Goal: Task Accomplishment & Management: Manage account settings

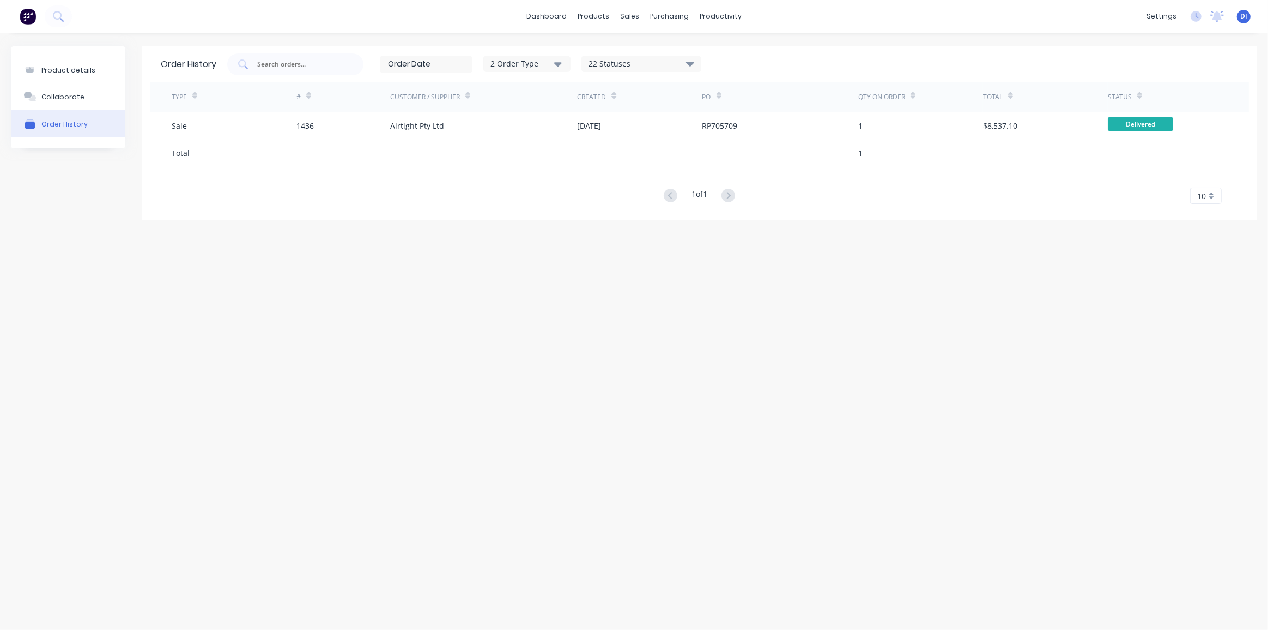
click at [27, 16] on img at bounding box center [28, 16] width 16 height 16
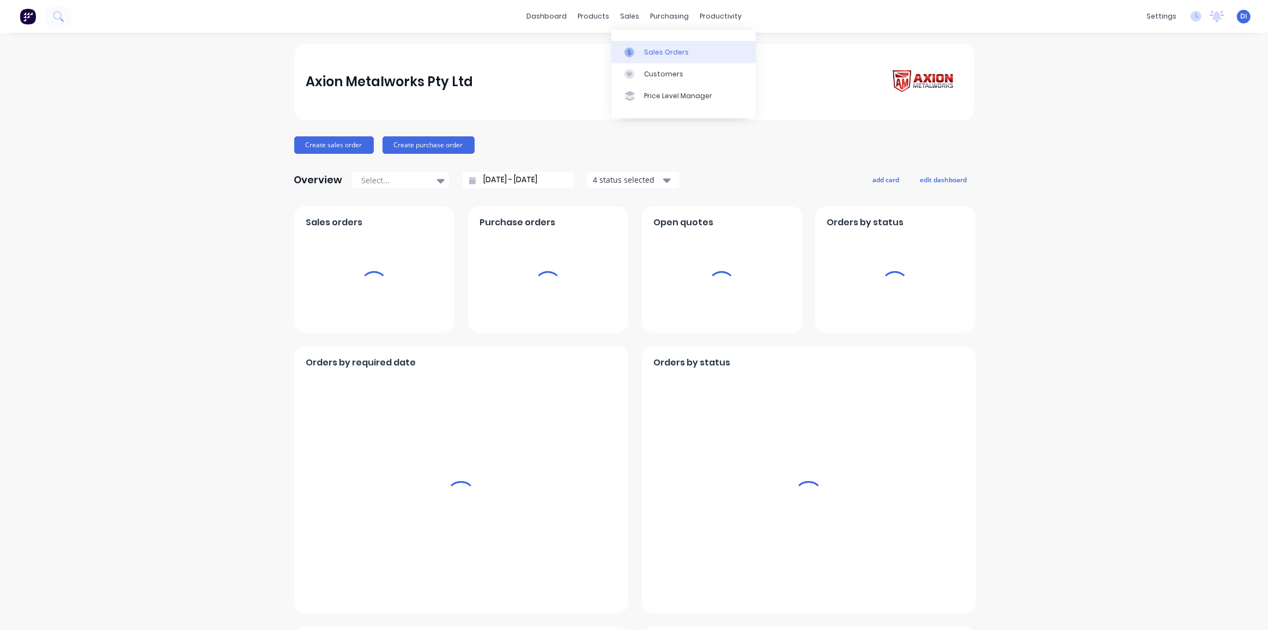
click at [654, 51] on div "Sales Orders" at bounding box center [666, 52] width 45 height 10
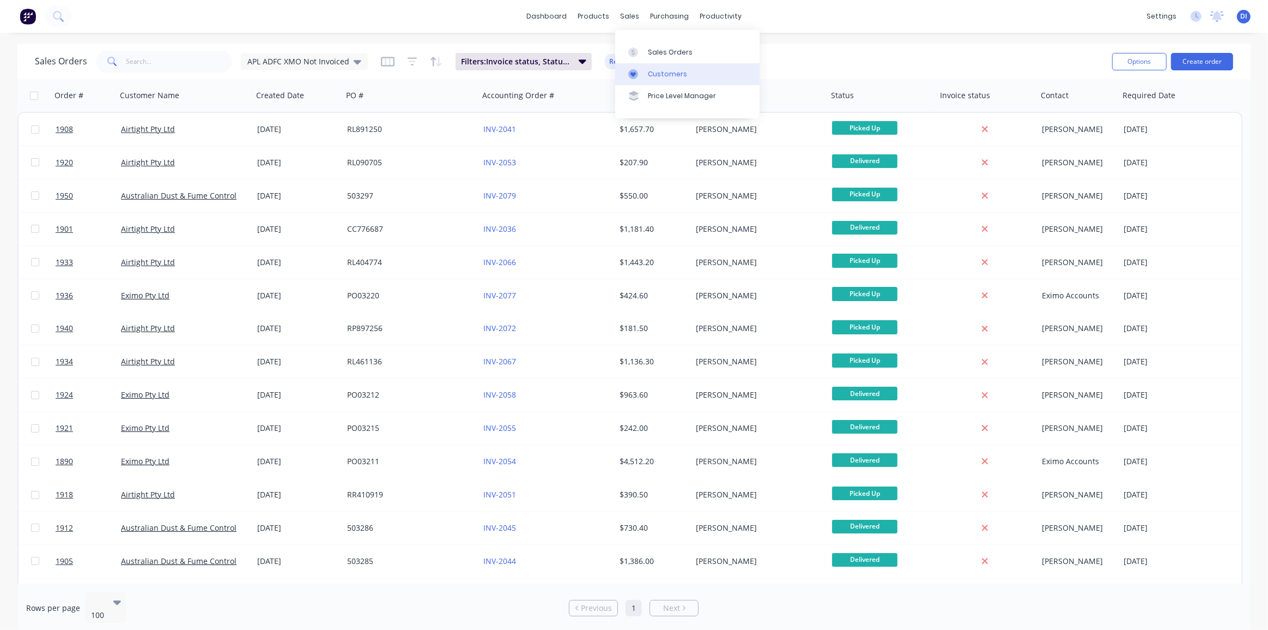
click at [652, 71] on div "Customers" at bounding box center [667, 74] width 39 height 10
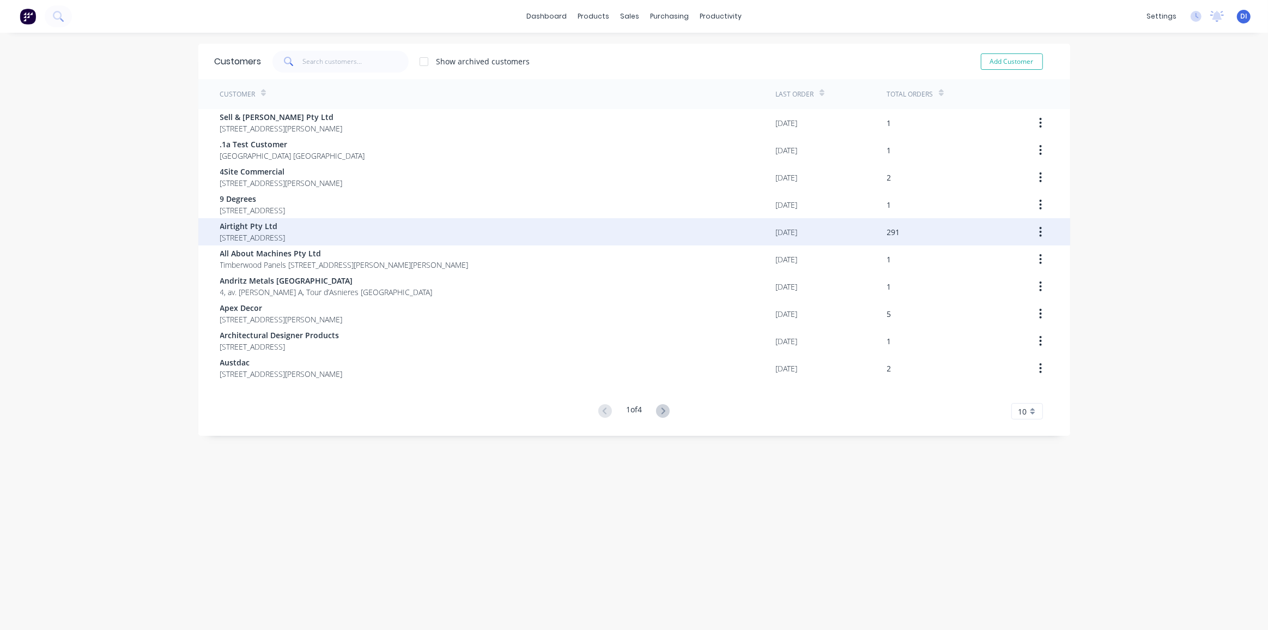
click at [286, 232] on span "[STREET_ADDRESS]" at bounding box center [252, 237] width 65 height 11
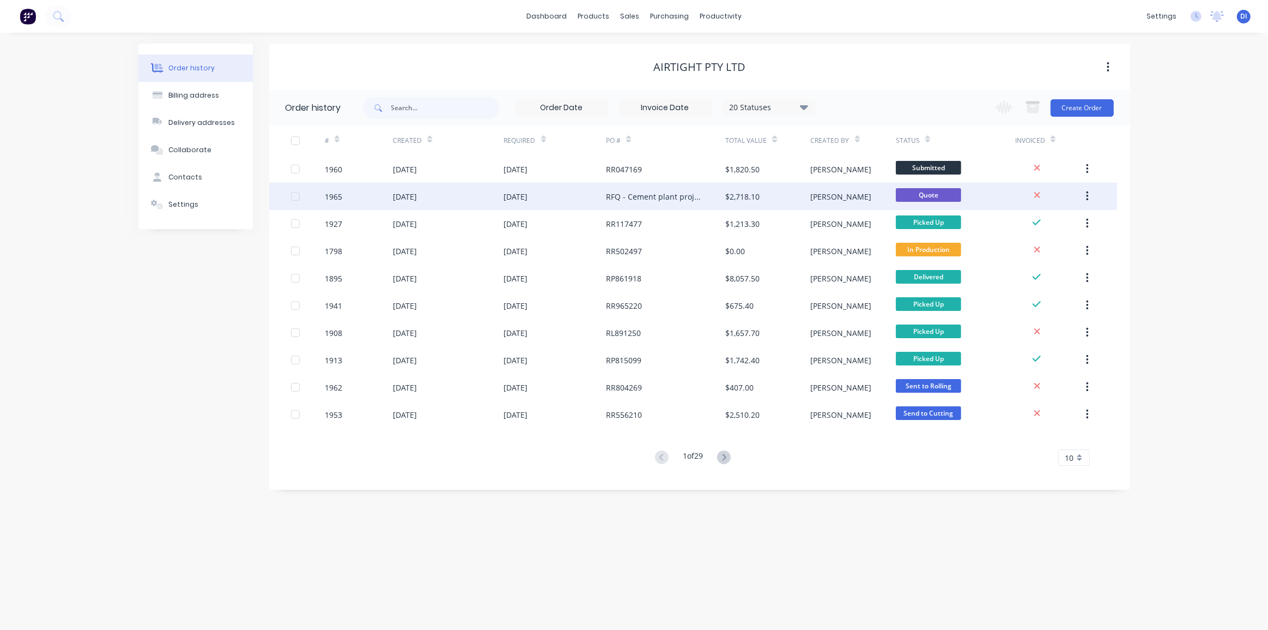
click at [760, 192] on div "$2,718.10" at bounding box center [767, 196] width 85 height 27
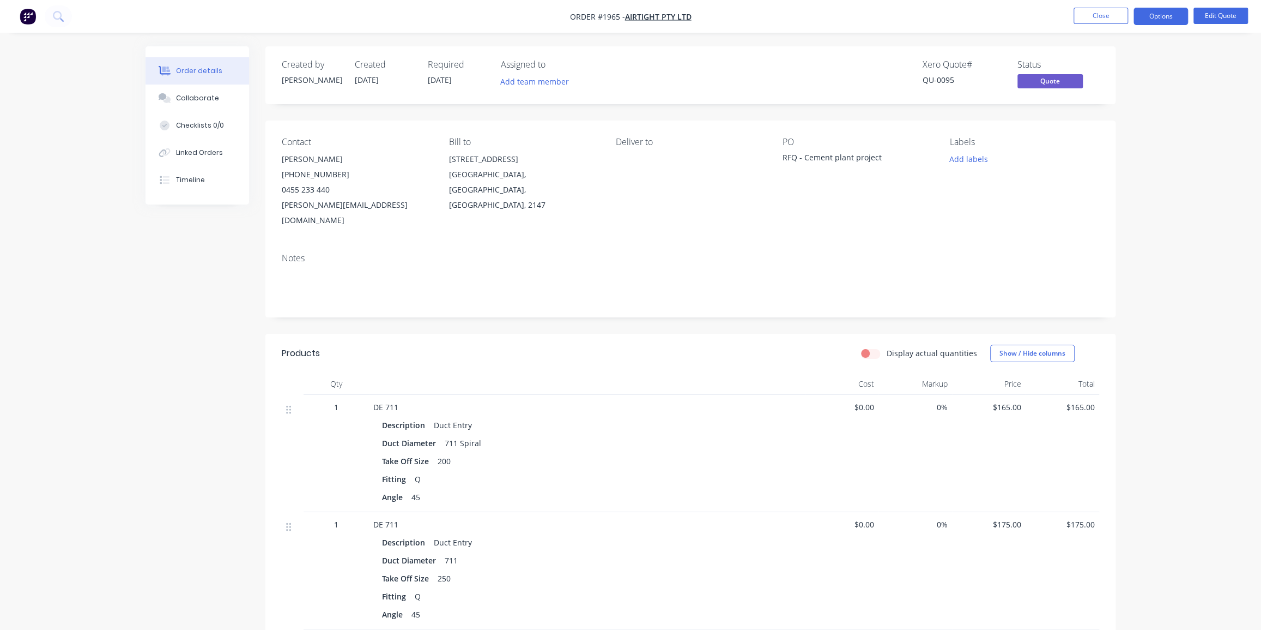
drag, startPoint x: 1161, startPoint y: 294, endPoint x: 1168, endPoint y: 287, distance: 10.0
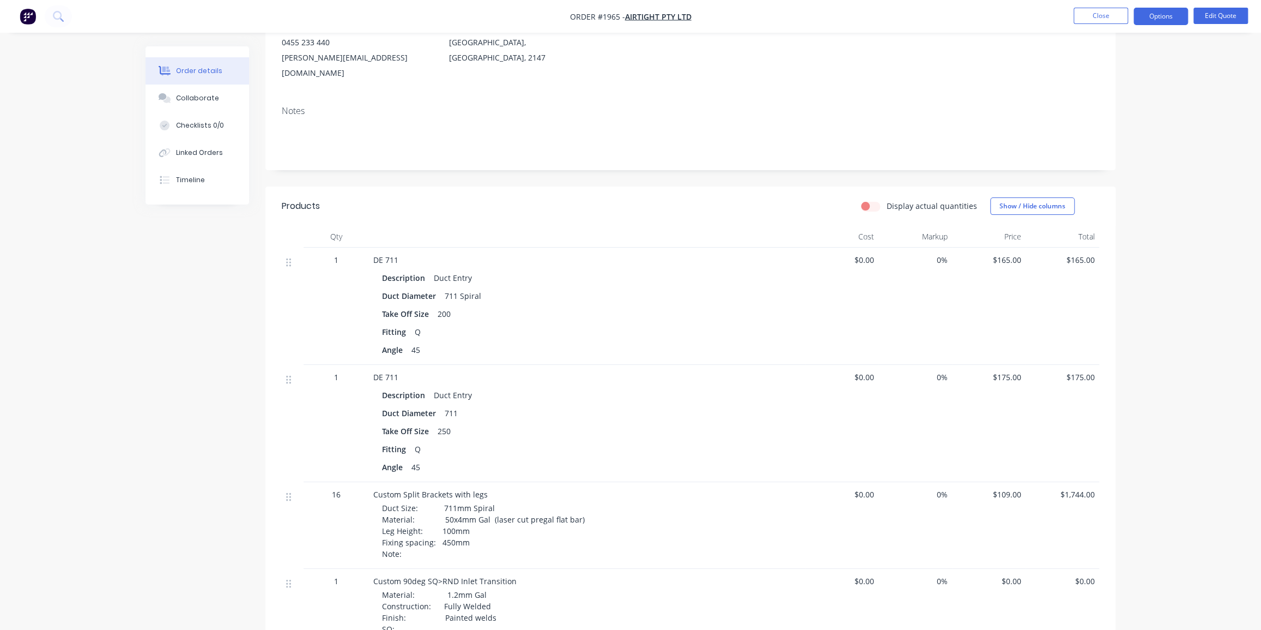
scroll to position [148, 0]
click at [760, 20] on button "Edit Quote" at bounding box center [1221, 16] width 55 height 16
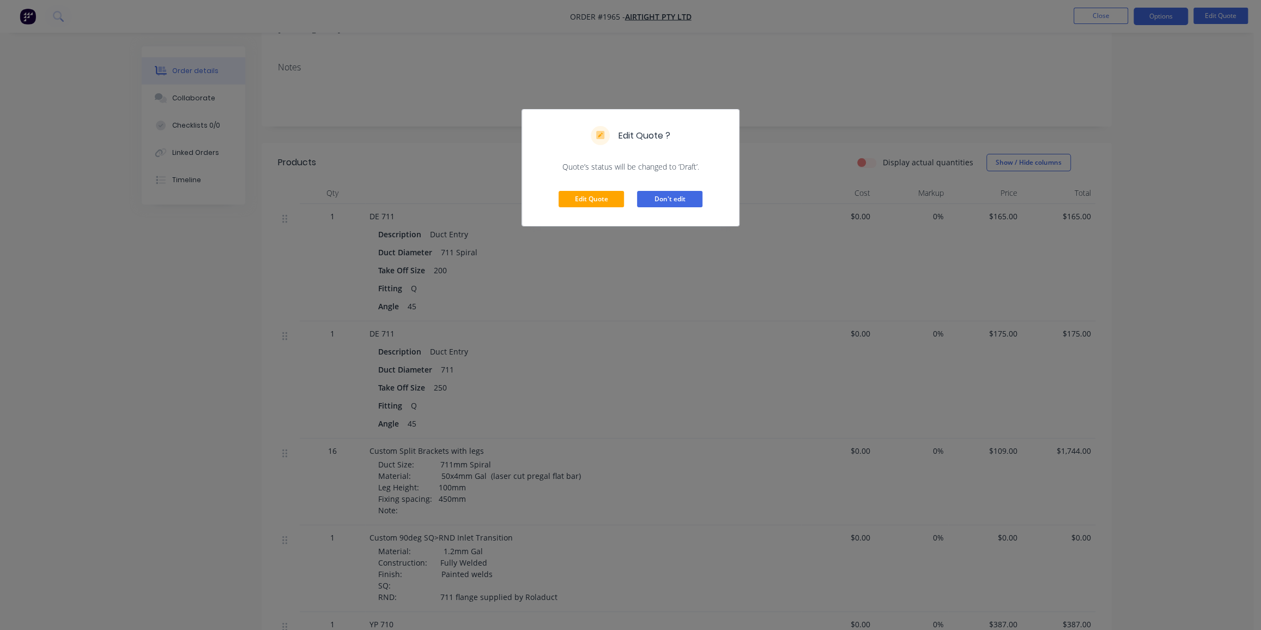
scroll to position [198, 0]
click at [594, 202] on button "Edit Quote" at bounding box center [591, 199] width 65 height 16
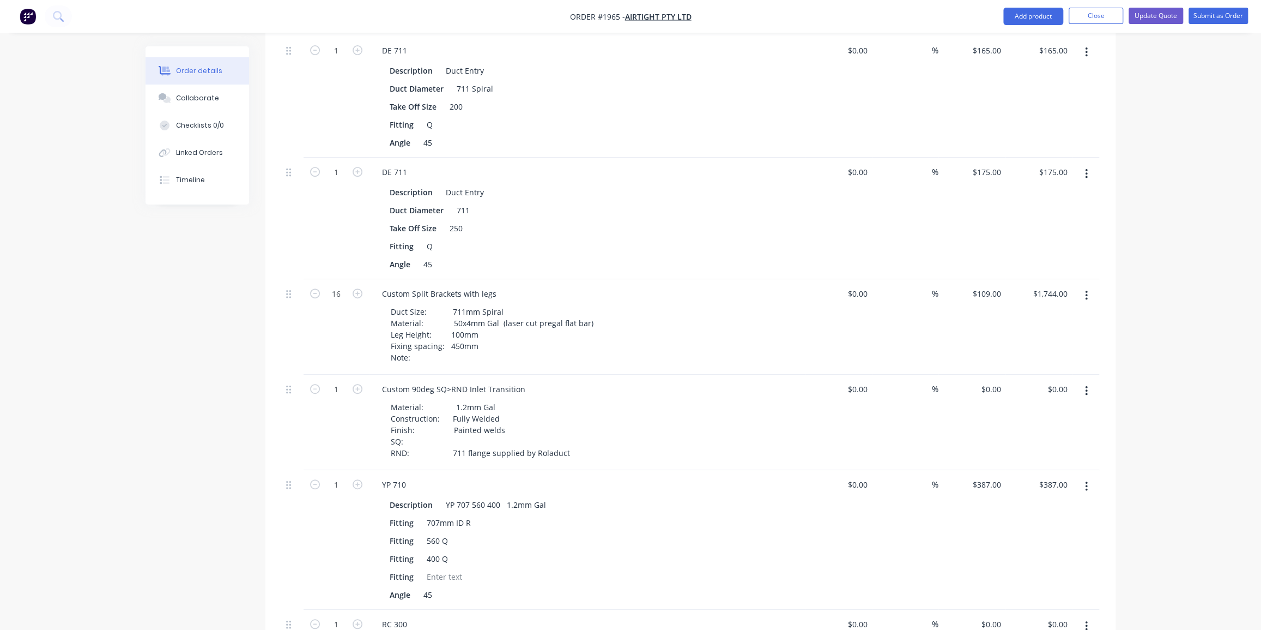
scroll to position [396, 0]
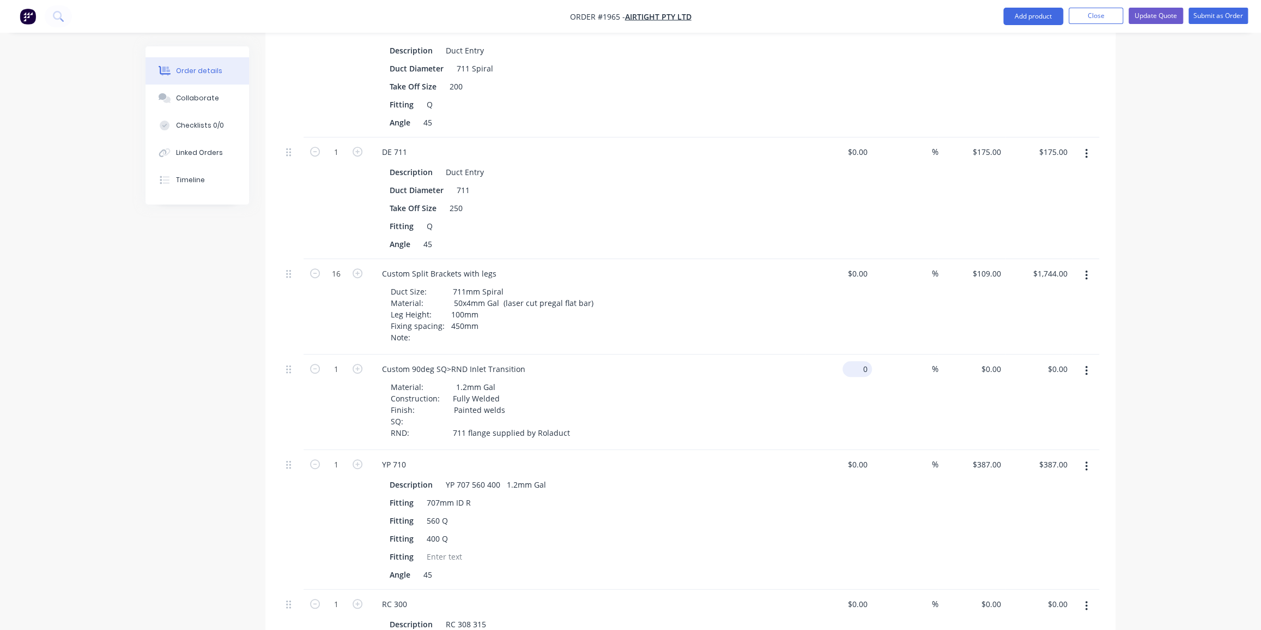
click at [760, 354] on div "0 $0.00" at bounding box center [838, 401] width 67 height 95
type input "$1,200.00"
type input "1200"
type input "$1,200.00"
click at [760, 361] on input "1200" at bounding box center [993, 369] width 25 height 16
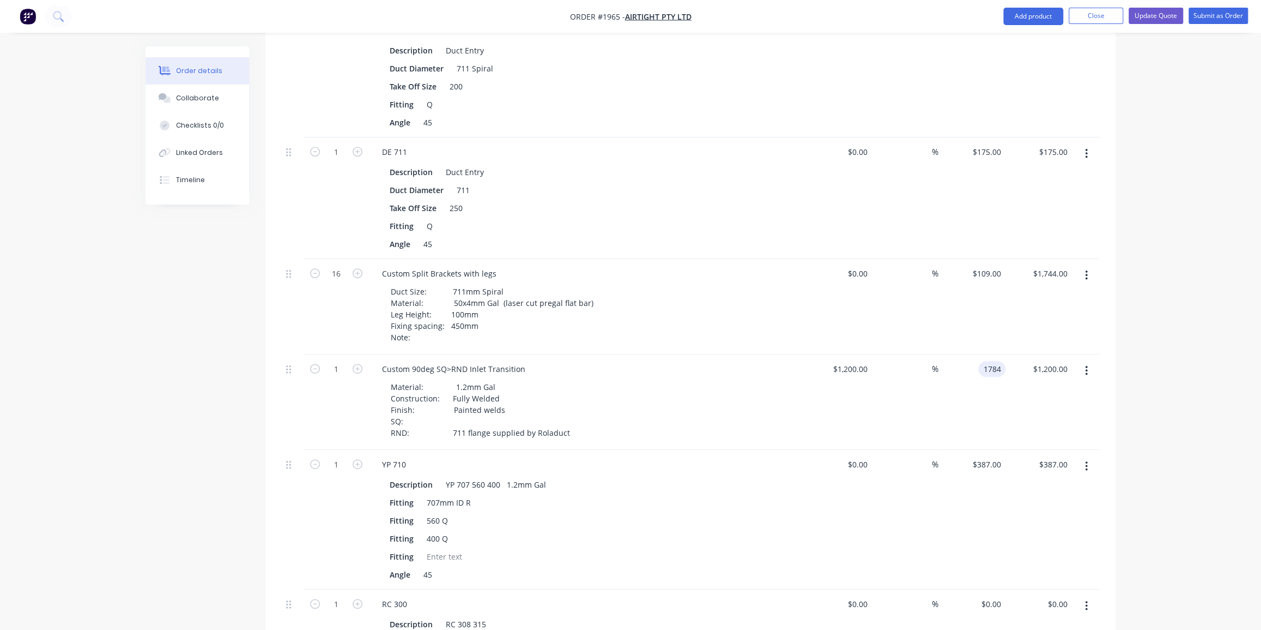
type input "1784"
type input "48.67"
type input "$1,784.00"
click at [760, 367] on div "Qty Cost Markup Price Total 1 DE 711 Description Duct Entry Duct Diameter 711 S…" at bounding box center [690, 504] width 850 height 1020
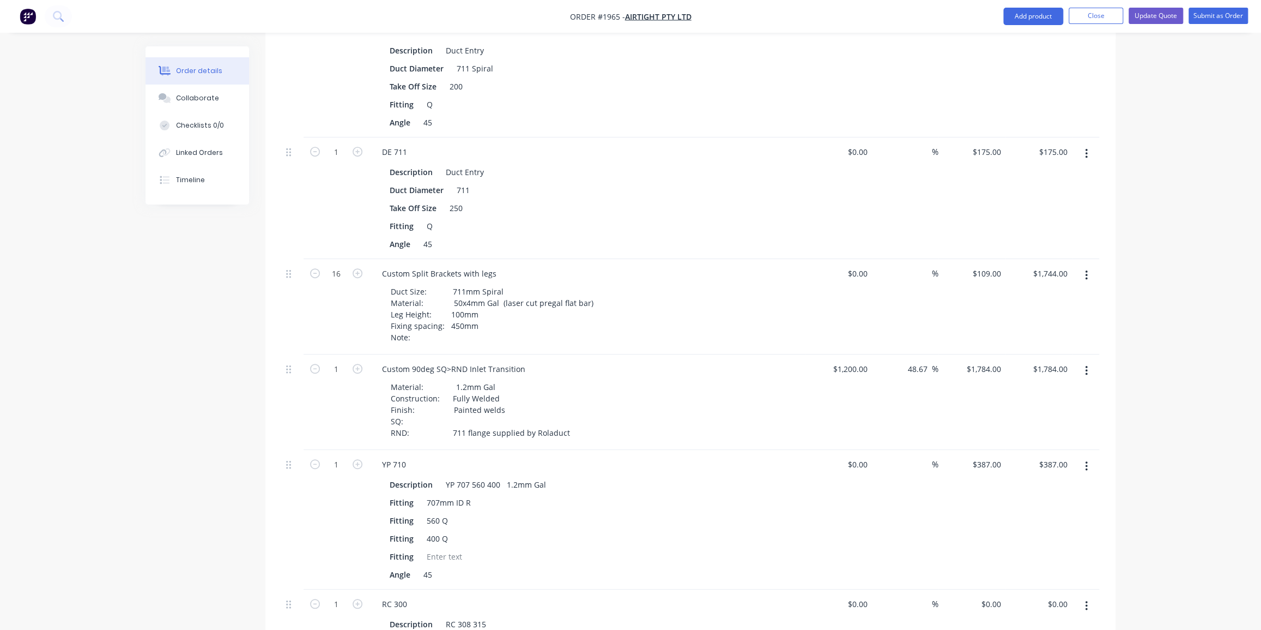
click at [760, 356] on div "Order details Collaborate Checklists 0/0 Linked Orders Timeline Order details C…" at bounding box center [630, 448] width 1261 height 1689
click at [760, 361] on input "1784" at bounding box center [986, 369] width 40 height 16
type input "1684"
type input "40.33"
type input "$1,684.00"
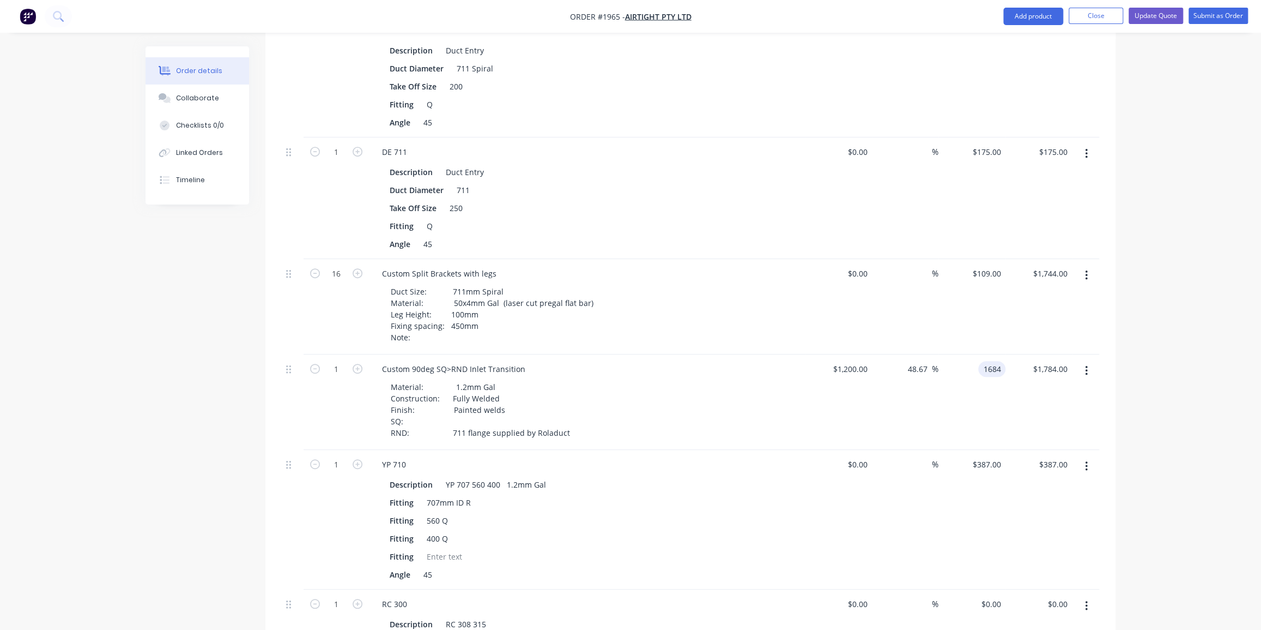
type input "$1,684.00"
click at [760, 341] on div "Order details Collaborate Checklists 0/0 Linked Orders Timeline Order details C…" at bounding box center [631, 471] width 992 height 1642
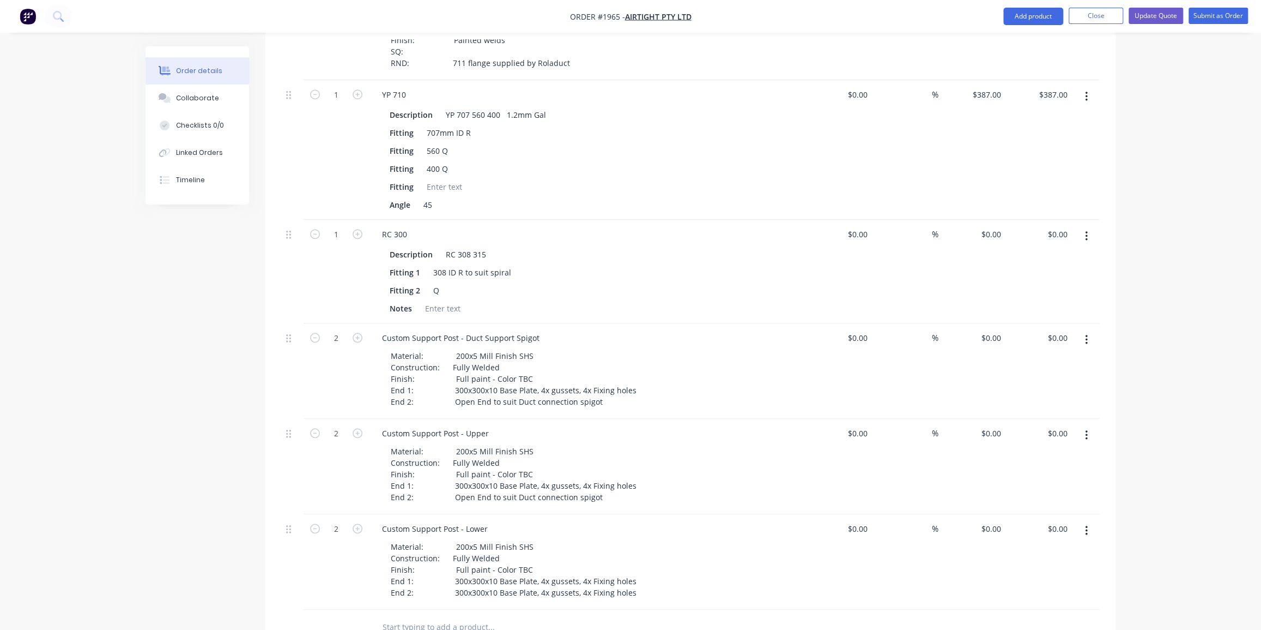
scroll to position [842, 0]
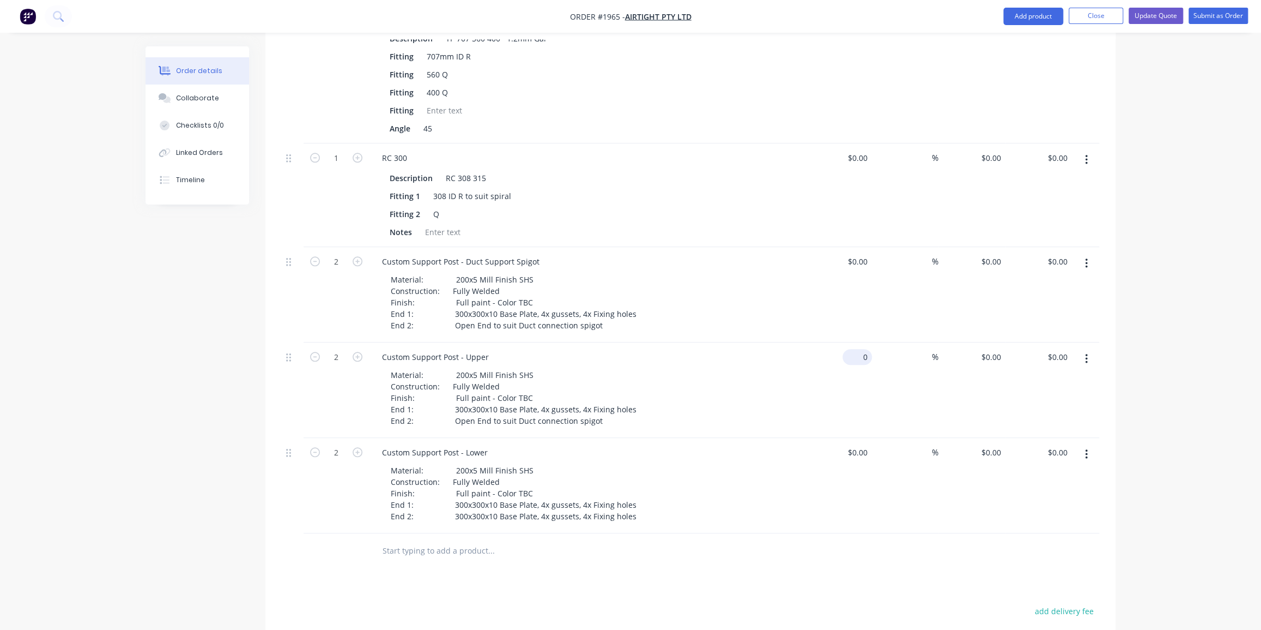
click at [760, 342] on div "0 $0.00" at bounding box center [838, 389] width 67 height 95
type input "$495.00"
type input "$990.00"
type input "40"
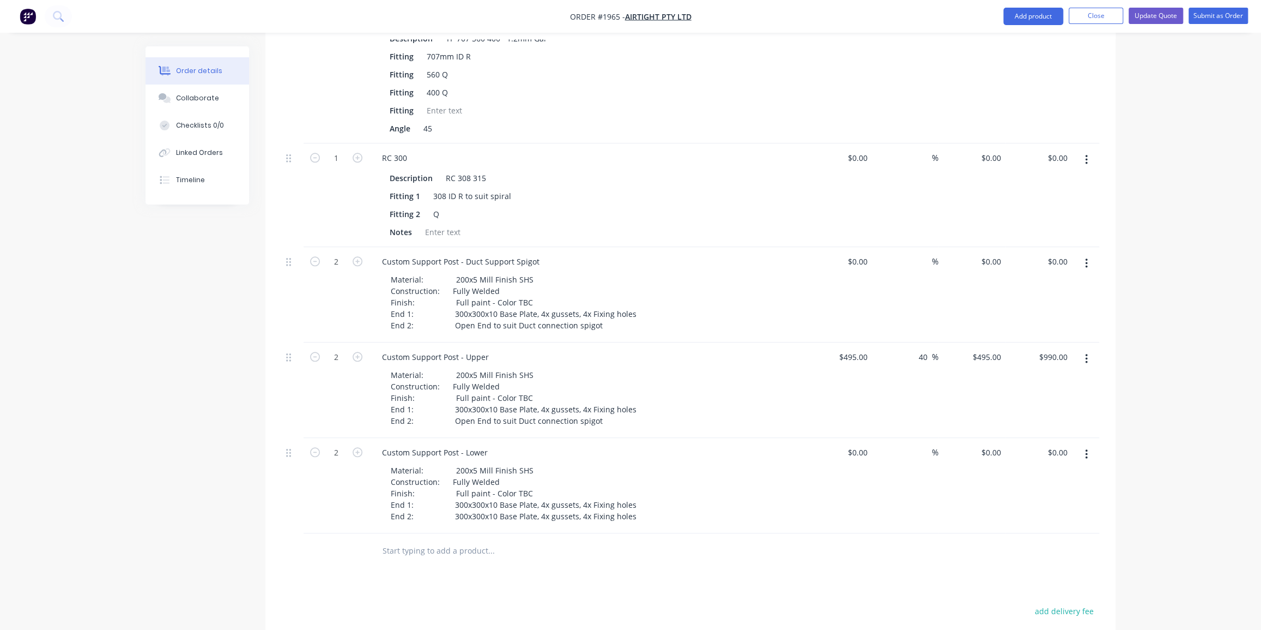
type input "$693.00"
type input "$1,386.00"
click at [760, 300] on div "Order details Collaborate Checklists 0/0 Linked Orders Timeline Order details C…" at bounding box center [630, 2] width 1261 height 1689
click at [760, 391] on input "0" at bounding box center [866, 452] width 13 height 16
type input "$525.00"
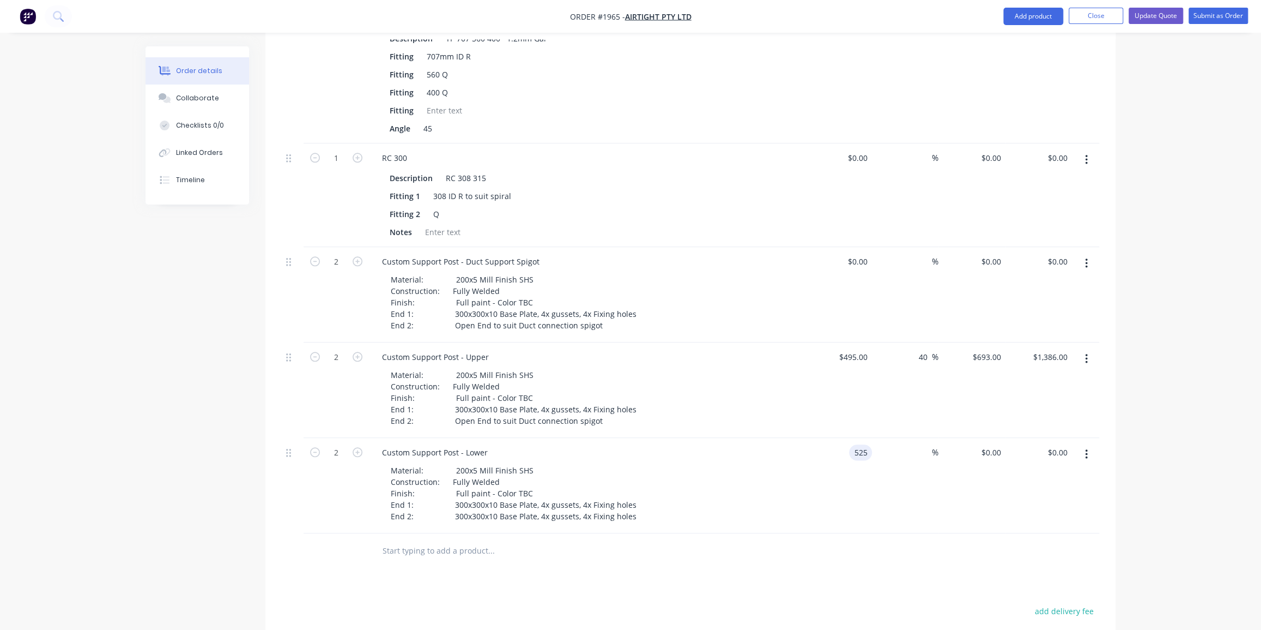
type input "$525.00"
type input "$1,050.00"
type input "40"
type input "$735.00"
type input "$1,470.00"
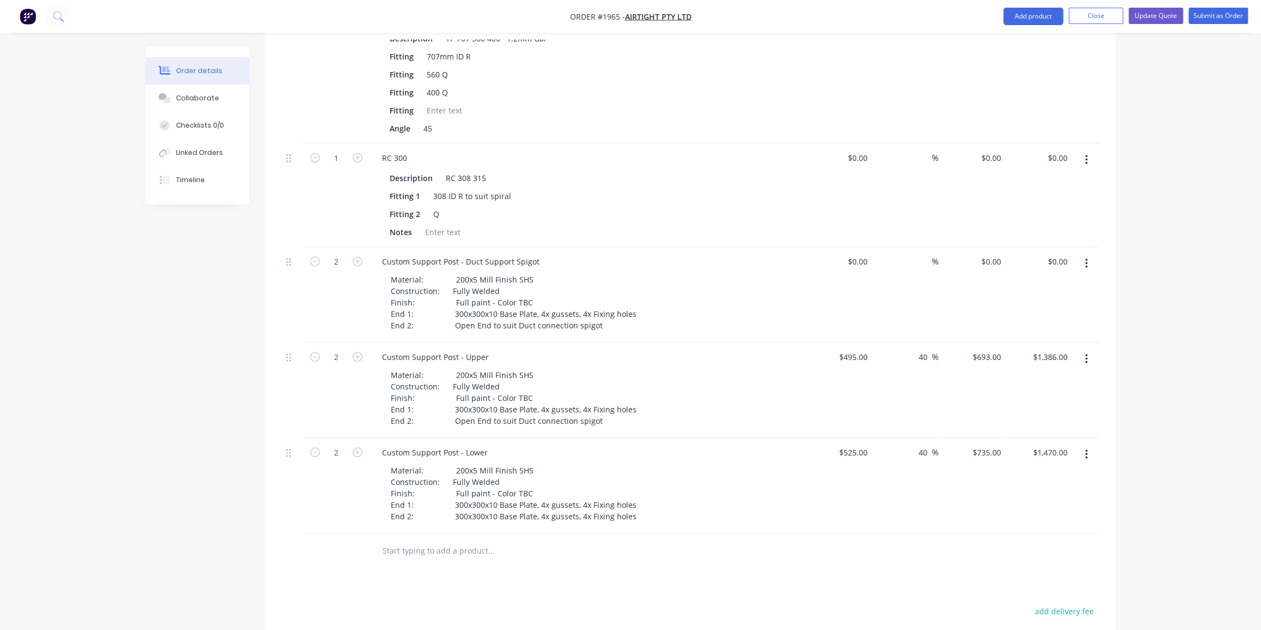
click at [760, 372] on div "Order details Collaborate Checklists 0/0 Linked Orders Timeline Order details C…" at bounding box center [630, 2] width 1261 height 1689
click at [760, 349] on input "495" at bounding box center [855, 357] width 34 height 16
type input "$625.00"
type input "$875.00"
type input "$1,750.00"
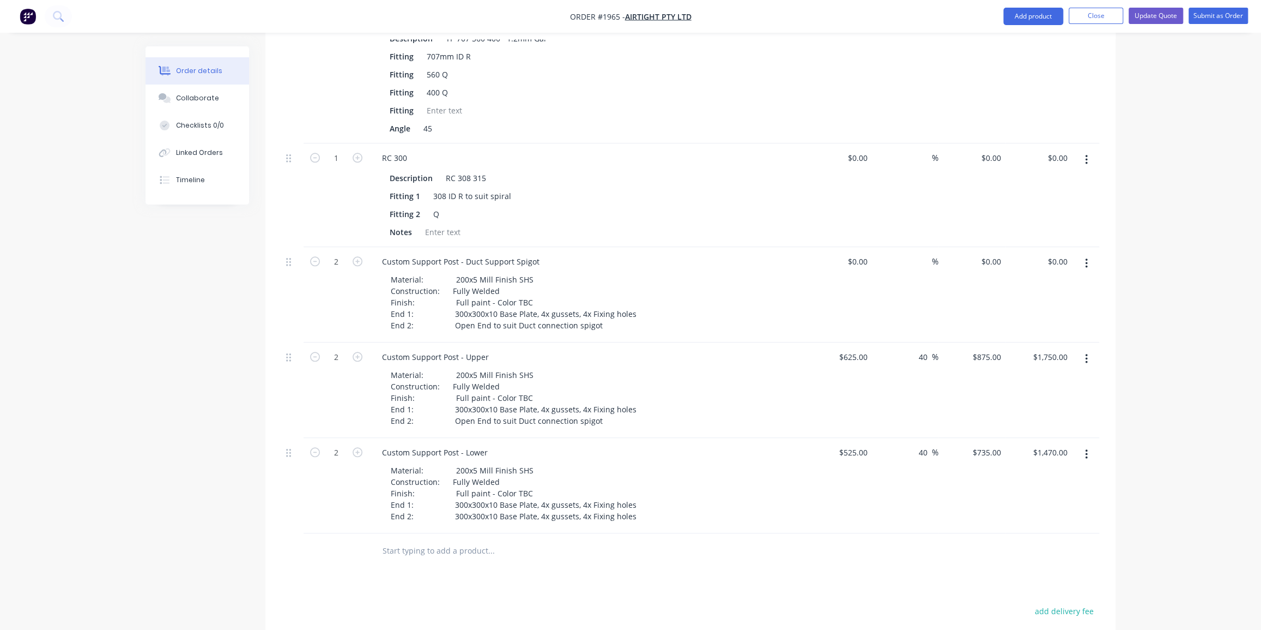
click at [760, 325] on div "Order details Collaborate Checklists 0/0 Linked Orders Timeline Order details C…" at bounding box center [630, 2] width 1261 height 1689
click at [760, 349] on input "40" at bounding box center [925, 357] width 14 height 16
click at [760, 391] on input "525" at bounding box center [855, 452] width 34 height 16
type input "$655.00"
type input "$917.00"
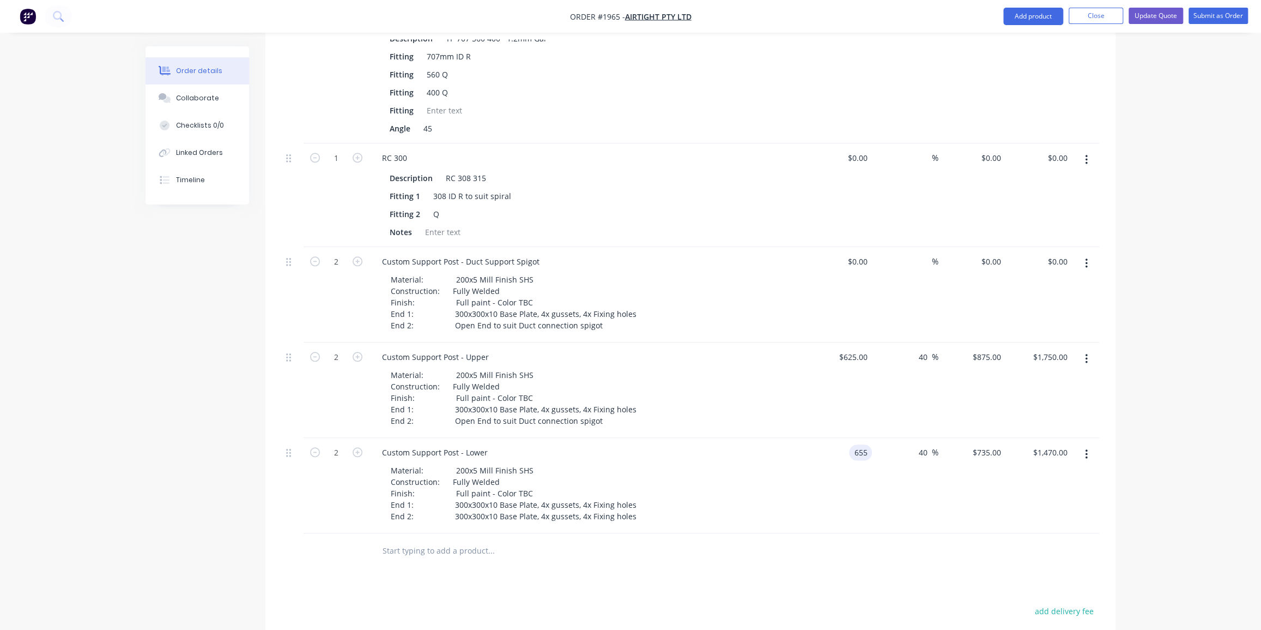
type input "$1,834.00"
click at [760, 391] on div "40 40 %" at bounding box center [905, 485] width 67 height 95
click at [760, 367] on div "Order details Collaborate Checklists 0/0 Linked Orders Timeline Order details C…" at bounding box center [630, 2] width 1261 height 1689
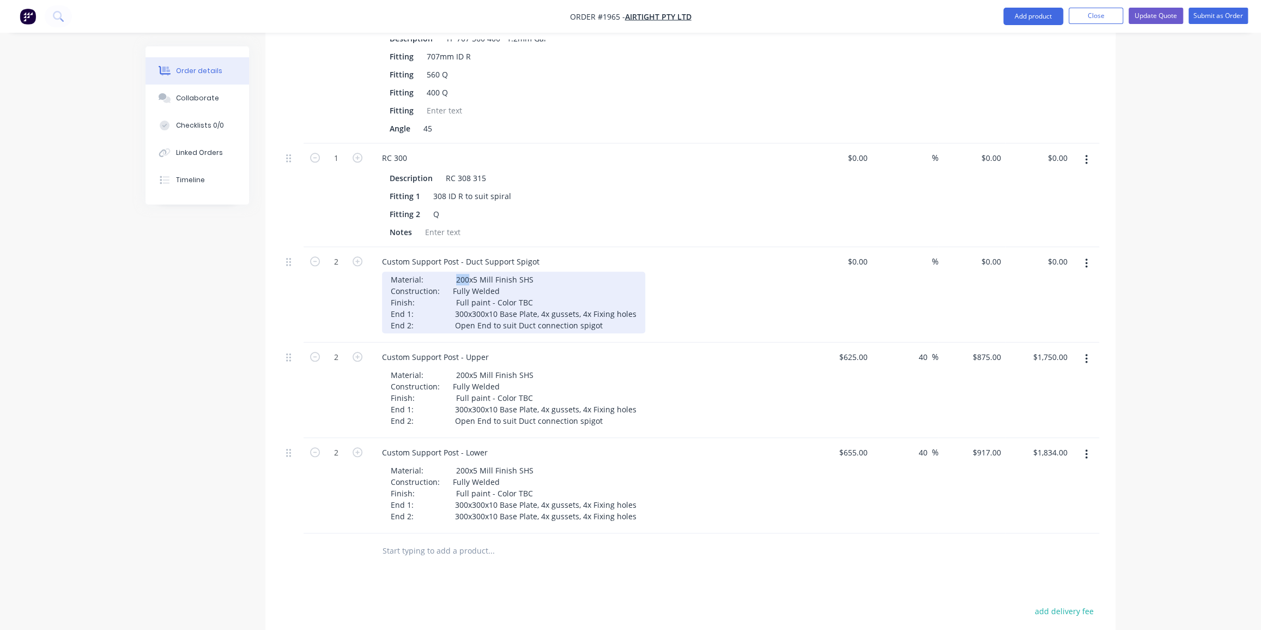
drag, startPoint x: 463, startPoint y: 245, endPoint x: 451, endPoint y: 245, distance: 12.5
click at [451, 271] on div "Material: 200x5 Mill Finish SHS Construction: Fully Welded Finish: Full paint -…" at bounding box center [513, 302] width 263 height 62
drag, startPoint x: 543, startPoint y: 248, endPoint x: 493, endPoint y: 244, distance: 50.9
click at [493, 271] on div "Material: 188x188x5 Mill Finish SHS Construction: Fully Welded Finish: Full pai…" at bounding box center [513, 302] width 263 height 62
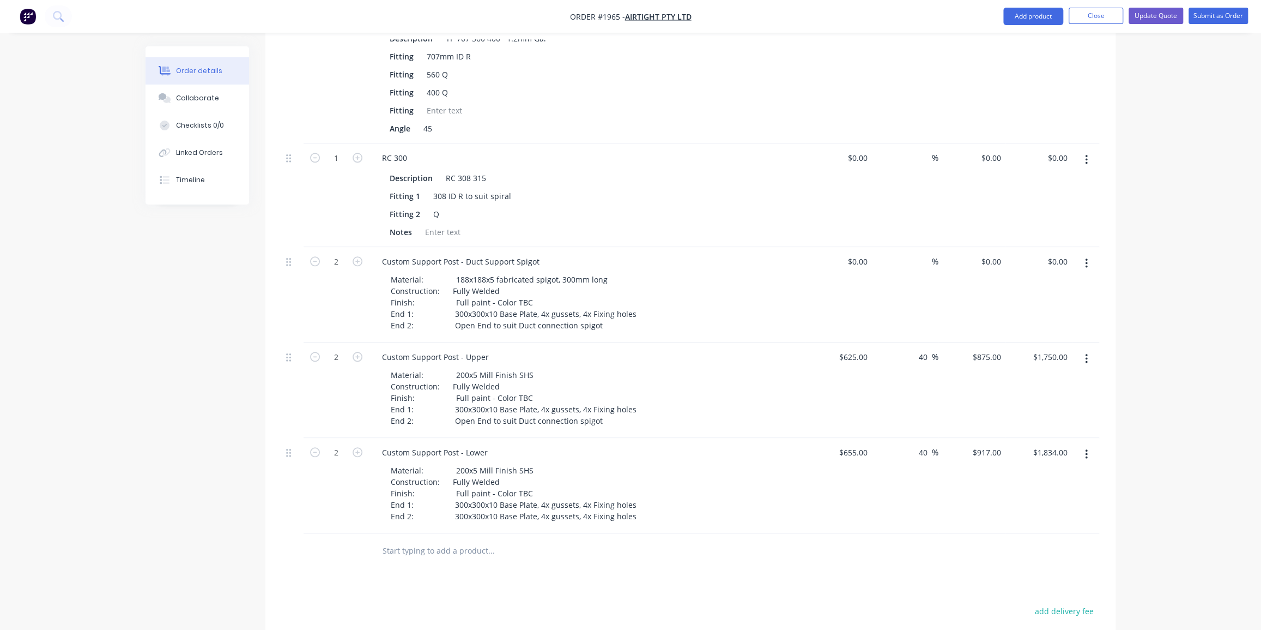
click at [720, 271] on div "Material: 188x188x5 fabricated spigot, 300mm long Construction: Fully Welded Fi…" at bounding box center [591, 302] width 419 height 62
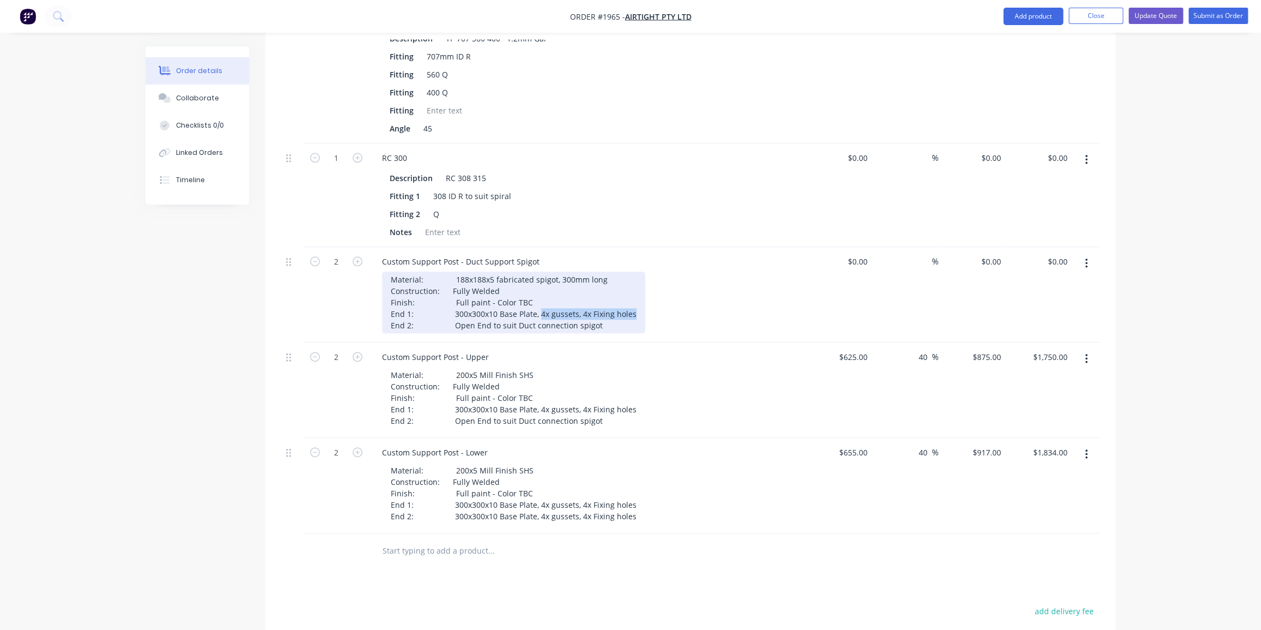
drag, startPoint x: 553, startPoint y: 280, endPoint x: 640, endPoint y: 280, distance: 87.2
click at [640, 280] on div "Material: 188x188x5 fabricated spigot, 300mm long Construction: Fully Welded Fi…" at bounding box center [591, 302] width 419 height 62
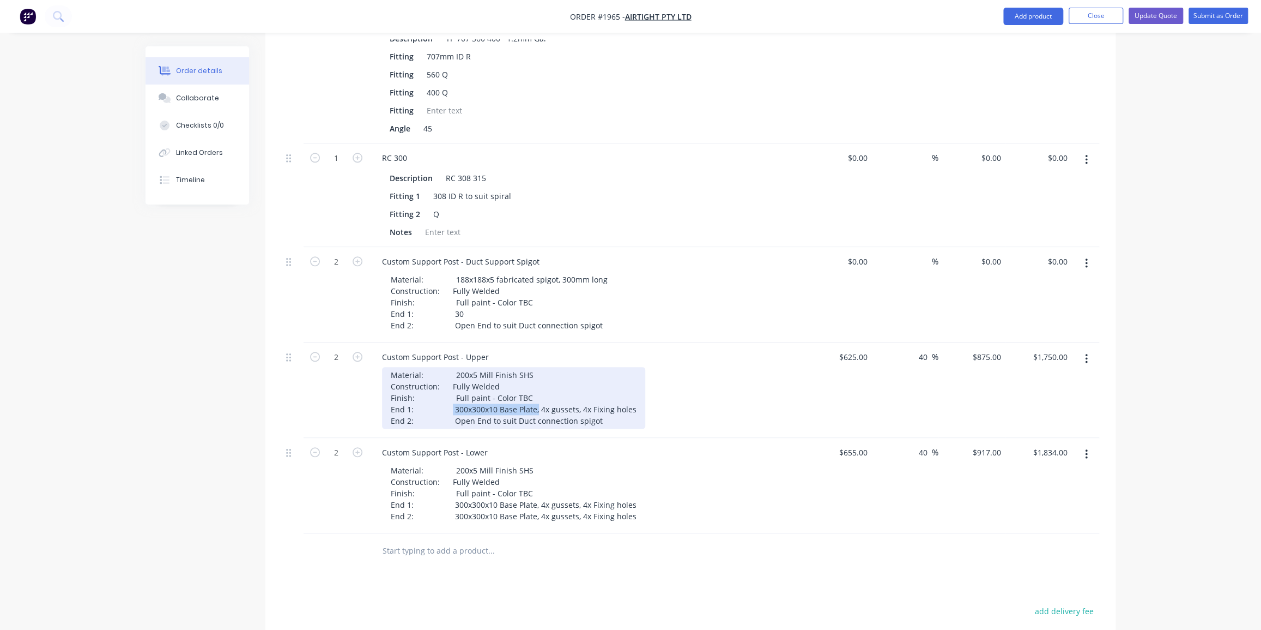
drag, startPoint x: 447, startPoint y: 376, endPoint x: 534, endPoint y: 376, distance: 86.7
click at [534, 376] on div "Material: 200x5 Mill Finish SHS Construction: Fully Welded Finish: Full paint -…" at bounding box center [513, 398] width 263 height 62
copy div "300x300x10 Base Plate,"
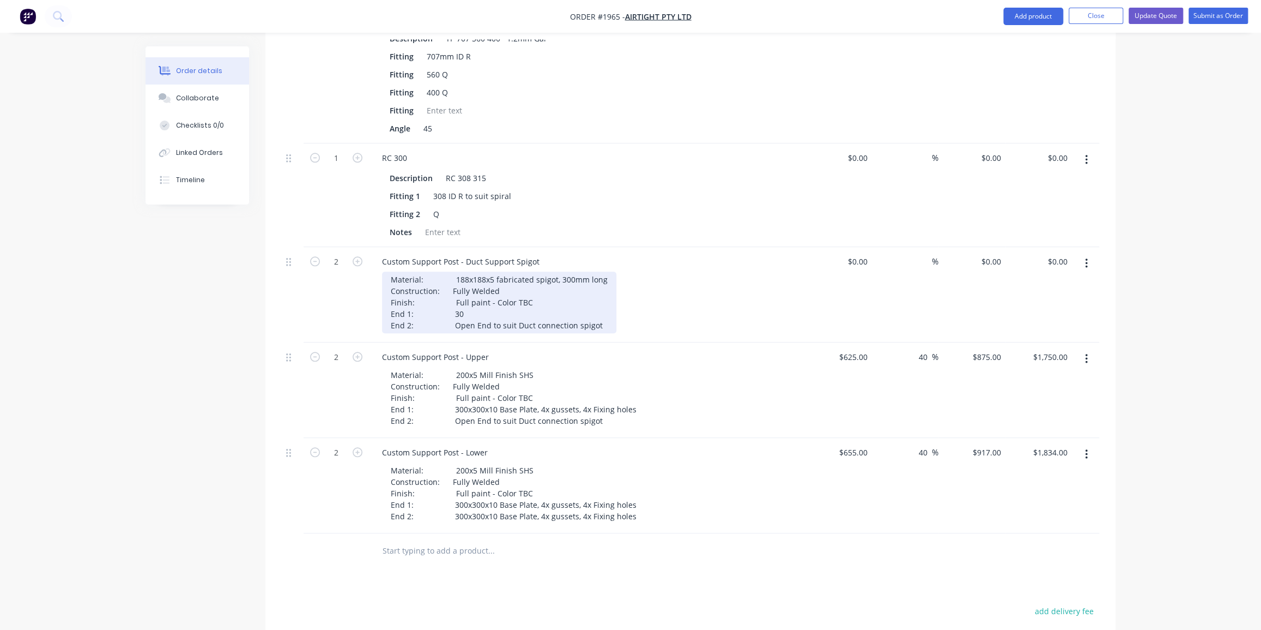
click at [458, 279] on div "Material: 188x188x5 fabricated spigot, 300mm long Construction: Fully Welded Fi…" at bounding box center [499, 302] width 234 height 62
click at [452, 280] on div "Material: 188x188x5 fabricated spigot, 300mm long Construction: Fully Welded Fi…" at bounding box center [499, 302] width 234 height 62
click at [453, 280] on div "Material: 188x188x5 fabricated spigot, 300mm long Construction: Fully Welded Fi…" at bounding box center [499, 302] width 234 height 62
drag, startPoint x: 602, startPoint y: 293, endPoint x: 497, endPoint y: 294, distance: 105.2
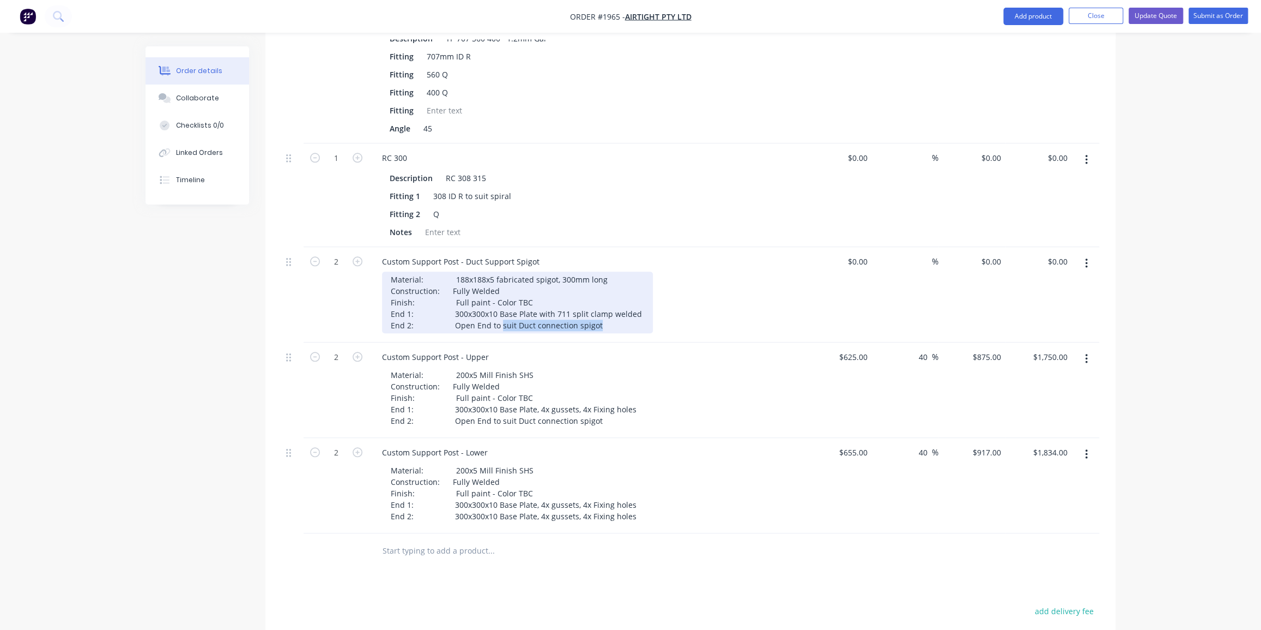
click at [497, 294] on div "Material: 188x188x5 fabricated spigot, 300mm long Construction: Fully Welded Fi…" at bounding box center [517, 302] width 271 height 62
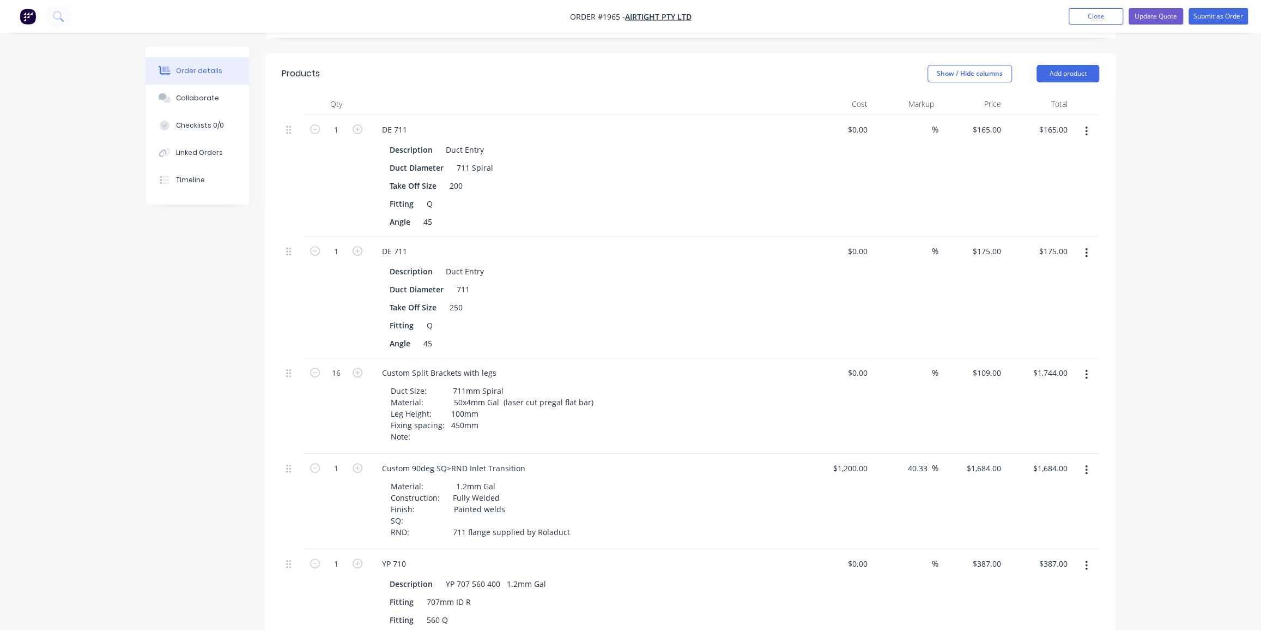
scroll to position [347, 0]
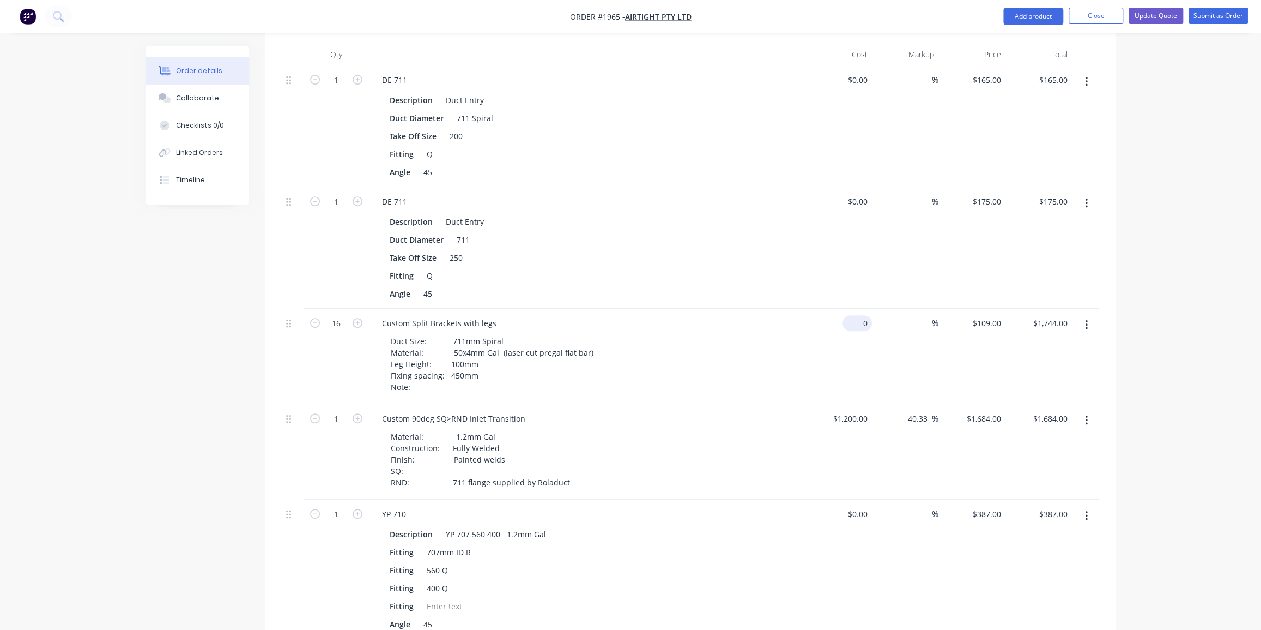
click at [760, 308] on div "0 $0.00" at bounding box center [838, 355] width 67 height 95
type input "$60.00"
type input "$960.00"
click at [760, 257] on div "Order details Collaborate Checklists 0/0 Linked Orders Timeline Order details C…" at bounding box center [630, 497] width 1261 height 1689
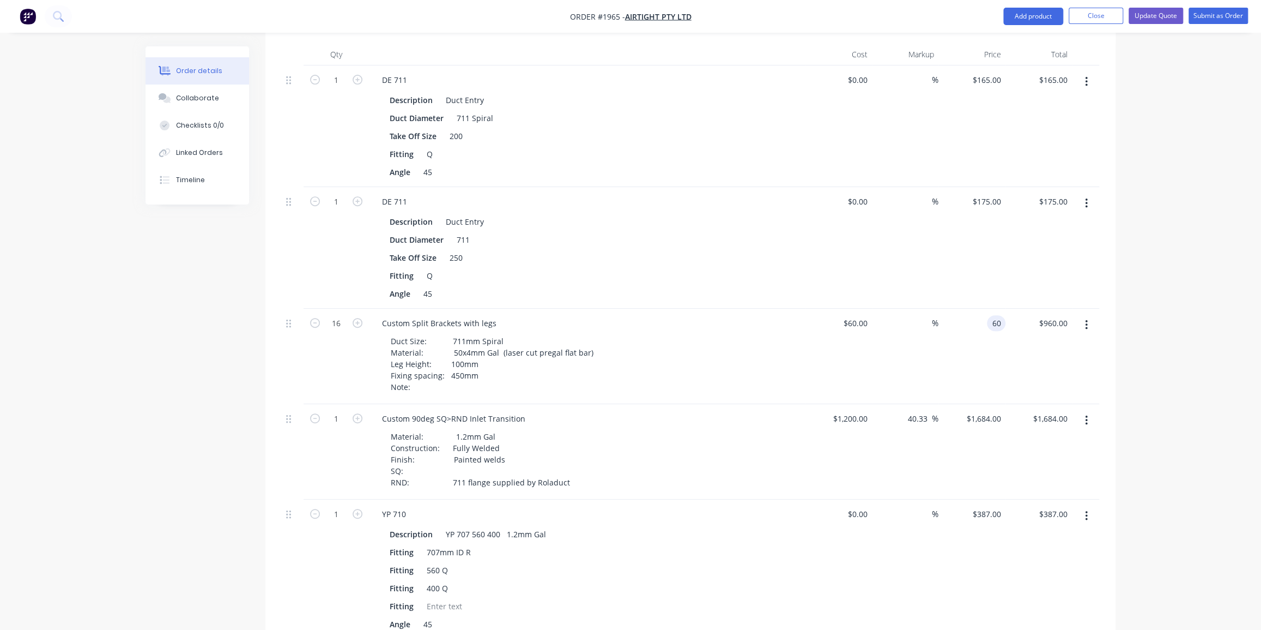
click at [760, 315] on input "60" at bounding box center [998, 323] width 14 height 16
type input "109"
type input "81.67"
type input "$109.00"
type input "$1,744.00"
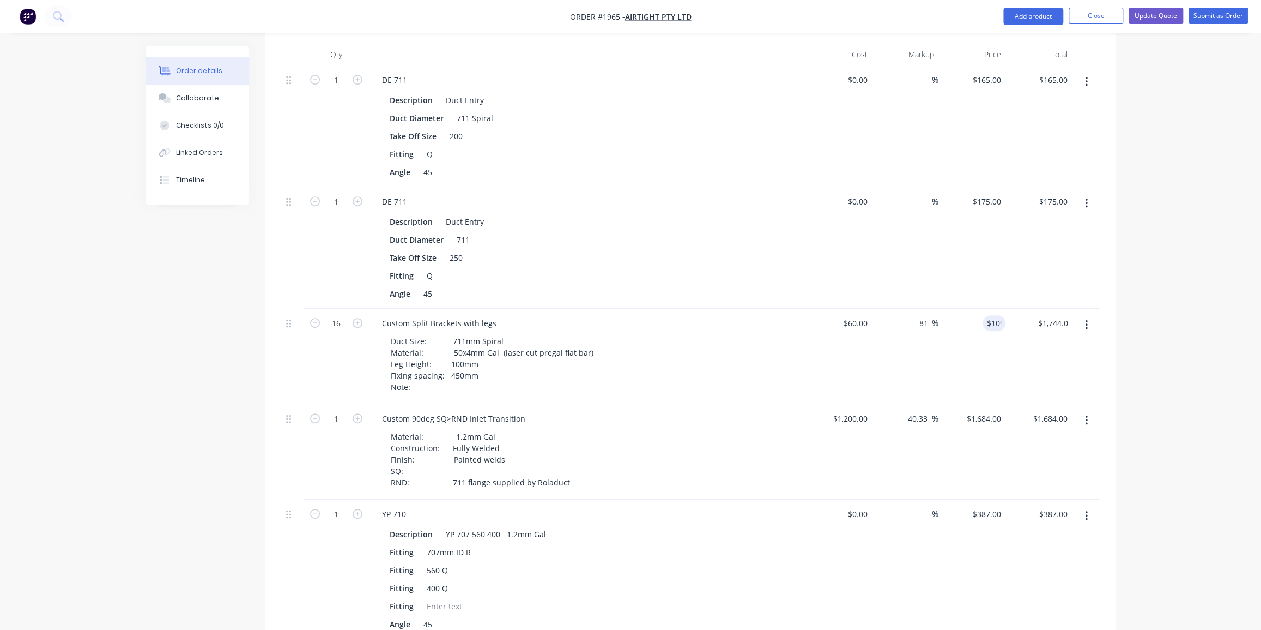
click at [760, 304] on div "Order details Collaborate Checklists 0/0 Linked Orders Timeline Order details C…" at bounding box center [630, 497] width 1261 height 1689
click at [760, 315] on input "60" at bounding box center [865, 323] width 14 height 16
type input "$80.00"
type input "$145.3333"
type input "$2,325.33"
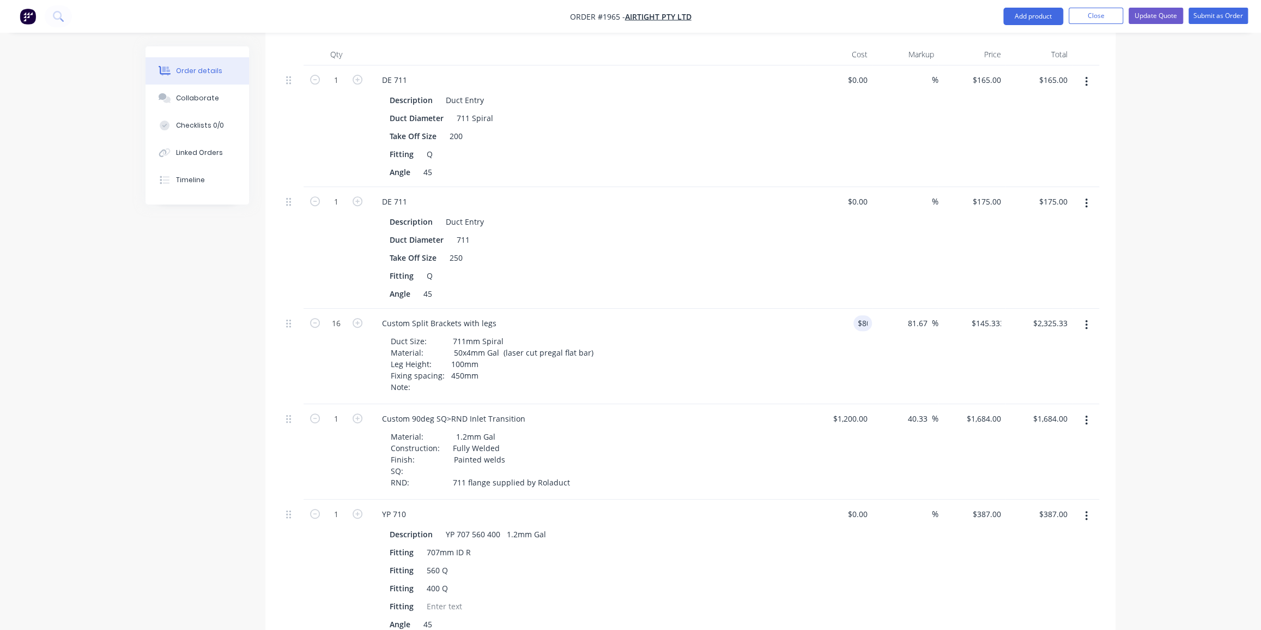
click at [760, 308] on div "$145.3333 $109.00" at bounding box center [972, 355] width 67 height 95
click at [760, 315] on input "145.3333" at bounding box center [984, 323] width 43 height 16
type input "109"
type input "36.25"
type input "$109.00"
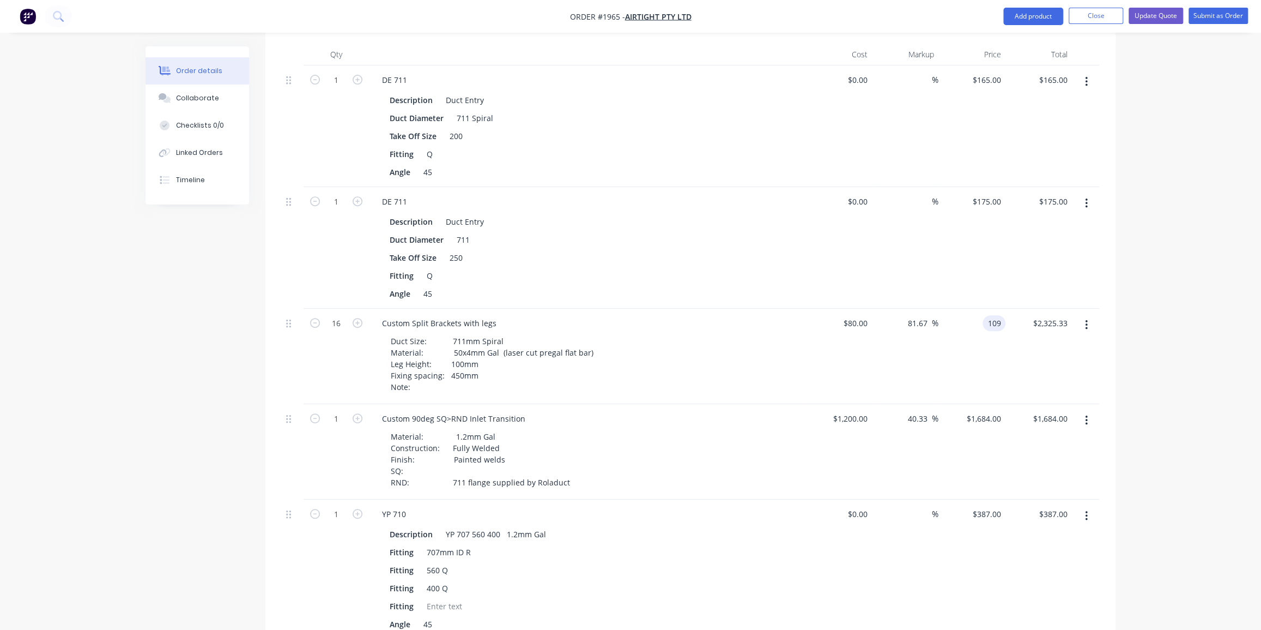
type input "$1,744.00"
click at [760, 300] on div "Order details Collaborate Checklists 0/0 Linked Orders Timeline Order details C…" at bounding box center [630, 497] width 1261 height 1689
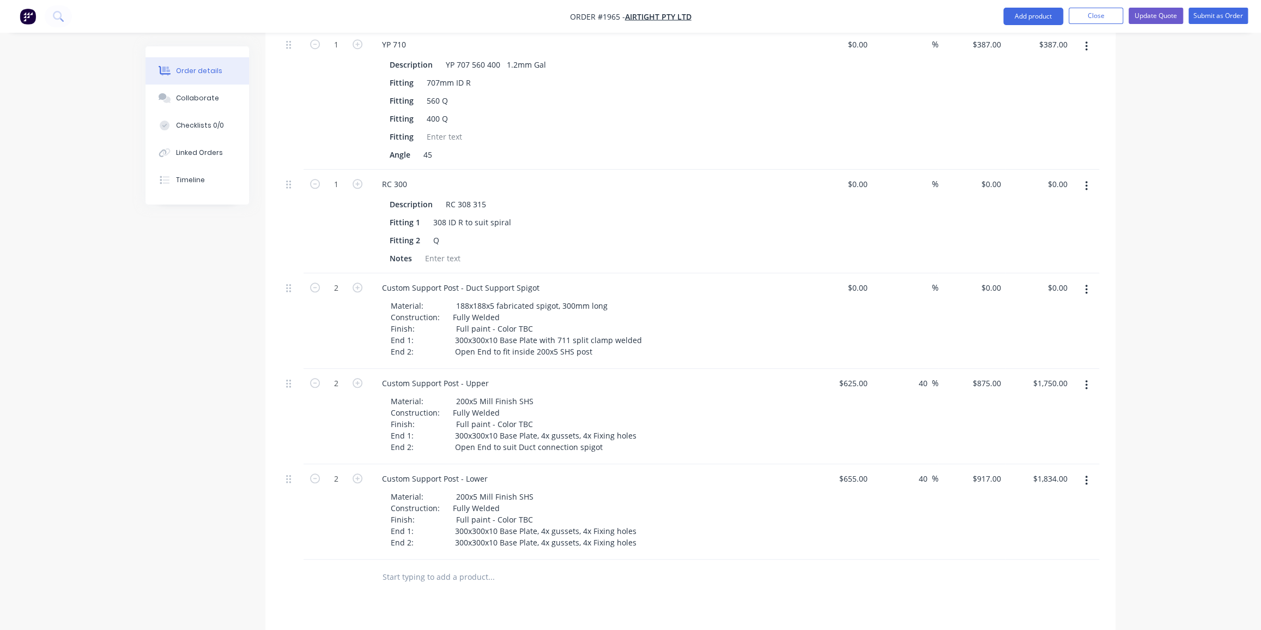
scroll to position [792, 0]
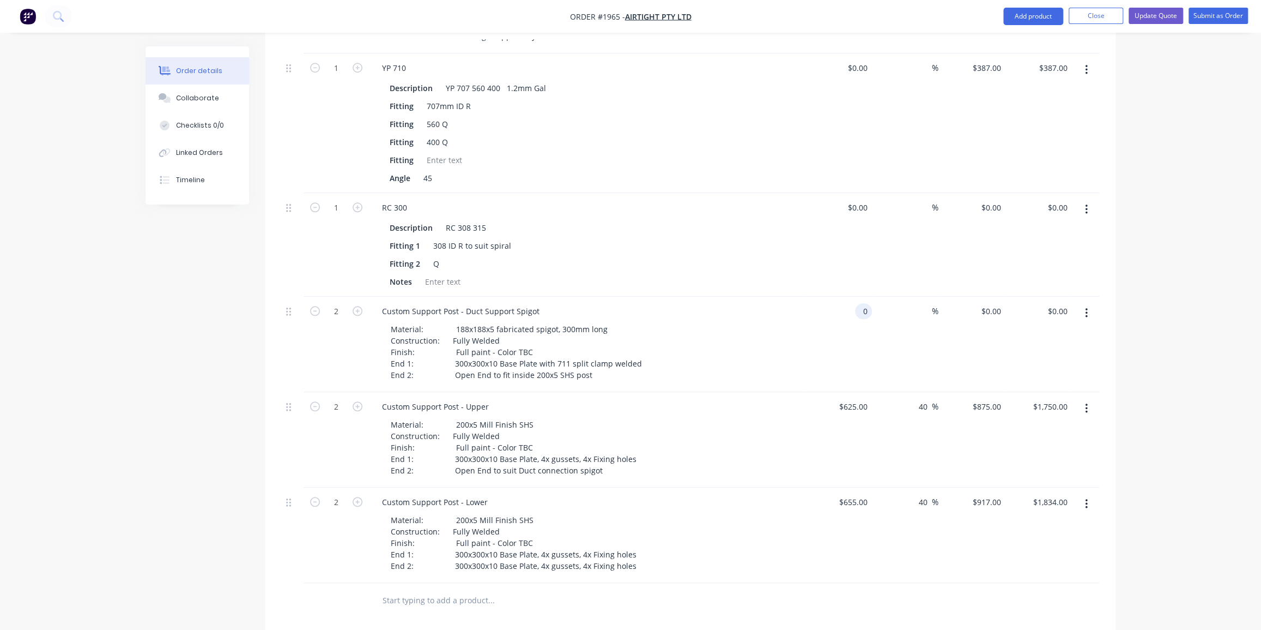
click at [760, 303] on input "0" at bounding box center [866, 311] width 13 height 16
type input "$245.00"
type input "$490.00"
type input "40"
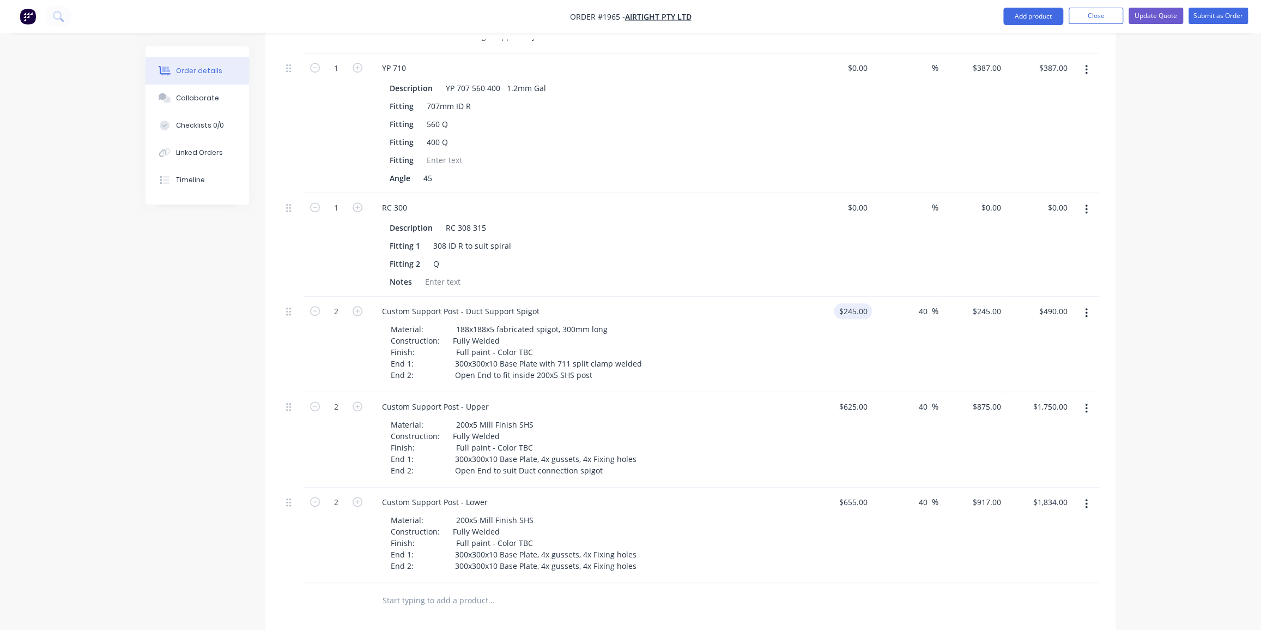
type input "343"
type input "$686.00"
type input "$343.00"
click at [760, 292] on div "Order details Collaborate Checklists 0/0 Linked Orders Timeline Order details C…" at bounding box center [630, 52] width 1261 height 1689
click at [760, 303] on input "40" at bounding box center [925, 311] width 14 height 16
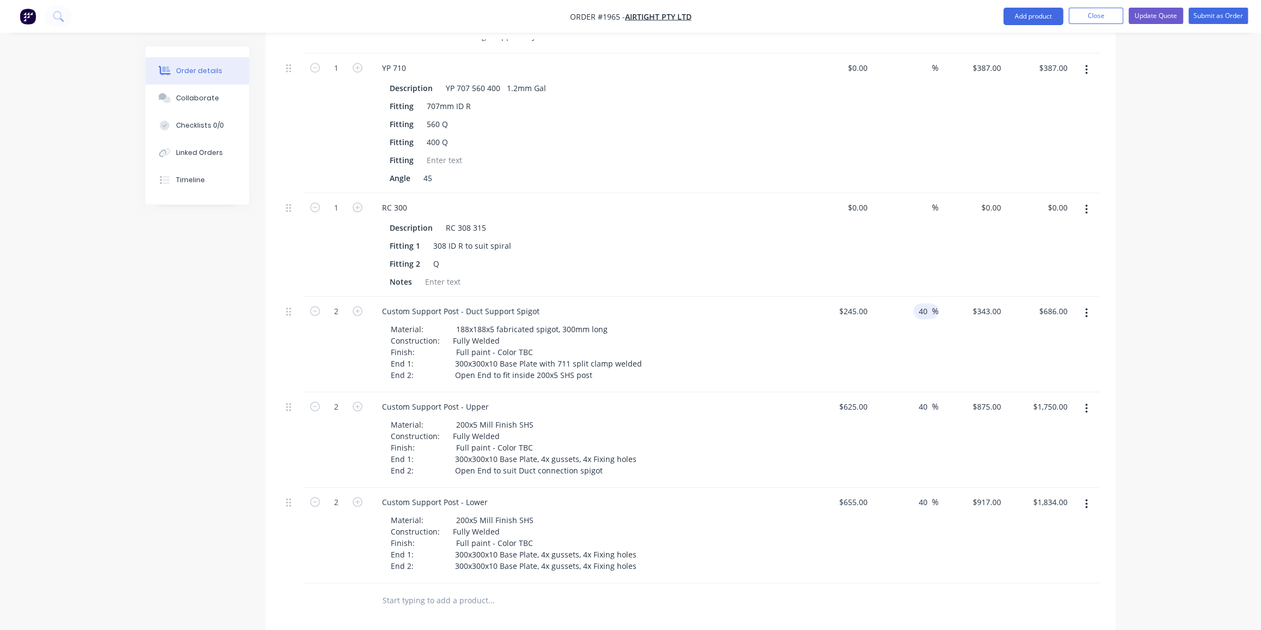
click at [760, 303] on input "40" at bounding box center [925, 311] width 14 height 16
type input "35"
type input "$330.75"
type input "$661.50"
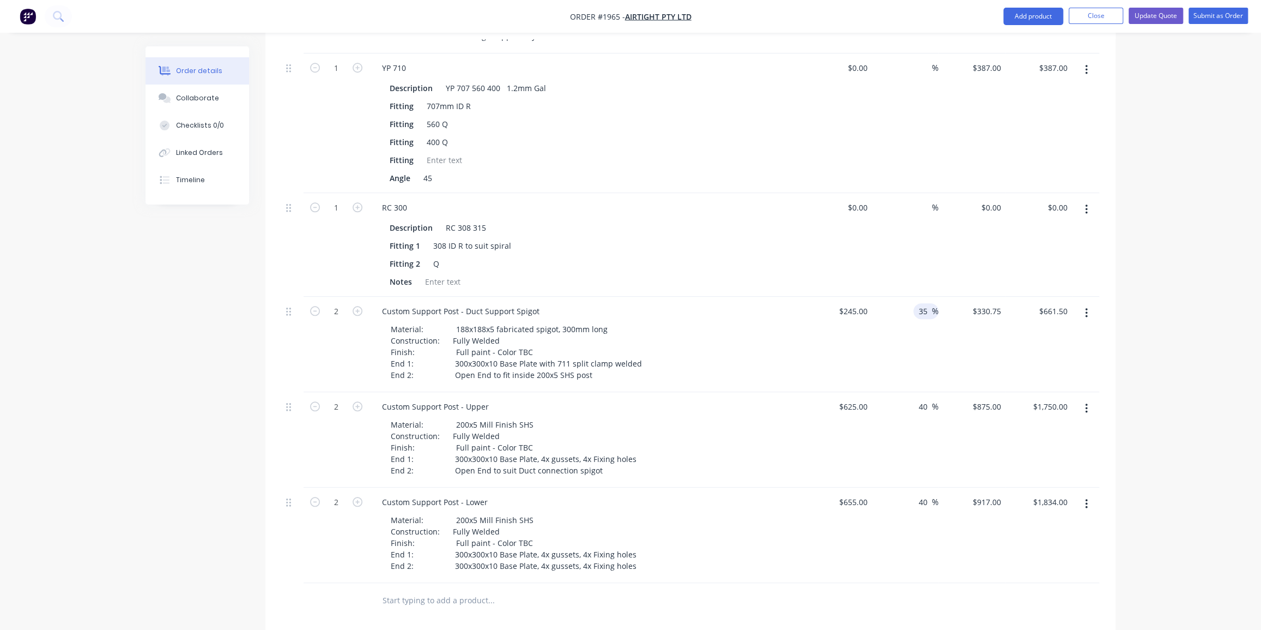
click at [760, 207] on div "Order details Collaborate Checklists 0/0 Linked Orders Timeline Order details C…" at bounding box center [630, 52] width 1261 height 1689
click at [760, 280] on div "Order details Collaborate Checklists 0/0 Linked Orders Timeline Order details C…" at bounding box center [630, 52] width 1261 height 1689
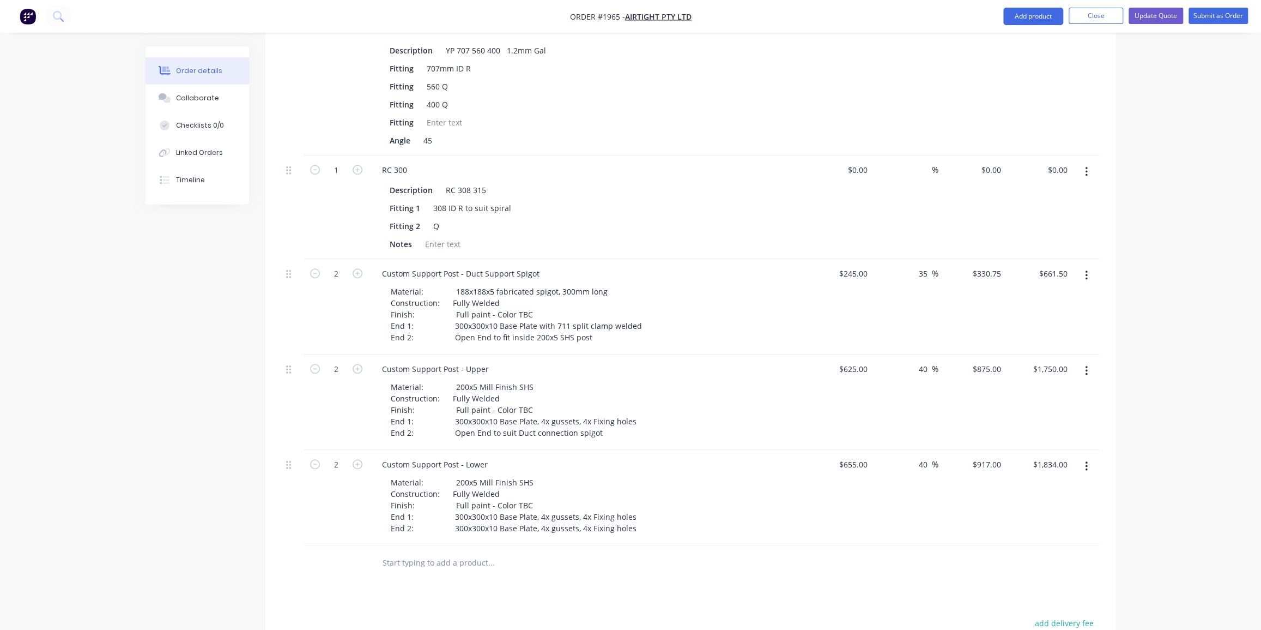
scroll to position [828, 0]
click at [760, 262] on div "Order details Collaborate Checklists 0/0 Linked Orders Timeline Order details C…" at bounding box center [631, 39] width 992 height 1642
click at [760, 157] on div "0 0" at bounding box center [972, 209] width 67 height 104
type input "$120.00"
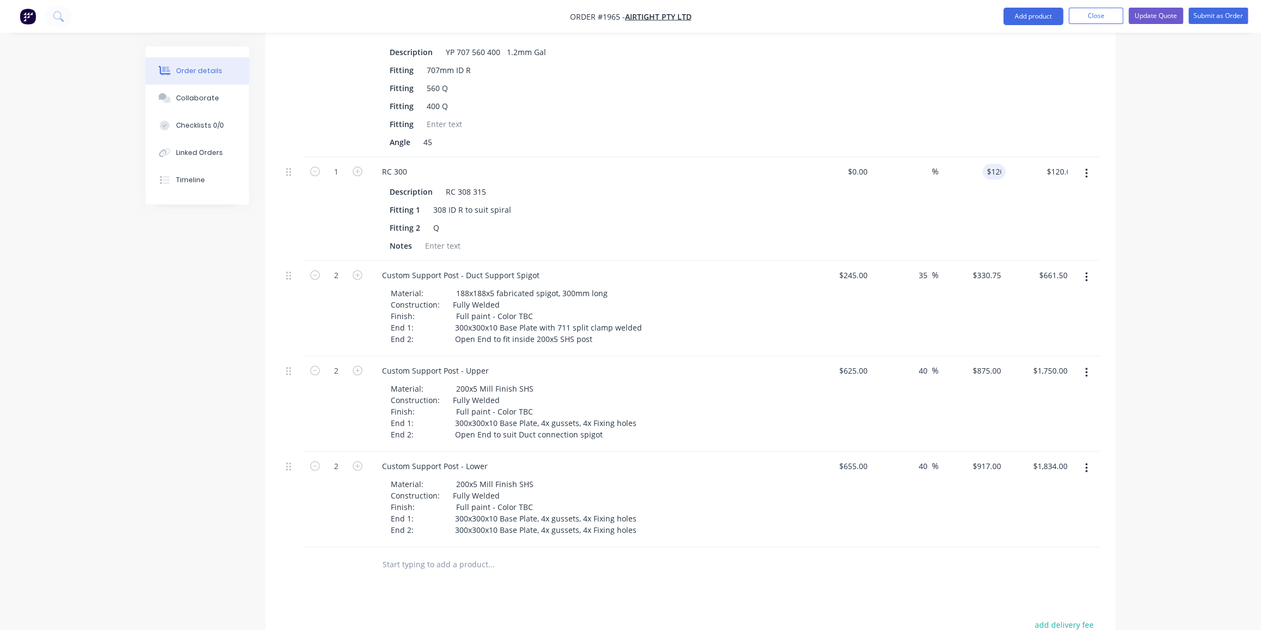
click at [760, 234] on div "Order details Collaborate Checklists 0/0 Linked Orders Timeline Order details C…" at bounding box center [630, 16] width 1261 height 1689
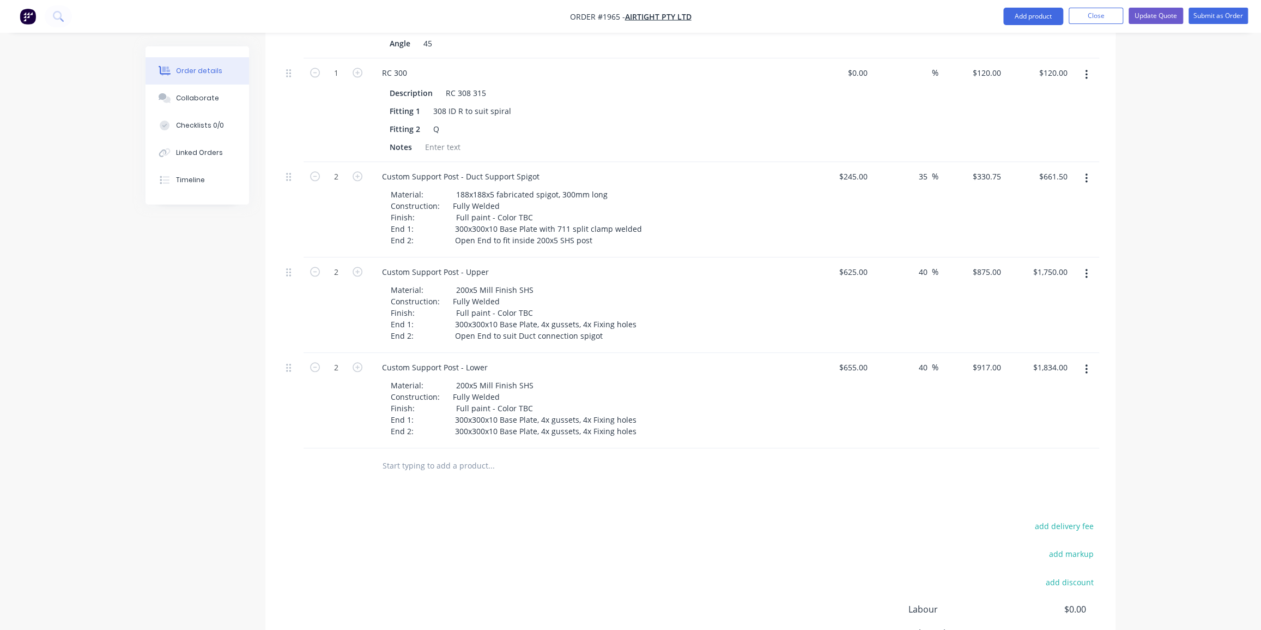
scroll to position [928, 0]
click at [760, 263] on input "875" at bounding box center [989, 271] width 34 height 16
type input "860"
type input "37.6"
type input "$860.00"
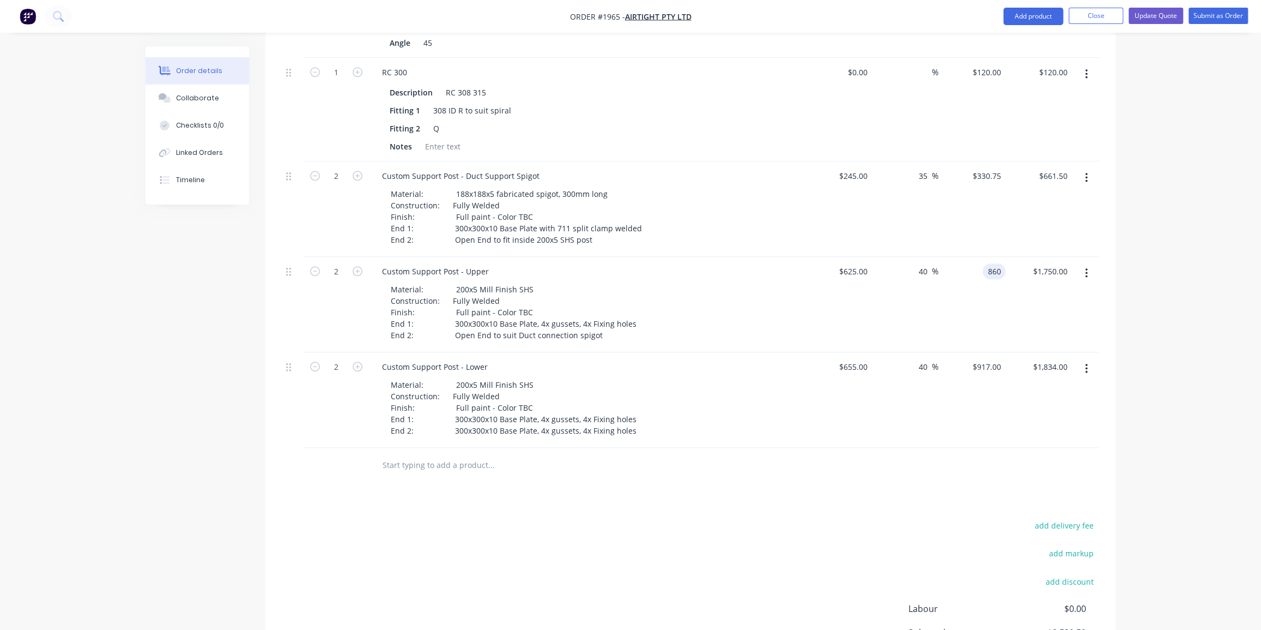
type input "$1,720.00"
click at [760, 359] on input "917" at bounding box center [989, 367] width 34 height 16
type input "910"
type input "38.93"
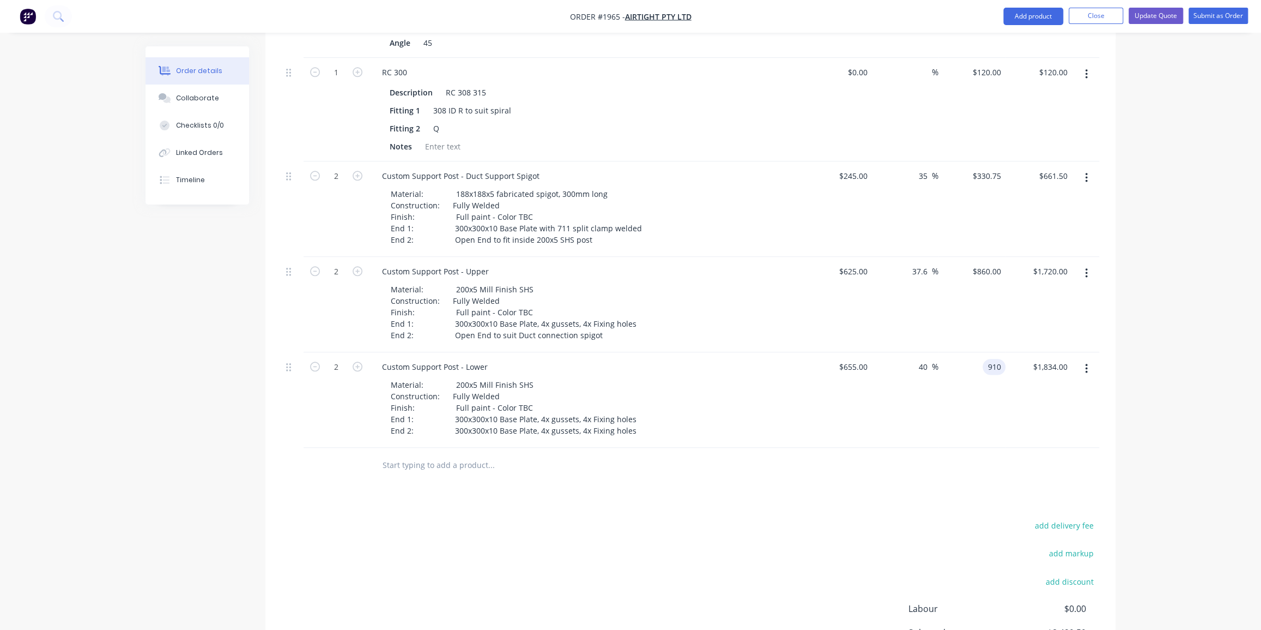
type input "$910.00"
type input "$1,820.00"
click at [760, 17] on button "Update Quote" at bounding box center [1156, 16] width 55 height 16
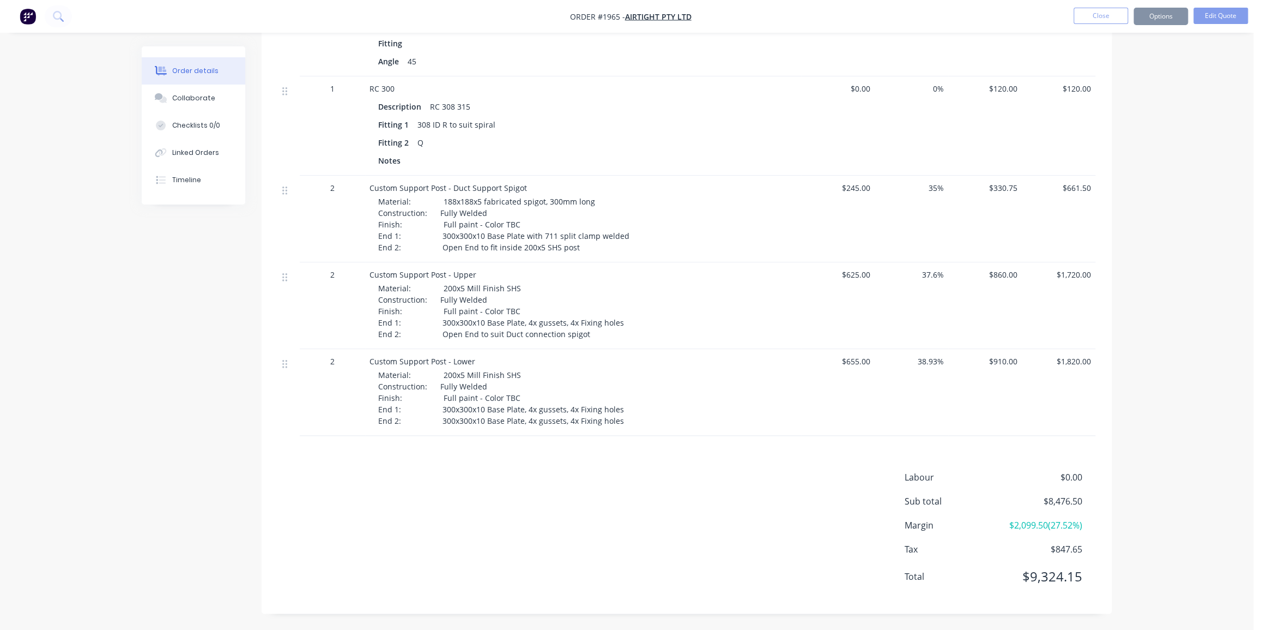
scroll to position [0, 0]
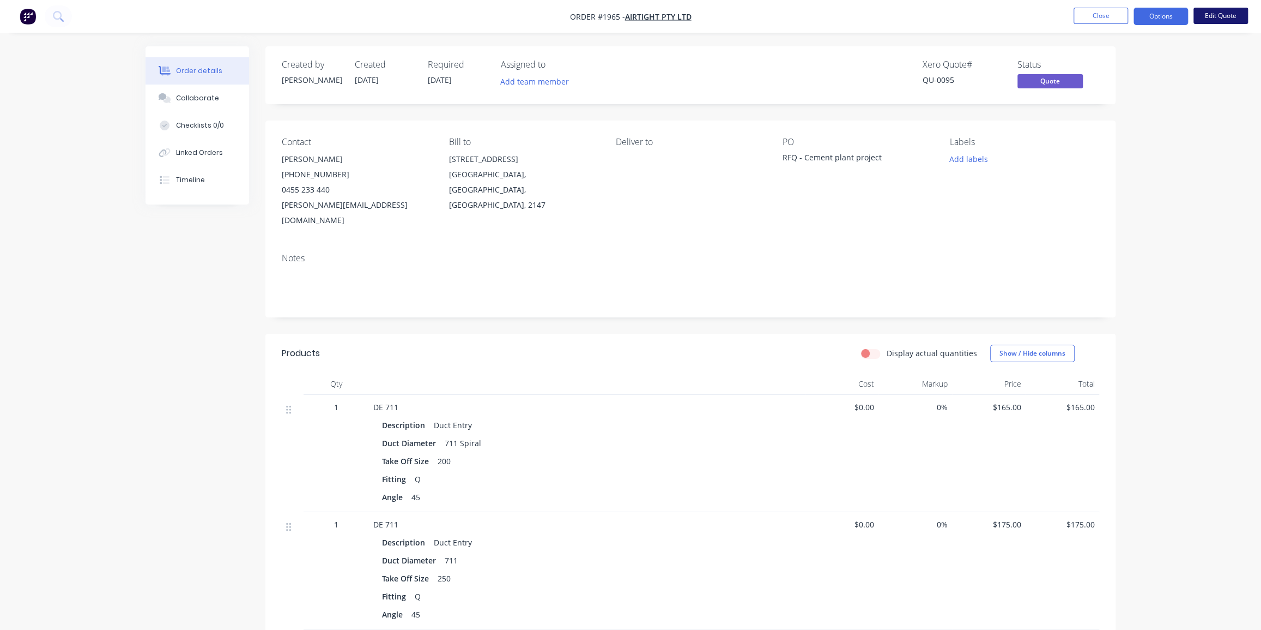
click at [760, 12] on button "Edit Quote" at bounding box center [1221, 16] width 55 height 16
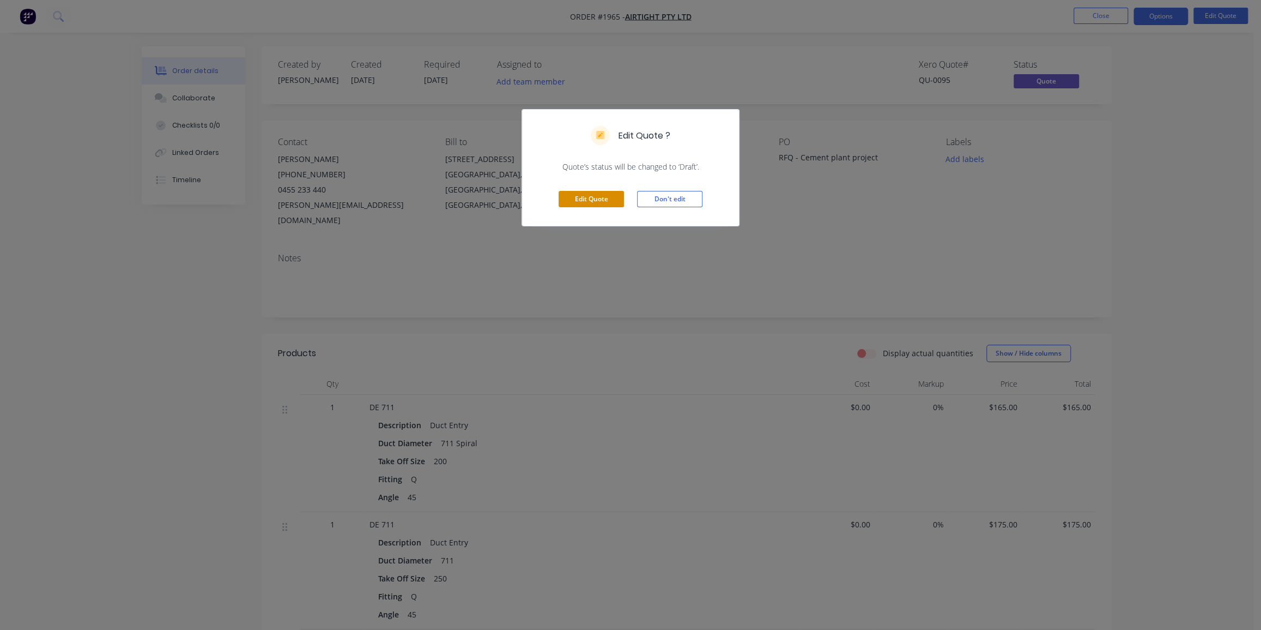
click at [588, 195] on button "Edit Quote" at bounding box center [591, 199] width 65 height 16
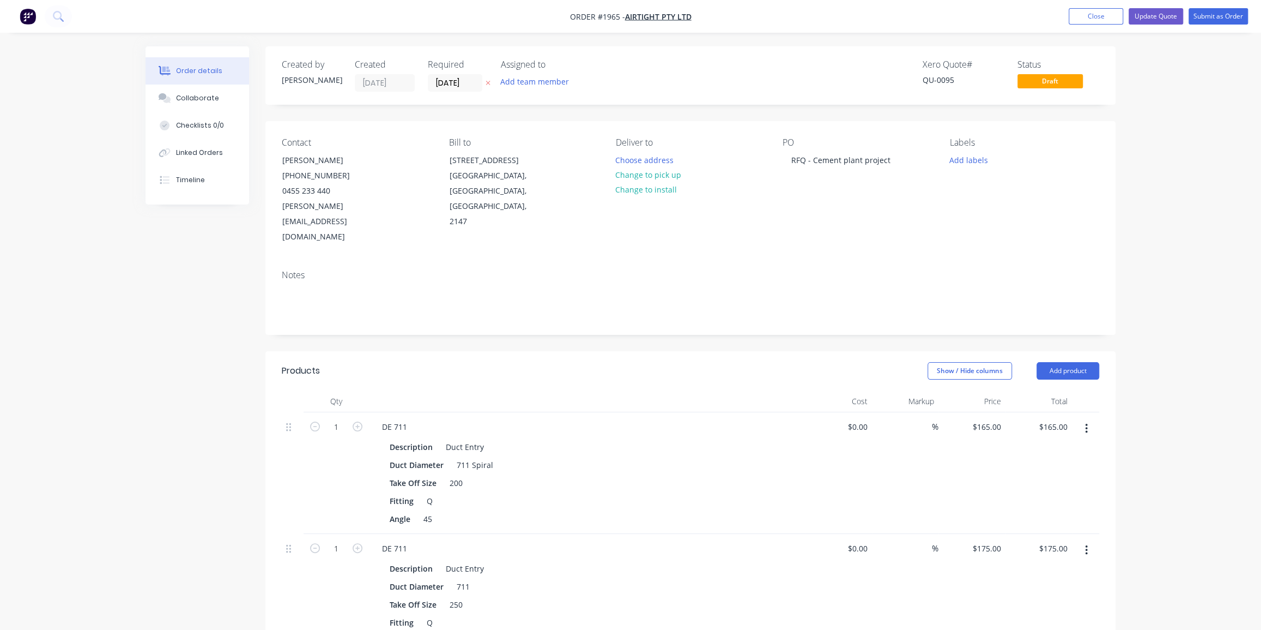
click at [760, 362] on button "Add product" at bounding box center [1068, 370] width 63 height 17
click at [760, 391] on button "Notes (External)" at bounding box center [1048, 551] width 104 height 22
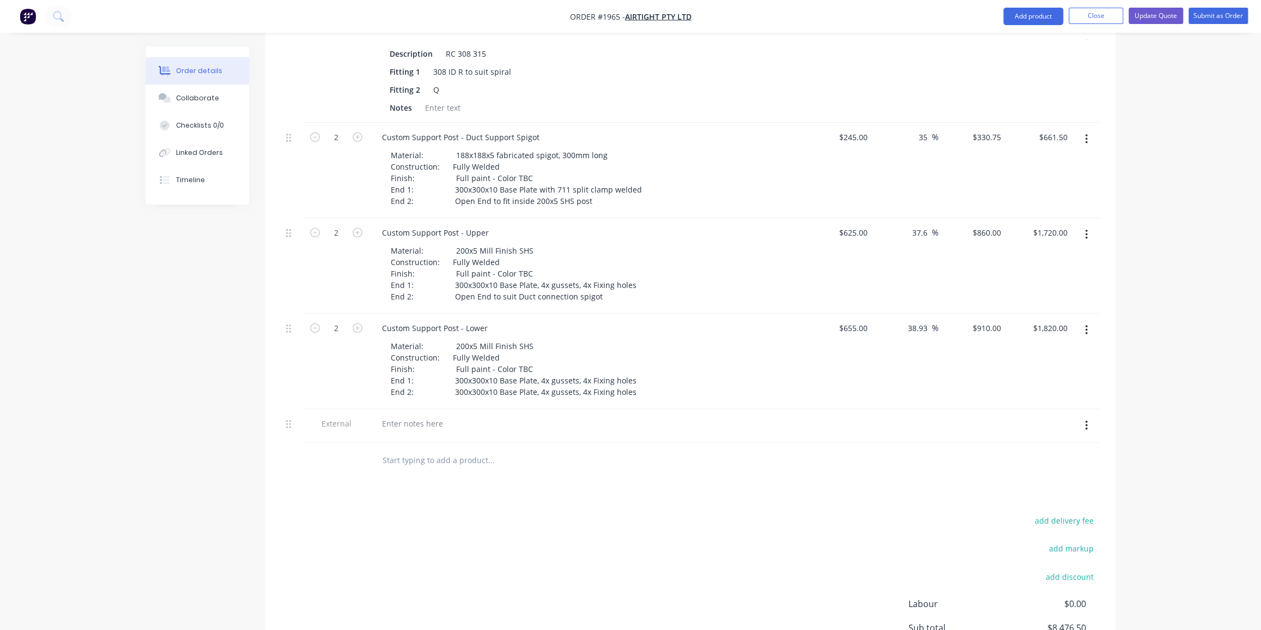
scroll to position [991, 0]
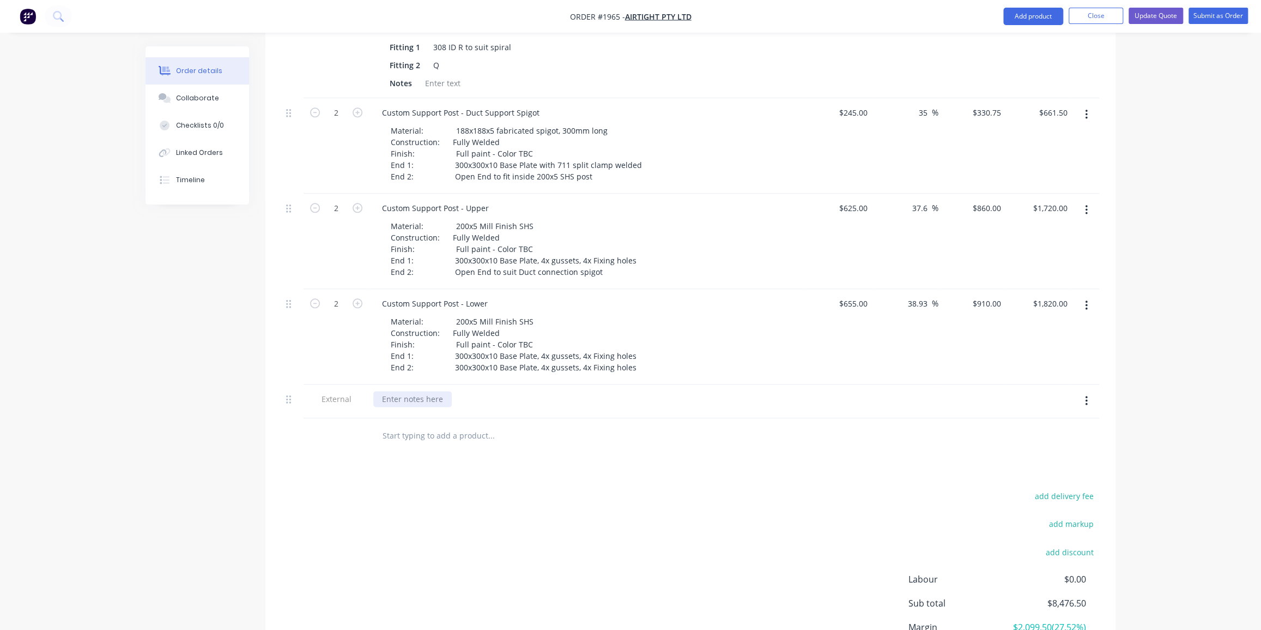
click at [422, 391] on div at bounding box center [412, 399] width 78 height 16
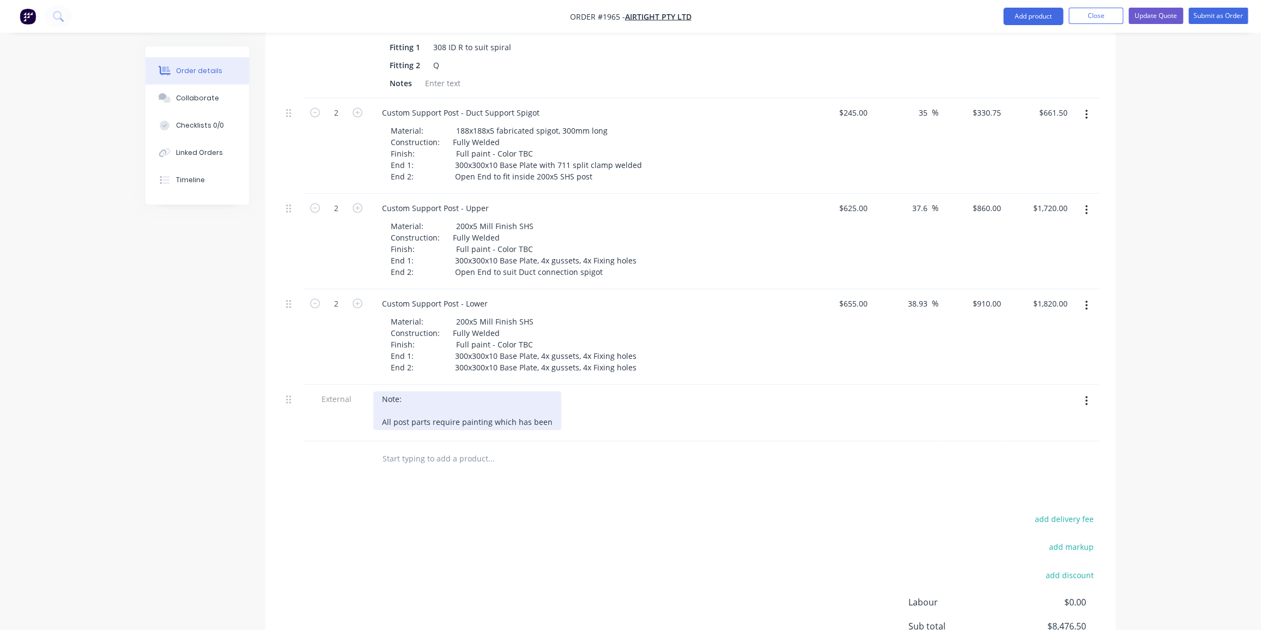
click at [472, 391] on div "Note: All post parts require painting which has been" at bounding box center [467, 410] width 188 height 39
drag, startPoint x: 541, startPoint y: 389, endPoint x: 552, endPoint y: 395, distance: 12.4
click at [543, 391] on div "Note: All post parts require coating which has been" at bounding box center [465, 410] width 184 height 39
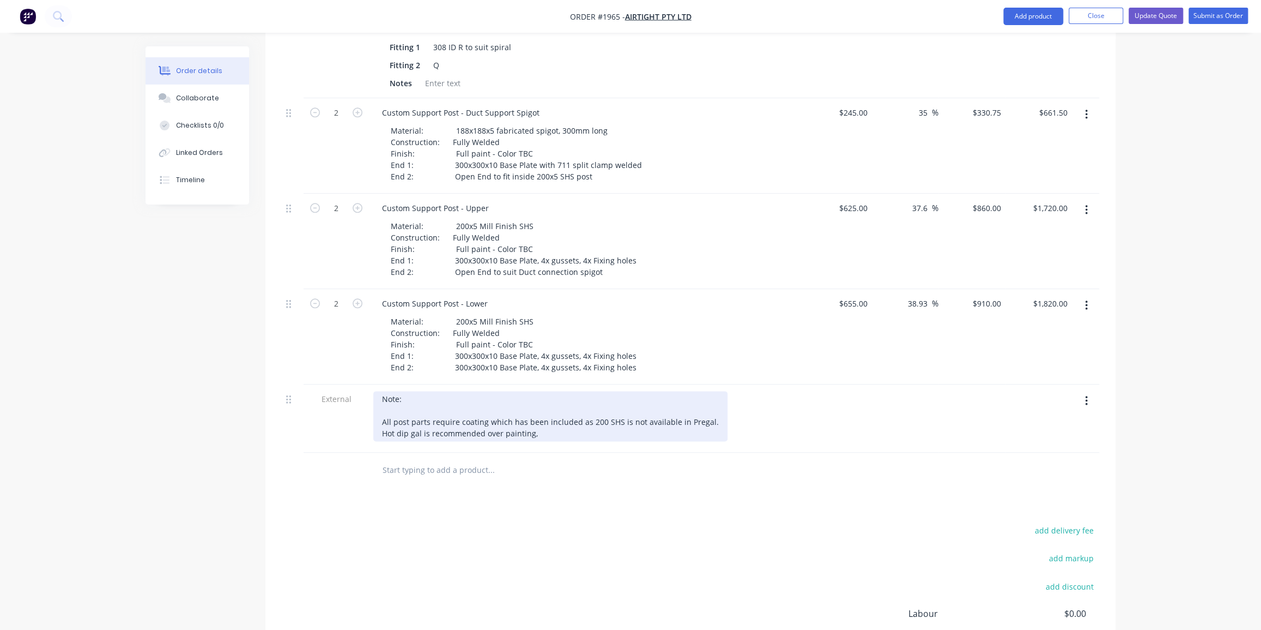
click at [554, 391] on div "Note: All post parts require coating which has been included as 200 SHS is not …" at bounding box center [550, 416] width 354 height 50
click at [544, 391] on div "Note: All post parts require coating which has been included as 200 SHS is not …" at bounding box center [576, 416] width 407 height 50
click at [382, 391] on div "Note: All post parts require coating which has been included as 200 SHS is not …" at bounding box center [576, 416] width 407 height 50
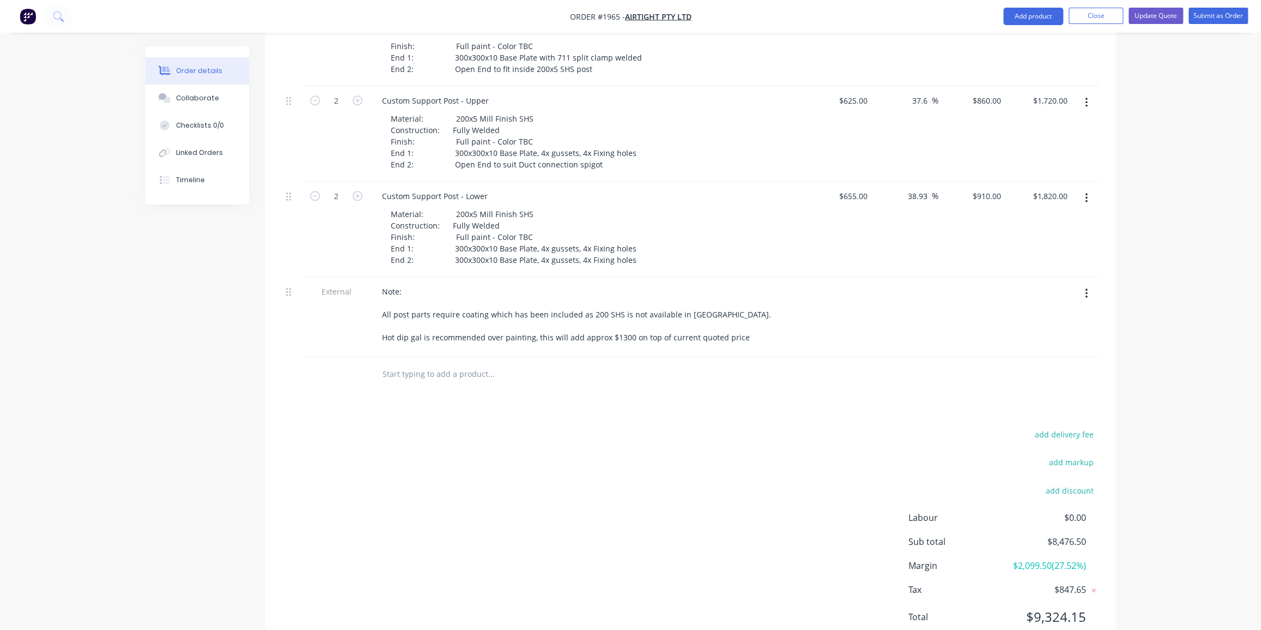
scroll to position [1106, 0]
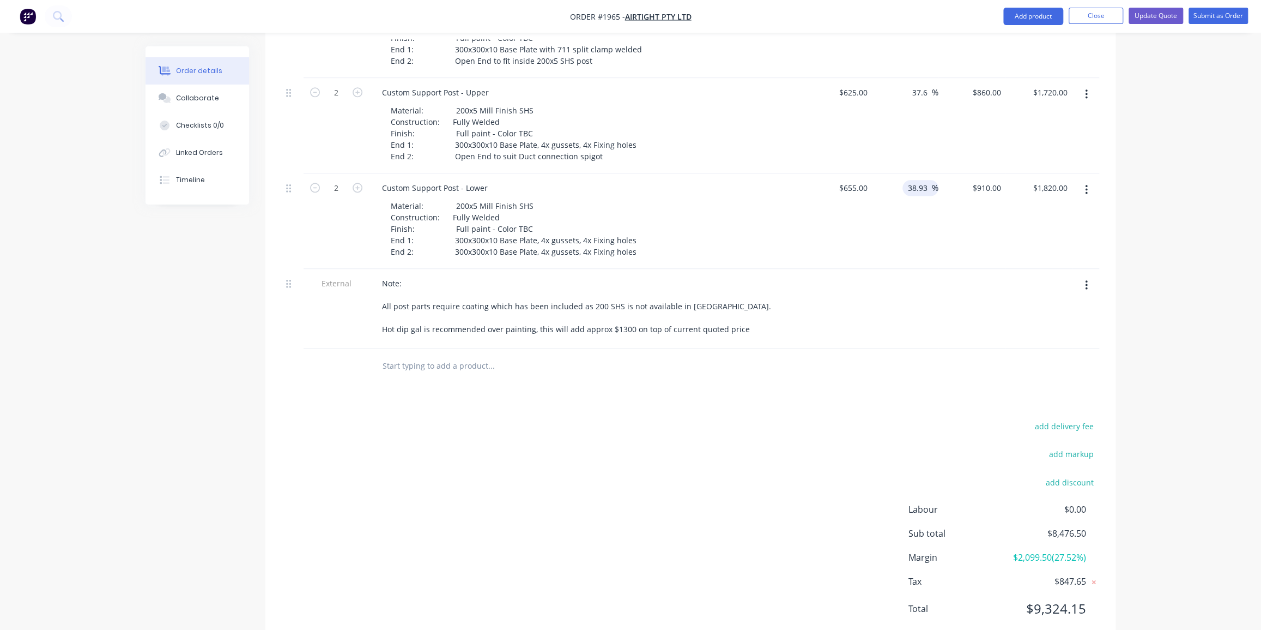
click at [760, 180] on input "38.93" at bounding box center [919, 188] width 25 height 16
type input "40"
type input "$917.00"
type input "$1,834.00"
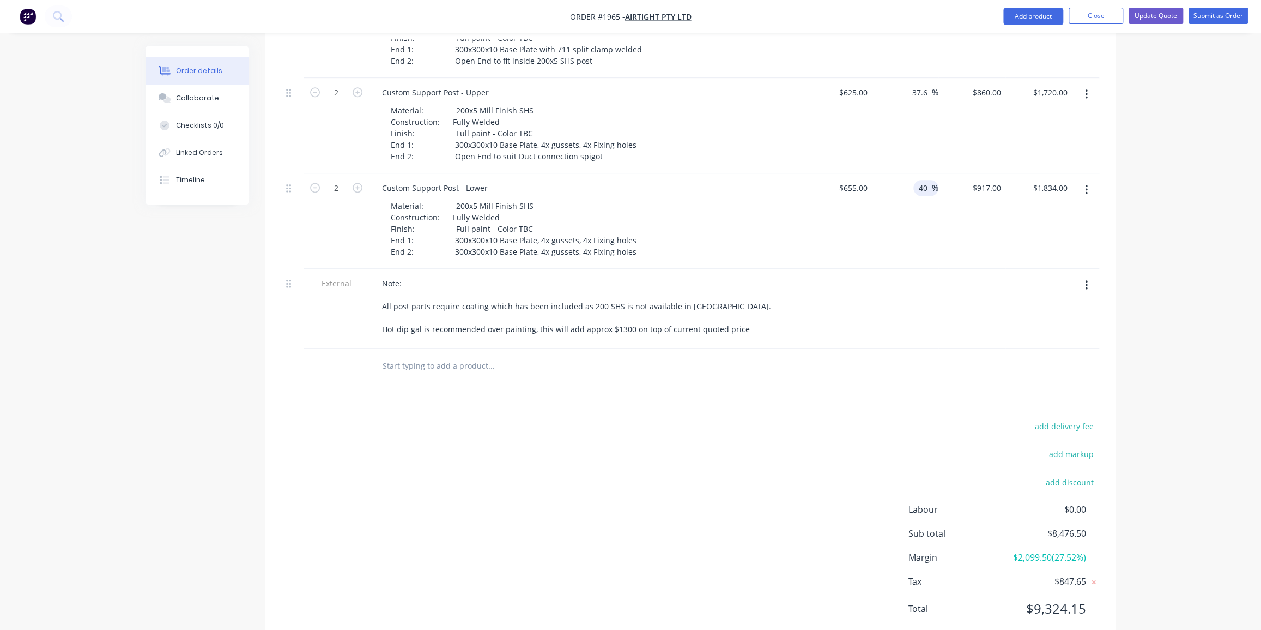
click at [760, 203] on div "40 40 %" at bounding box center [905, 220] width 67 height 95
click at [760, 84] on input "37.6" at bounding box center [921, 92] width 21 height 16
type input "40"
type input "$875.00"
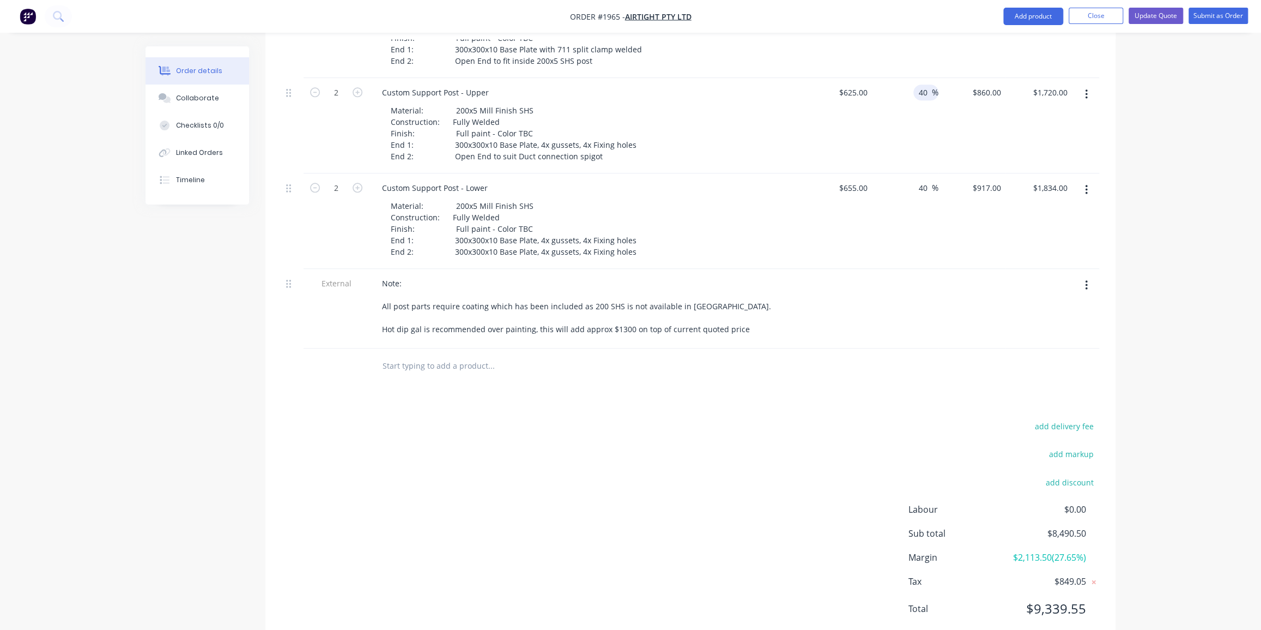
type input "$1,750.00"
click at [760, 106] on div "40 40 %" at bounding box center [905, 125] width 67 height 95
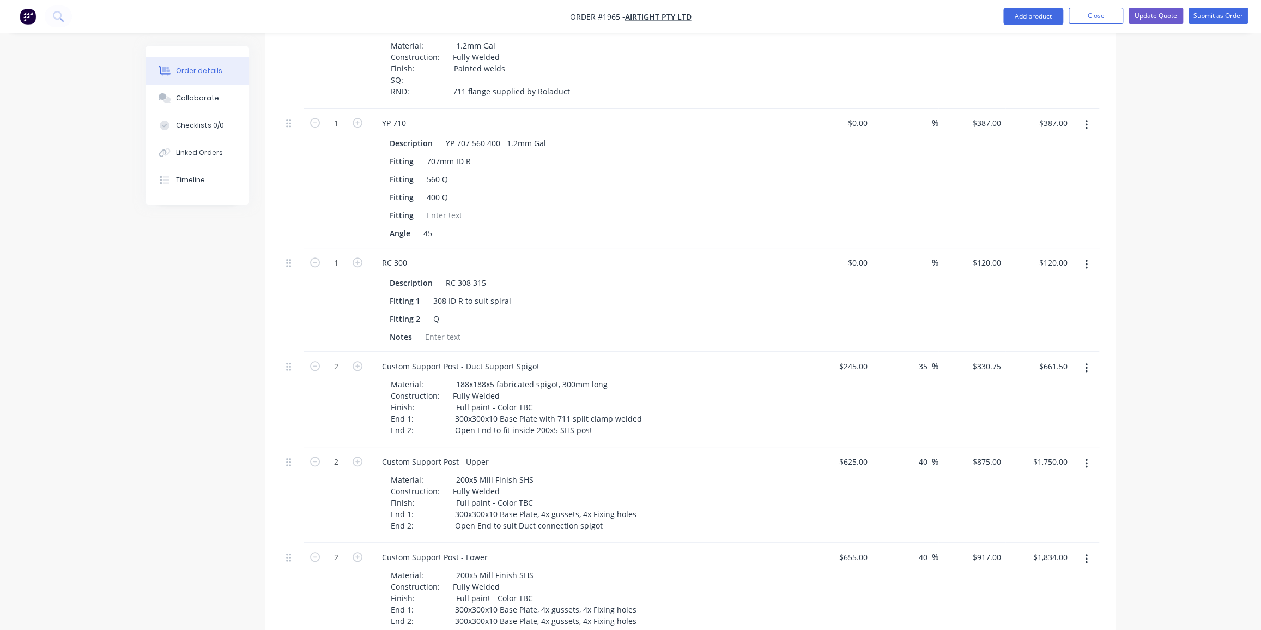
scroll to position [710, 0]
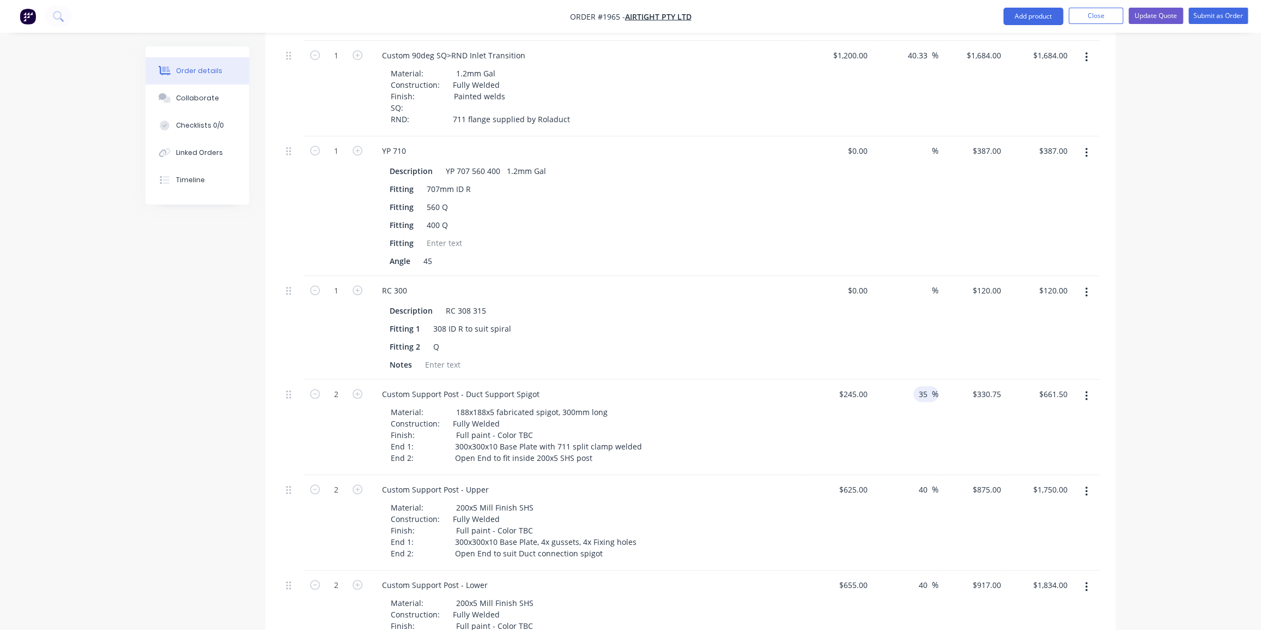
click at [760, 386] on input "35" at bounding box center [925, 394] width 14 height 16
click at [760, 249] on div "Order details Collaborate Checklists 0/0 Linked Orders Timeline Order details C…" at bounding box center [630, 174] width 1261 height 1768
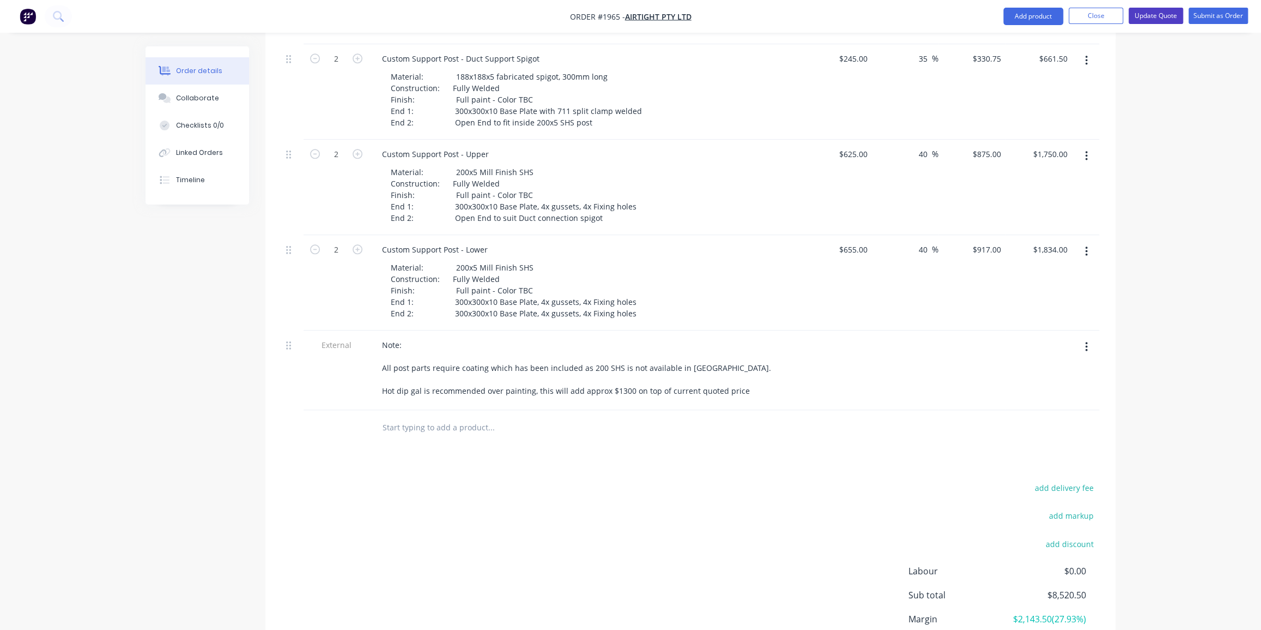
scroll to position [1007, 0]
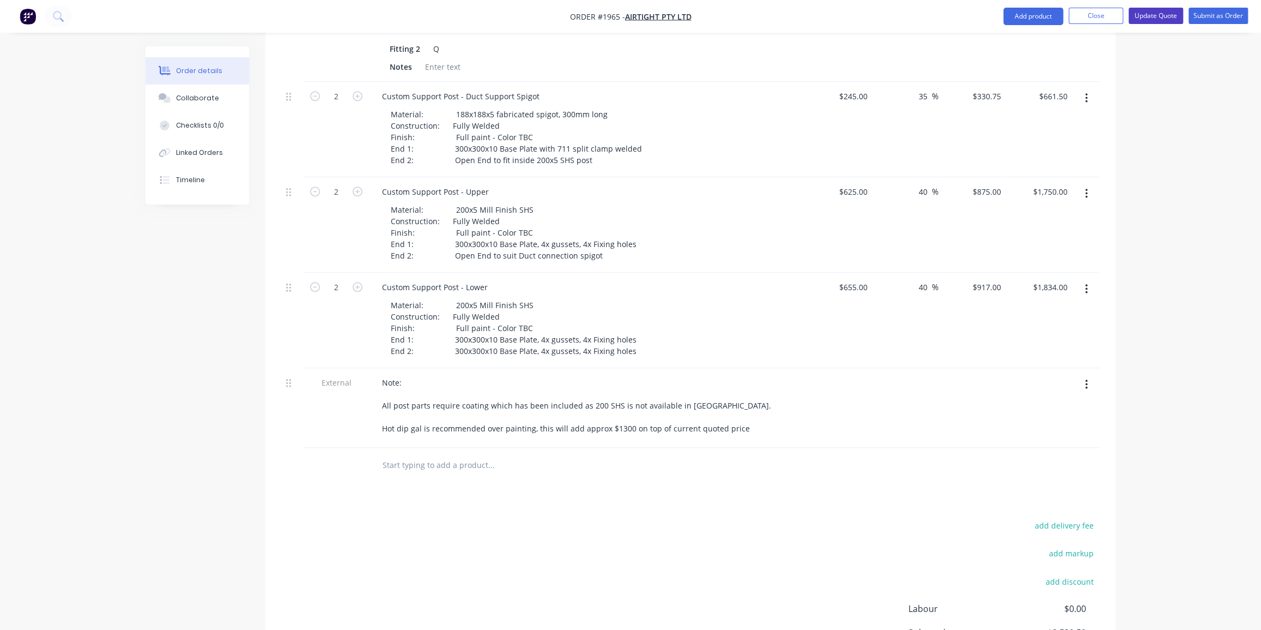
drag, startPoint x: 1164, startPoint y: 11, endPoint x: 1165, endPoint y: 32, distance: 20.7
click at [760, 11] on button "Update Quote" at bounding box center [1156, 16] width 55 height 16
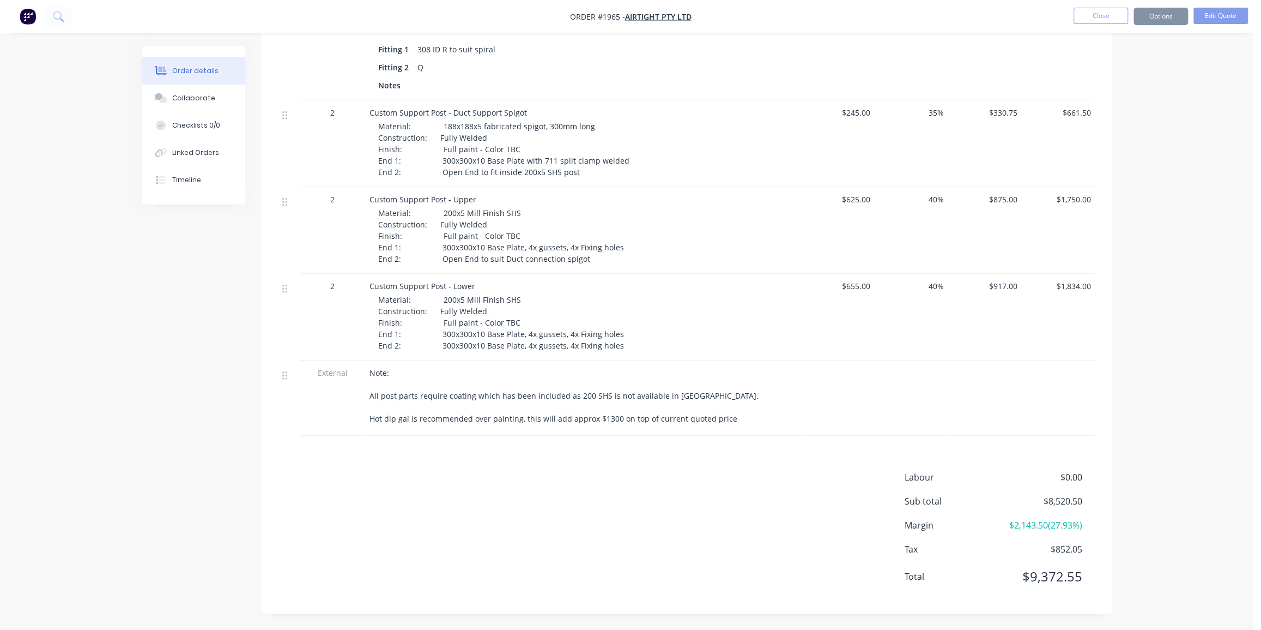
scroll to position [0, 0]
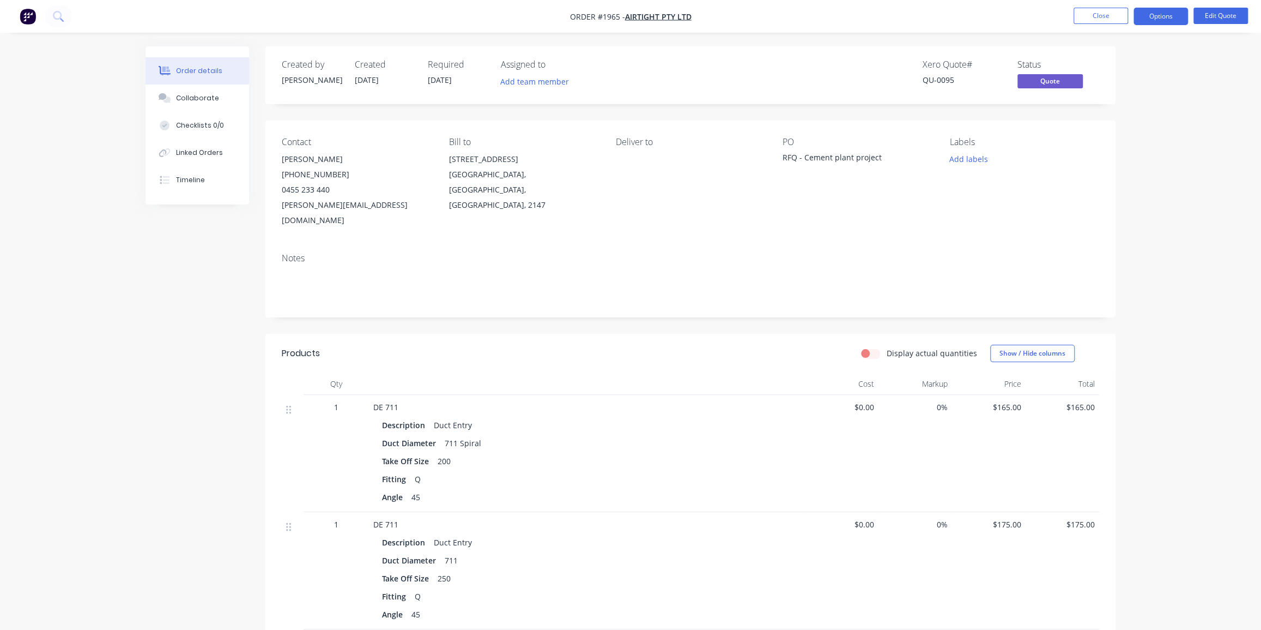
click at [760, 161] on button "Add labels" at bounding box center [968, 159] width 50 height 15
click at [760, 192] on input "text" at bounding box center [1040, 191] width 114 height 22
click at [760, 302] on div at bounding box center [970, 300] width 22 height 22
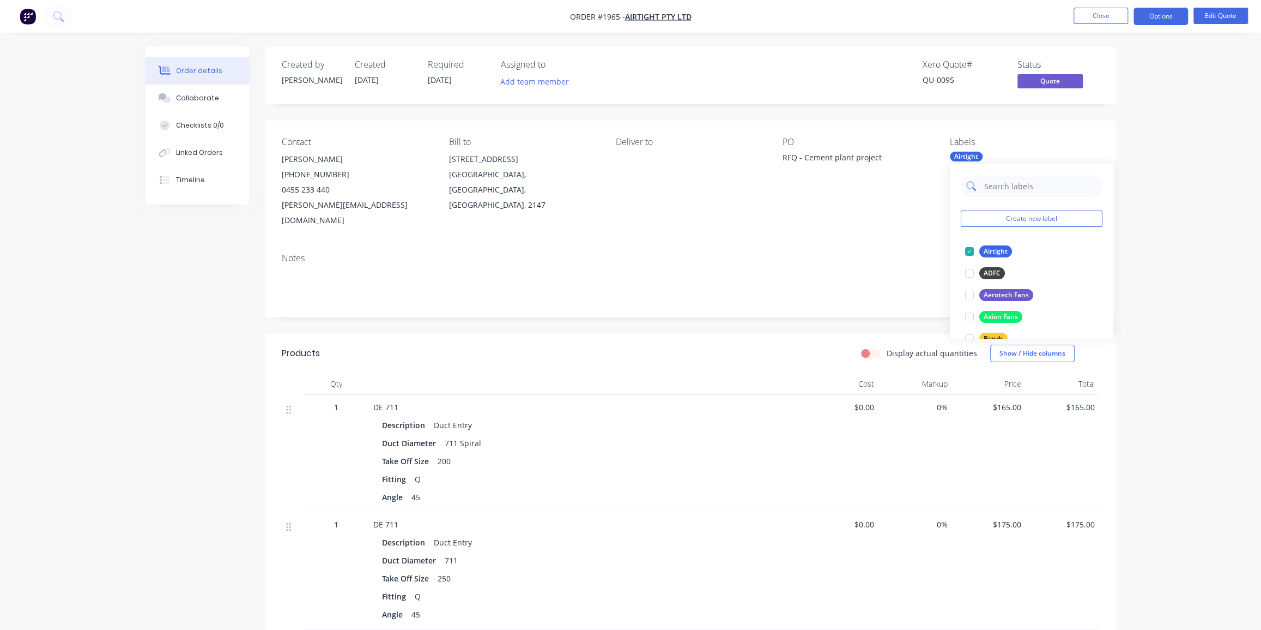
click at [760, 184] on input "text" at bounding box center [1040, 186] width 114 height 22
click at [760, 256] on div at bounding box center [970, 251] width 22 height 22
click at [760, 188] on input "duct p" at bounding box center [1040, 186] width 114 height 22
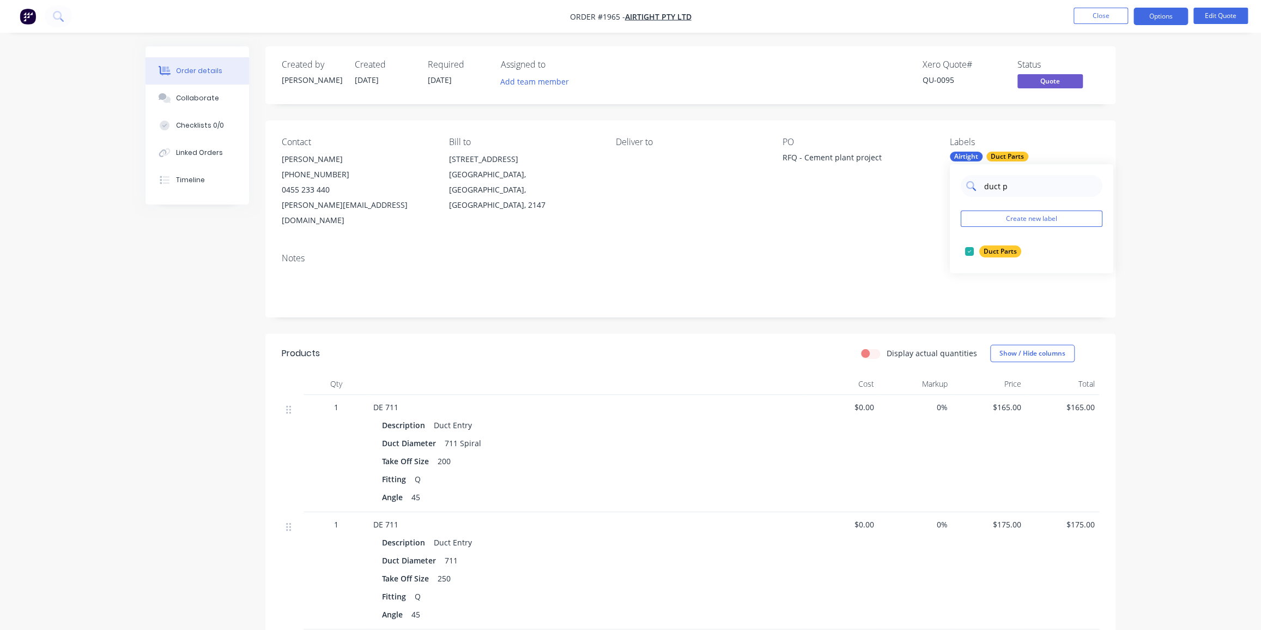
click at [760, 188] on input "duct p" at bounding box center [1040, 186] width 114 height 22
click at [760, 190] on input "post" at bounding box center [1040, 186] width 114 height 22
type input "[PERSON_NAME]"
click at [760, 253] on div "Duct Stand" at bounding box center [1001, 251] width 44 height 12
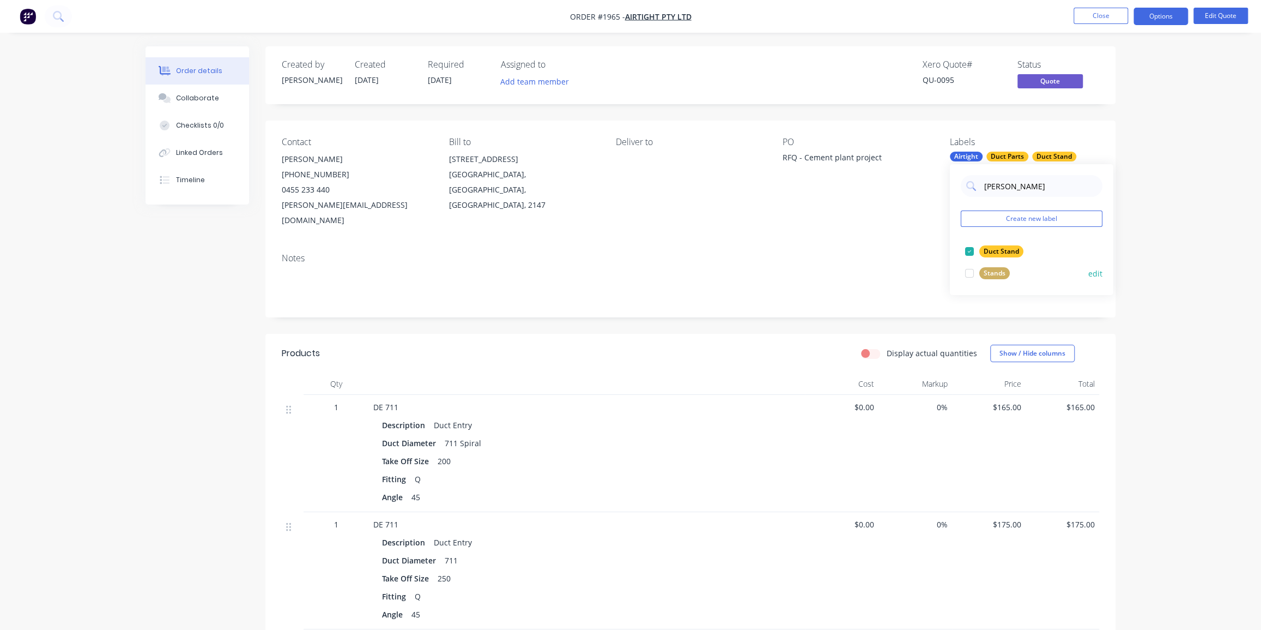
click at [760, 267] on div "Stands" at bounding box center [994, 273] width 31 height 12
click at [760, 176] on div "Labels Airtight Duct Parts Duct Stand Stands" at bounding box center [1024, 182] width 149 height 91
click at [760, 180] on div "Labels Airtight Duct Parts Duct Stand Stands" at bounding box center [1024, 182] width 149 height 91
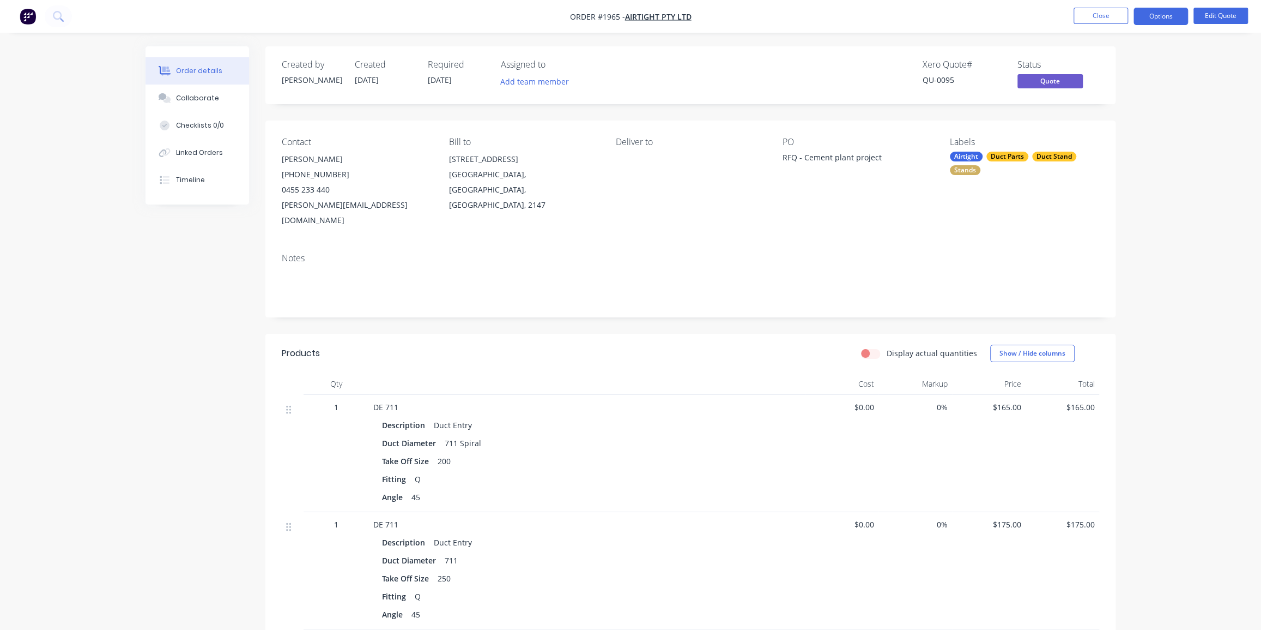
click at [760, 156] on div "Airtight" at bounding box center [966, 157] width 33 height 10
click at [760, 198] on input "[PERSON_NAME]" at bounding box center [1040, 200] width 114 height 22
type input "weld"
click at [760, 261] on div "Welding" at bounding box center [996, 265] width 34 height 12
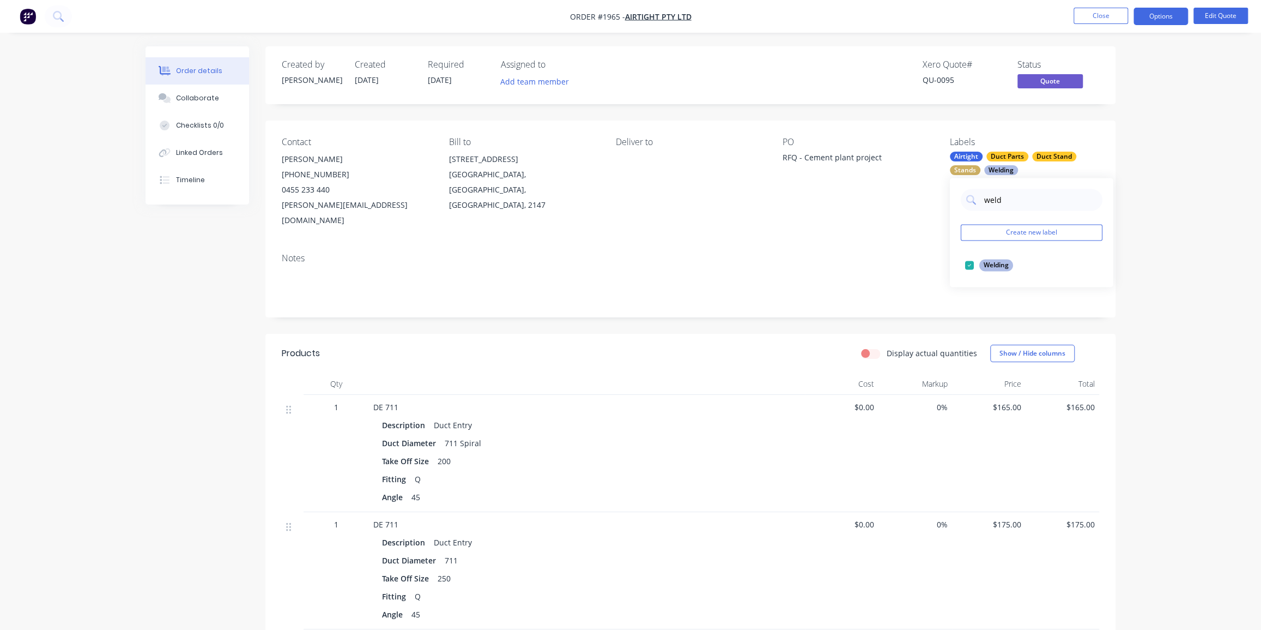
drag, startPoint x: 1145, startPoint y: 46, endPoint x: 1103, endPoint y: 15, distance: 53.0
click at [760, 17] on button "Options" at bounding box center [1161, 16] width 55 height 17
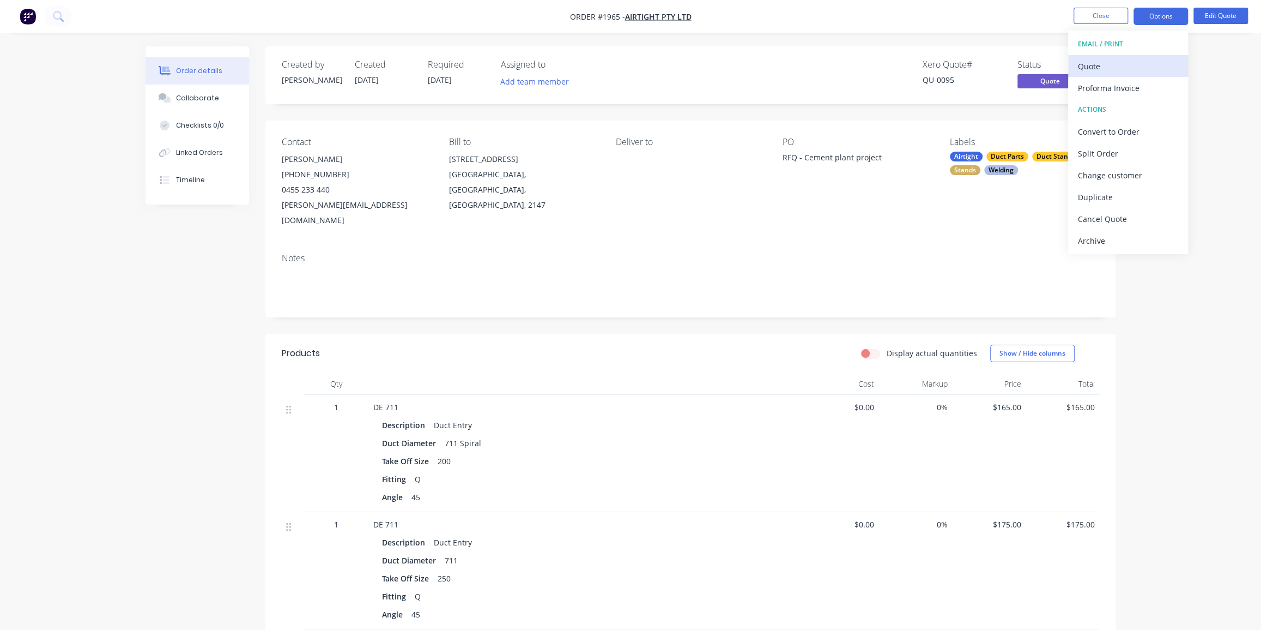
click at [760, 69] on div "Quote" at bounding box center [1128, 66] width 100 height 16
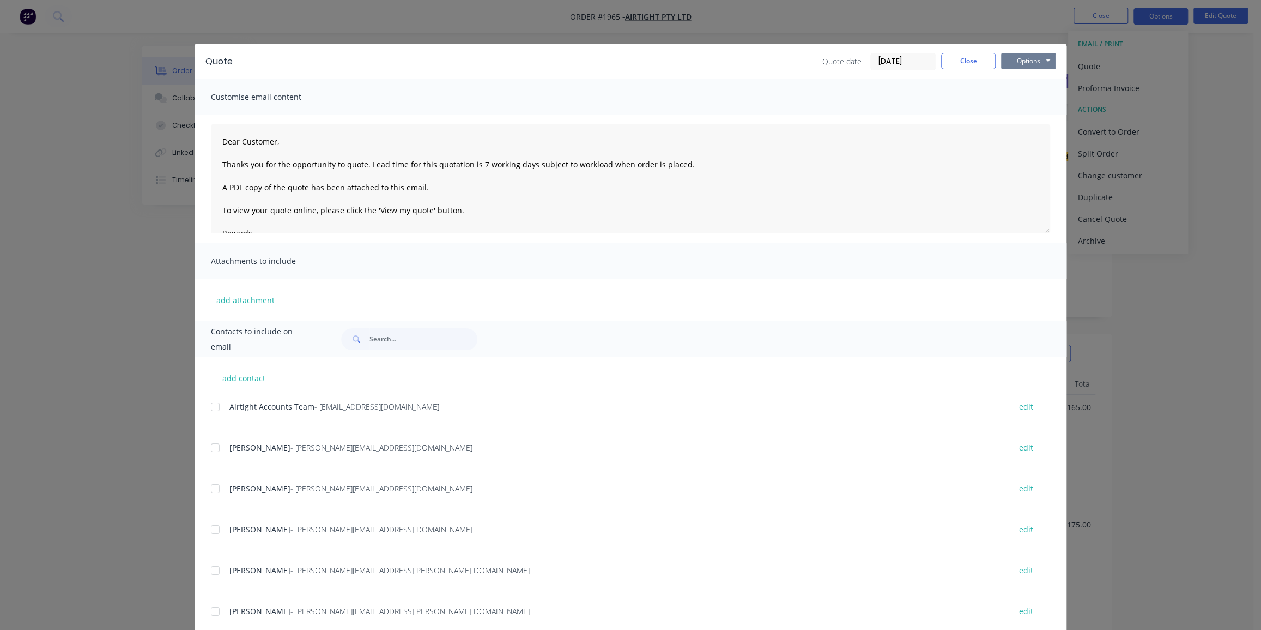
click at [760, 62] on button "Options" at bounding box center [1028, 61] width 55 height 16
drag, startPoint x: 1019, startPoint y: 112, endPoint x: 1018, endPoint y: 98, distance: 14.2
click at [760, 98] on div "Preview Print Email" at bounding box center [1036, 98] width 70 height 54
click at [760, 98] on button "Print" at bounding box center [1036, 98] width 70 height 18
click at [760, 59] on button "Close" at bounding box center [968, 61] width 55 height 16
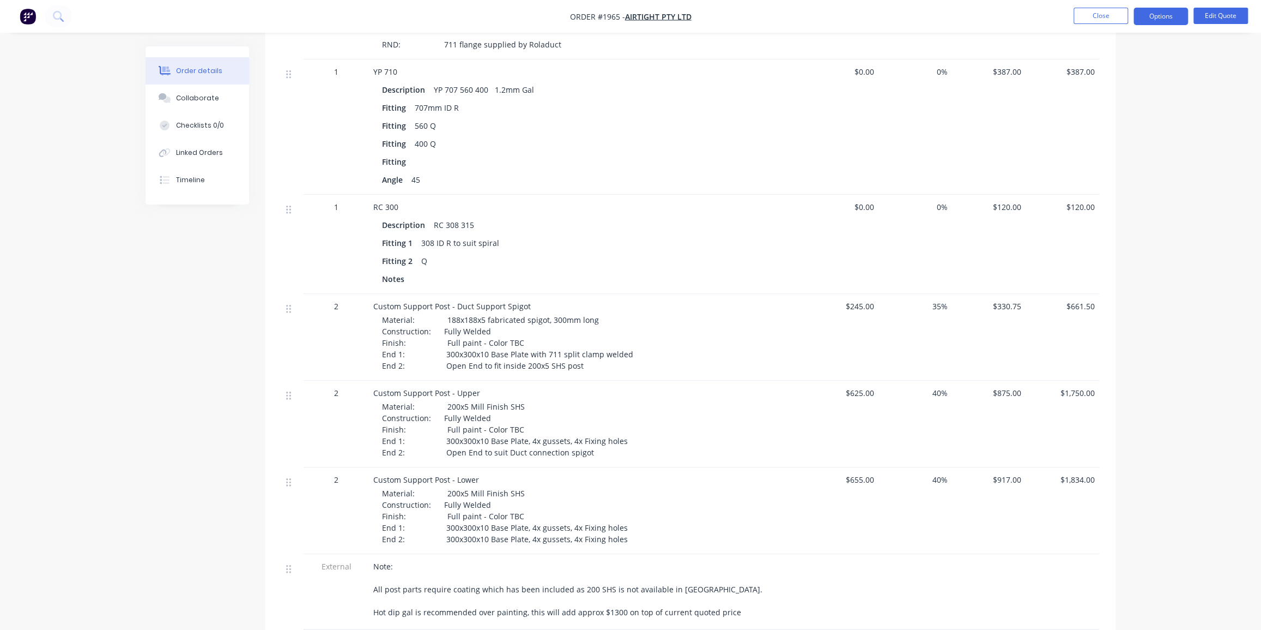
scroll to position [792, 0]
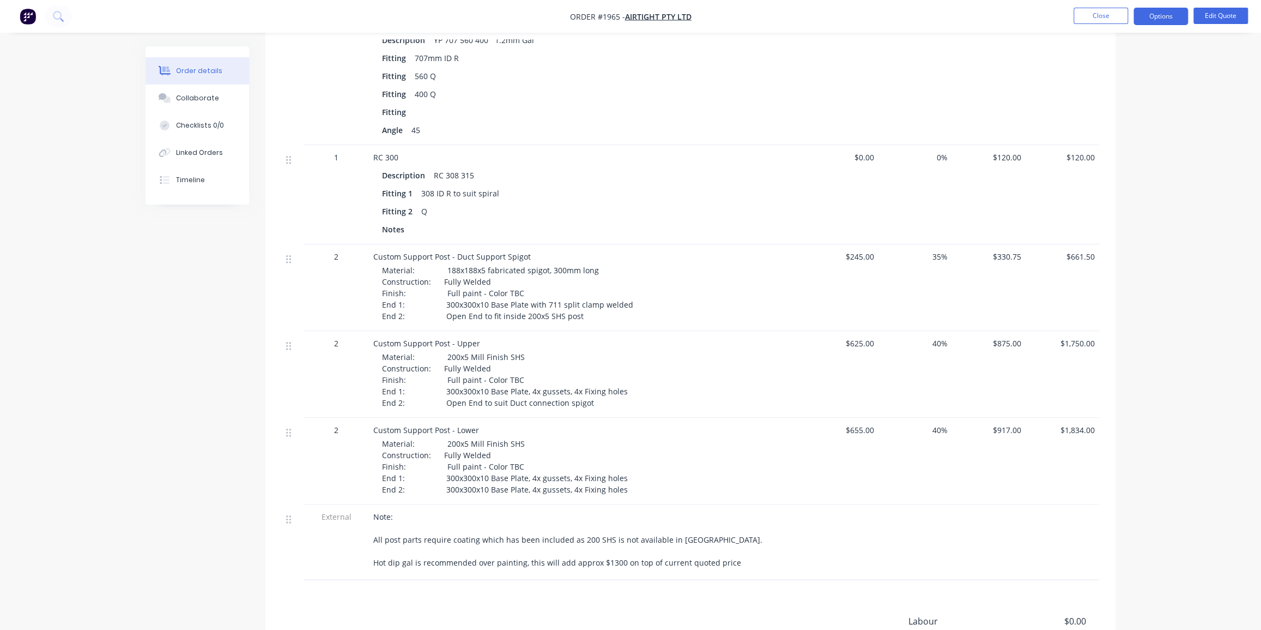
click at [465, 276] on span "Material: 188x188x5 fabricated spigot, 300mm long Construction: Fully Welded Fi…" at bounding box center [508, 293] width 253 height 56
click at [760, 21] on button "Edit Quote" at bounding box center [1221, 16] width 55 height 16
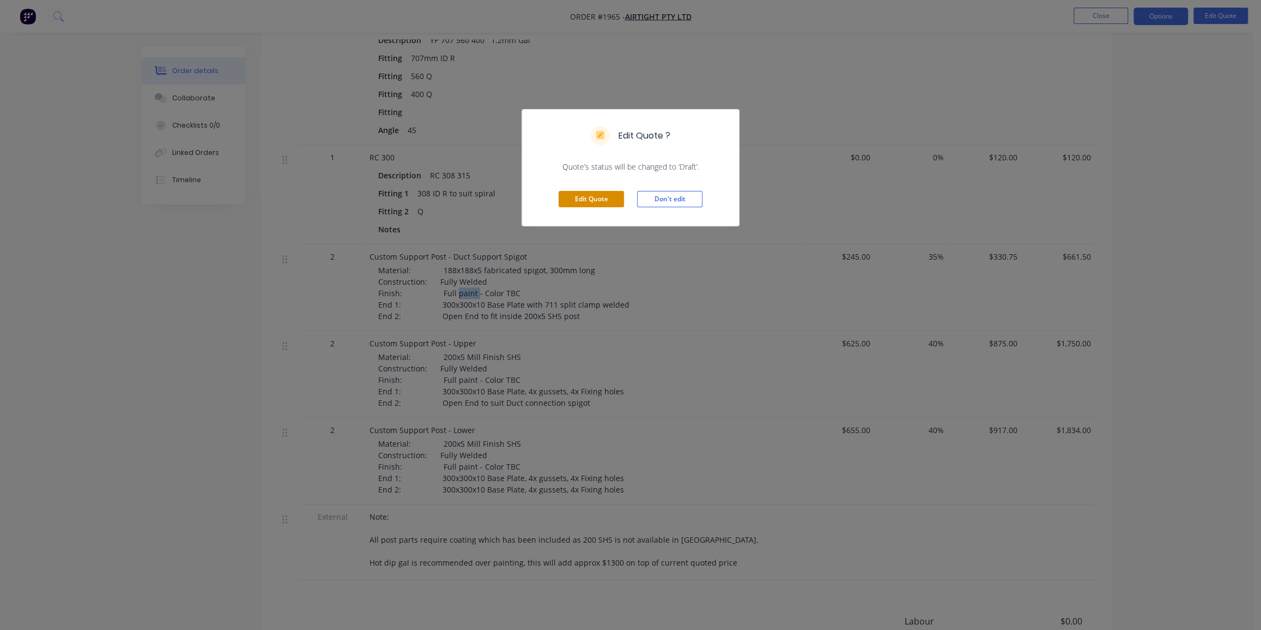
click at [582, 198] on button "Edit Quote" at bounding box center [591, 199] width 65 height 16
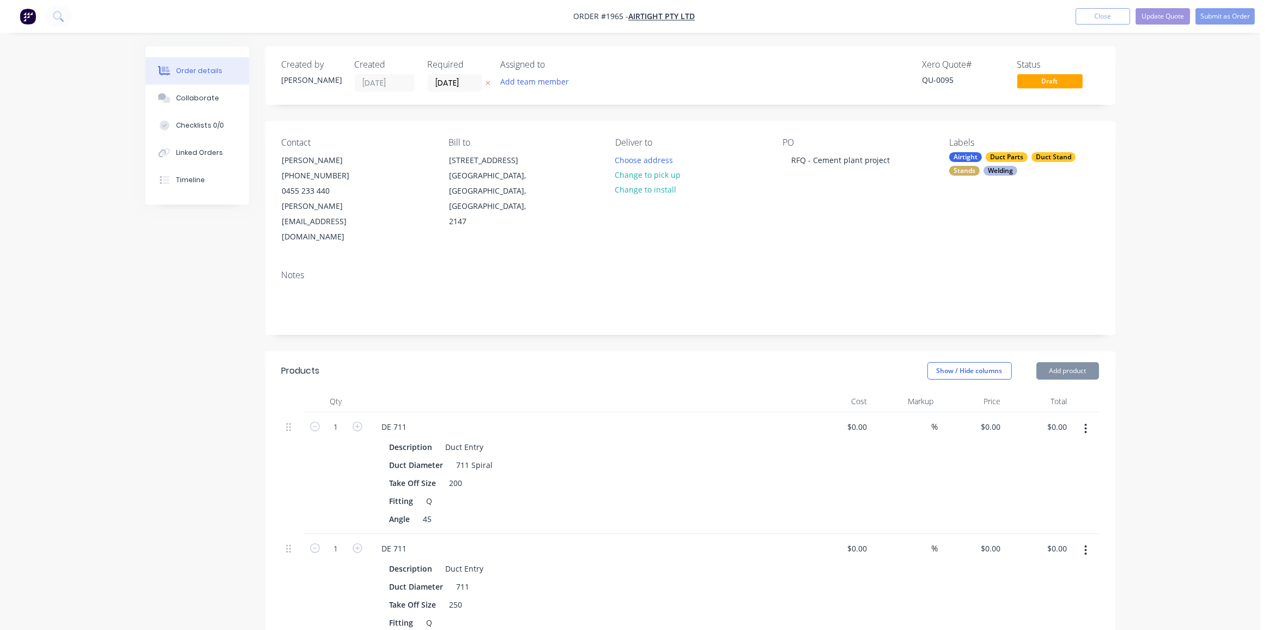
type input "$165.00"
type input "$175.00"
type input "$80.00"
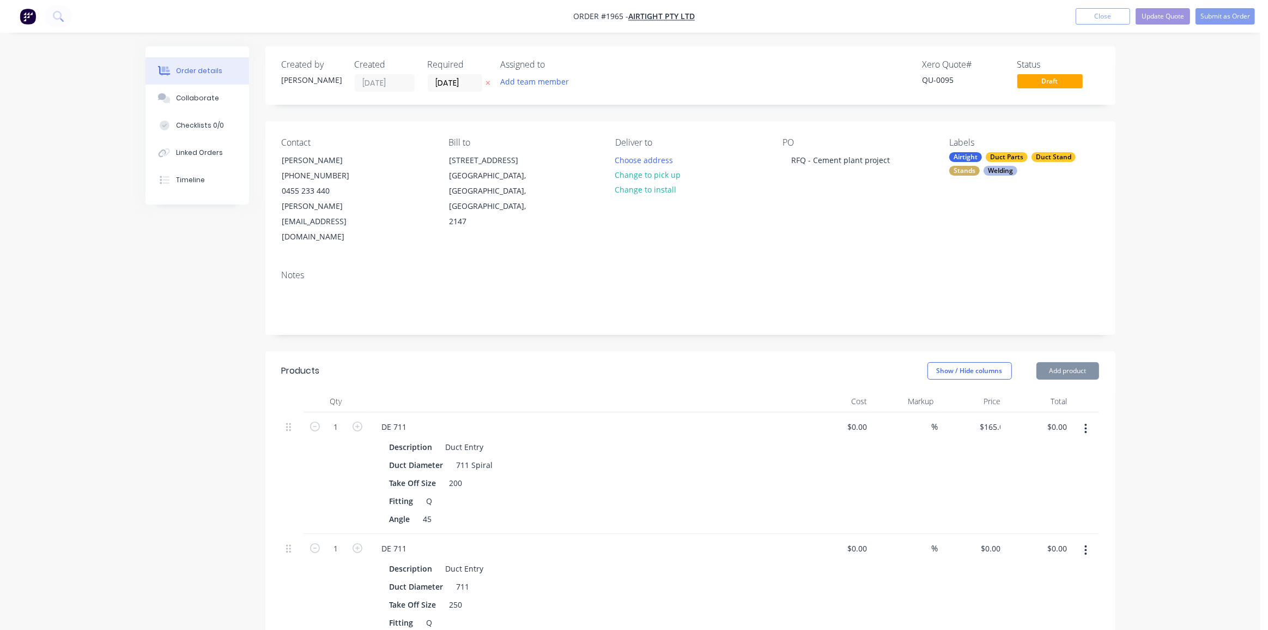
type input "36.25"
type input "$109.00"
type input "$1,744.00"
type input "$1,200.00"
type input "40.33"
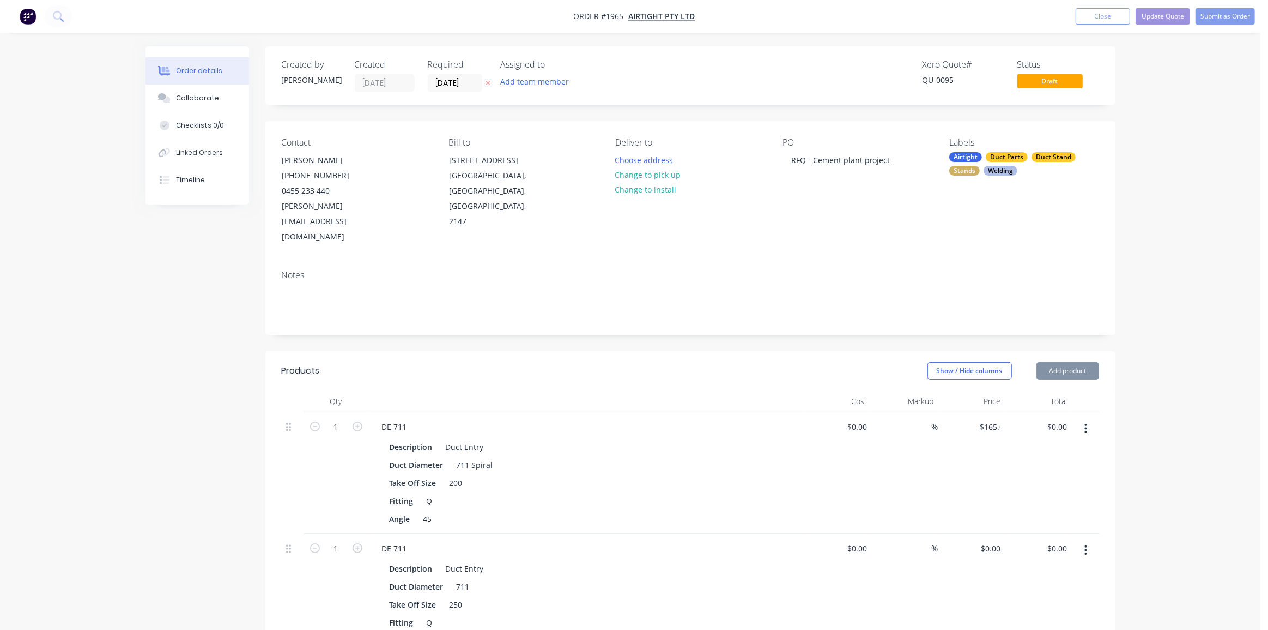
type input "$1,684.00"
type input "$387.00"
type input "$120.00"
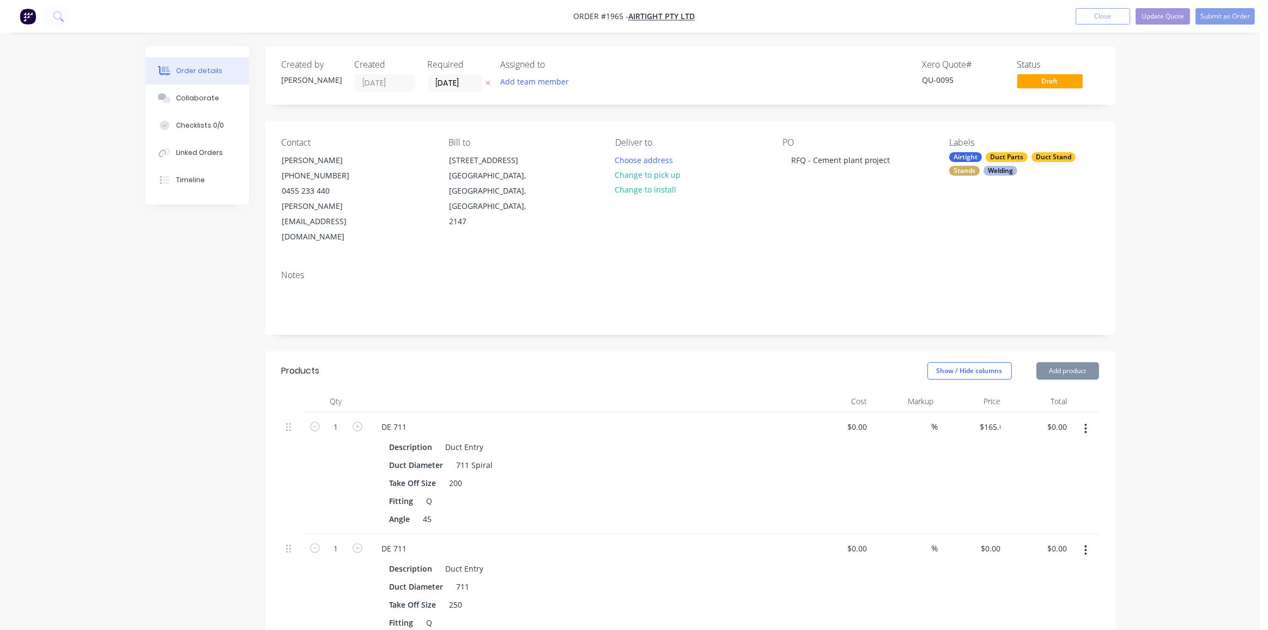
type input "$120.00"
type input "$245.00"
type input "35"
type input "$330.75"
type input "$661.50"
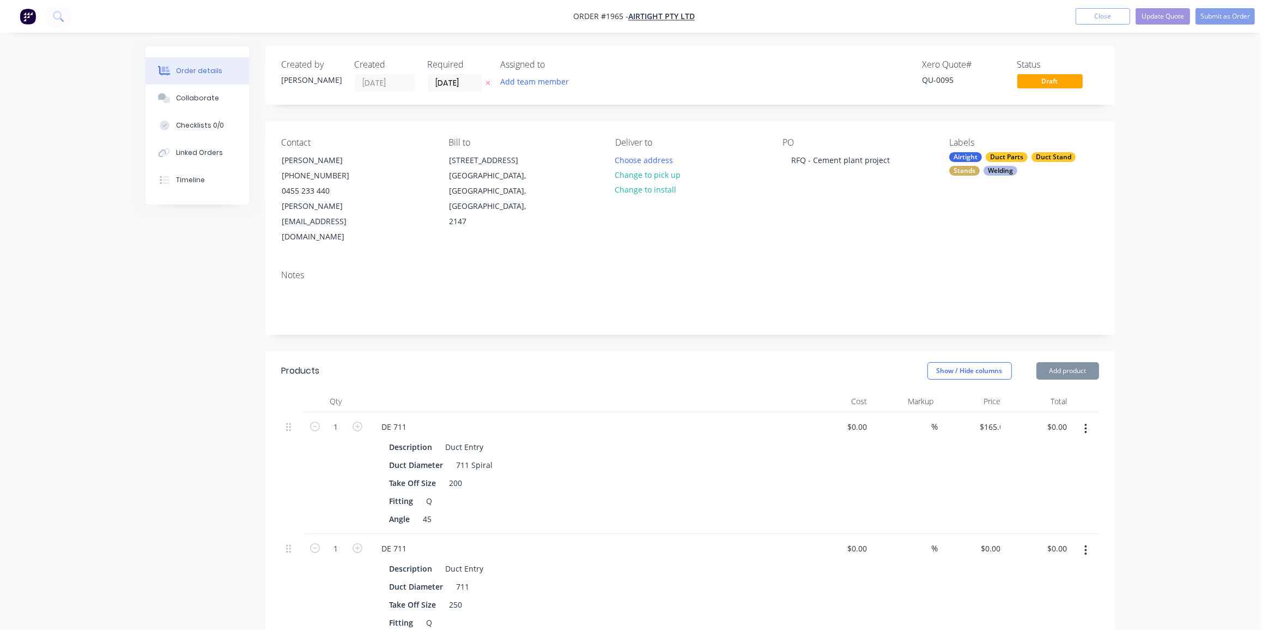
type input "$625.00"
type input "40"
type input "$875.00"
type input "$1,750.00"
type input "$655.00"
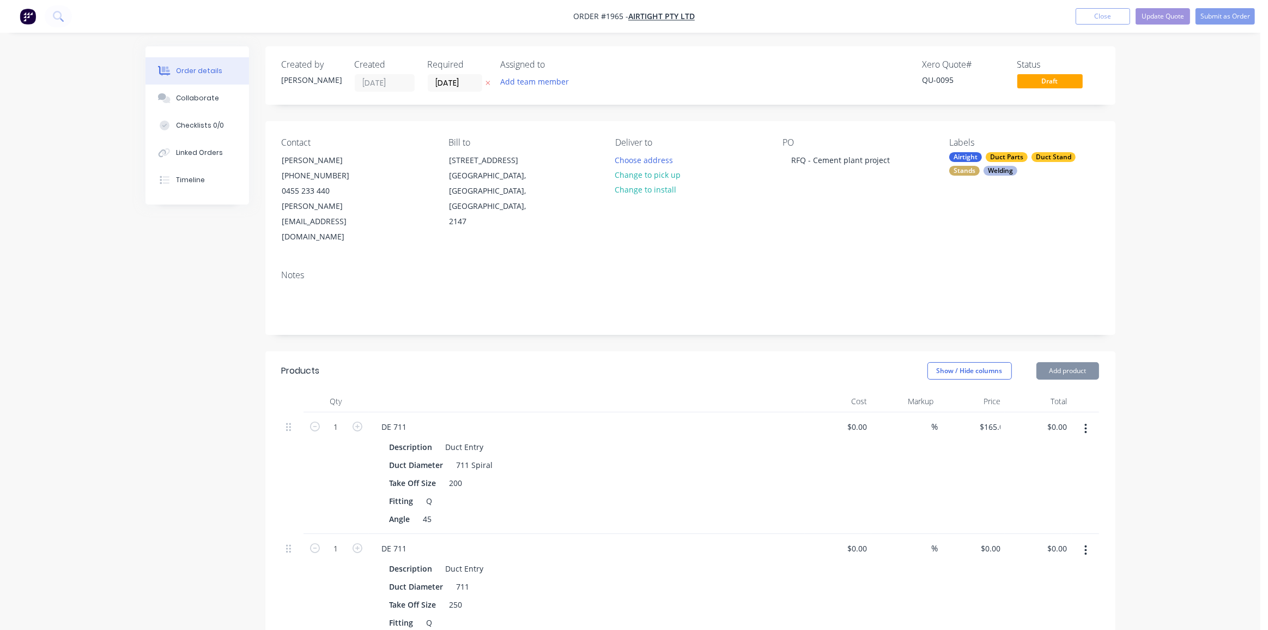
type input "40"
type input "$917.00"
type input "$1,834.00"
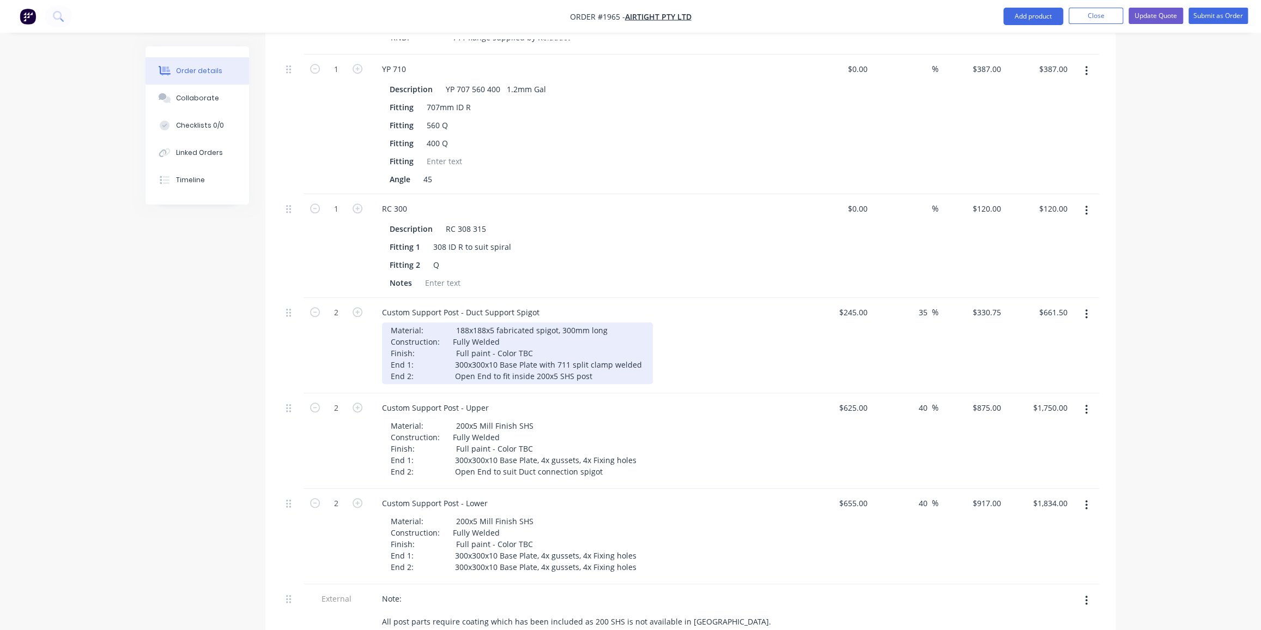
scroll to position [792, 0]
click at [468, 321] on div "Material: 188x188x5 fabricated spigot, 300mm long Construction: Fully Welded Fi…" at bounding box center [517, 352] width 271 height 62
click at [465, 321] on div "Material: 188x188x5 fabricated spigot, 300mm long Construction: Fully Welded Fi…" at bounding box center [517, 352] width 271 height 62
drag, startPoint x: 534, startPoint y: 316, endPoint x: 452, endPoint y: 324, distance: 82.2
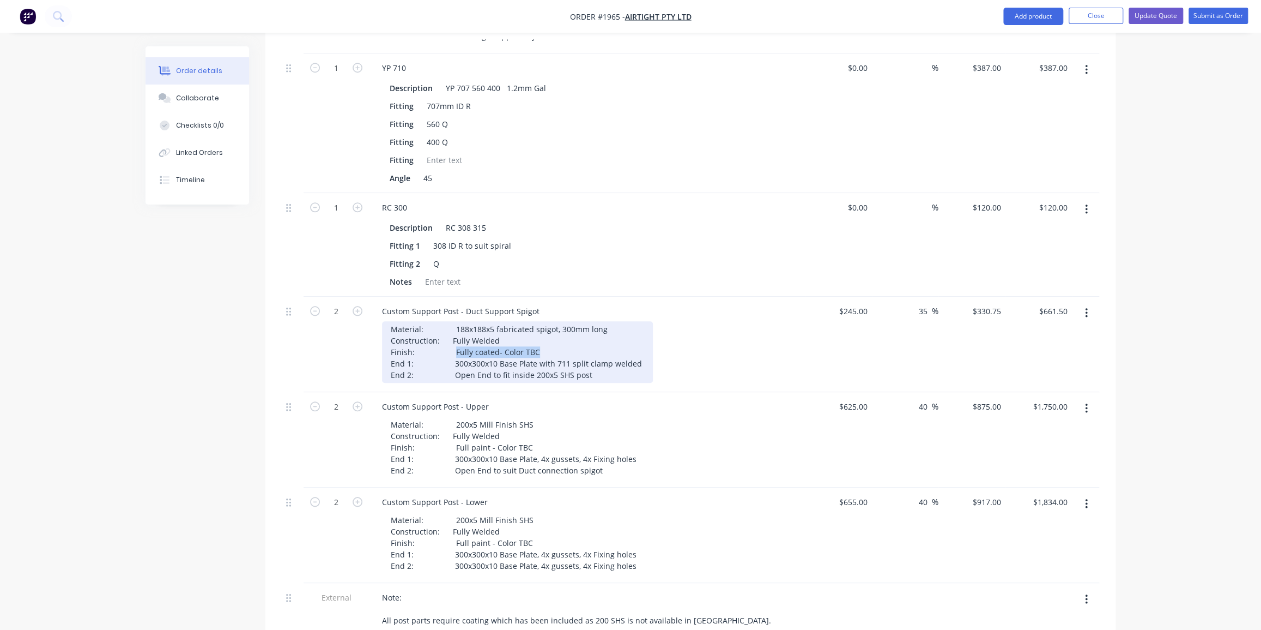
click at [452, 324] on div "Material: 188x188x5 fabricated spigot, 300mm long Construction: Fully Welded Fi…" at bounding box center [517, 352] width 271 height 62
copy div "Fully coated- Color TBC"
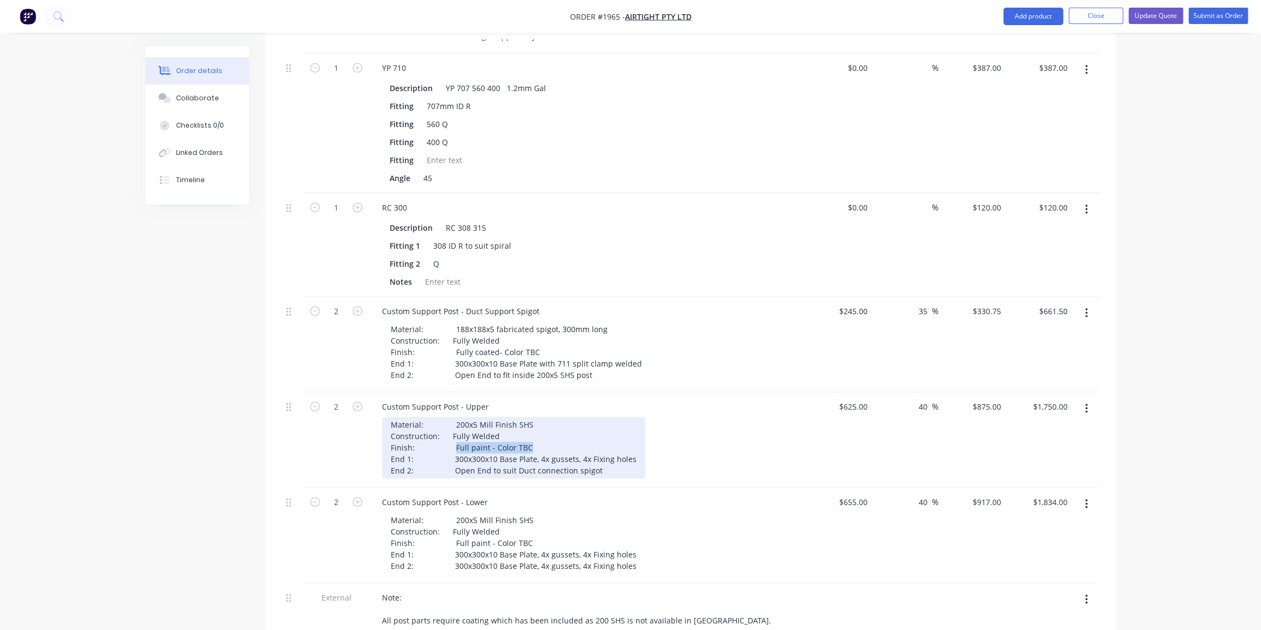
drag, startPoint x: 528, startPoint y: 414, endPoint x: 452, endPoint y: 419, distance: 75.9
click at [452, 391] on div "Material: 200x5 Mill Finish SHS Construction: Fully Welded Finish: Full paint -…" at bounding box center [513, 447] width 263 height 62
paste div
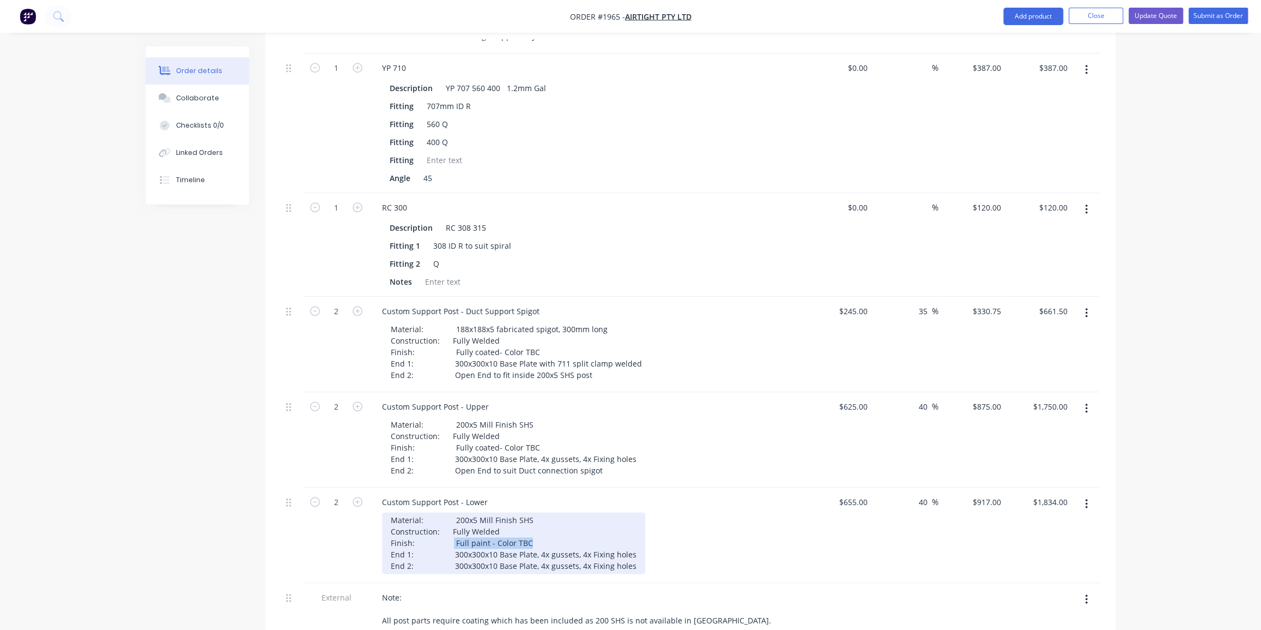
drag, startPoint x: 525, startPoint y: 508, endPoint x: 448, endPoint y: 509, distance: 77.4
click at [448, 391] on div "Material: 200x5 Mill Finish SHS Construction: Fully Welded Finish: Full paint -…" at bounding box center [513, 543] width 263 height 62
paste div
click at [445, 391] on div "Material: 200x5 Mill Finish SHS Construction: Fully Welded Finish: Fully coated…" at bounding box center [513, 543] width 263 height 62
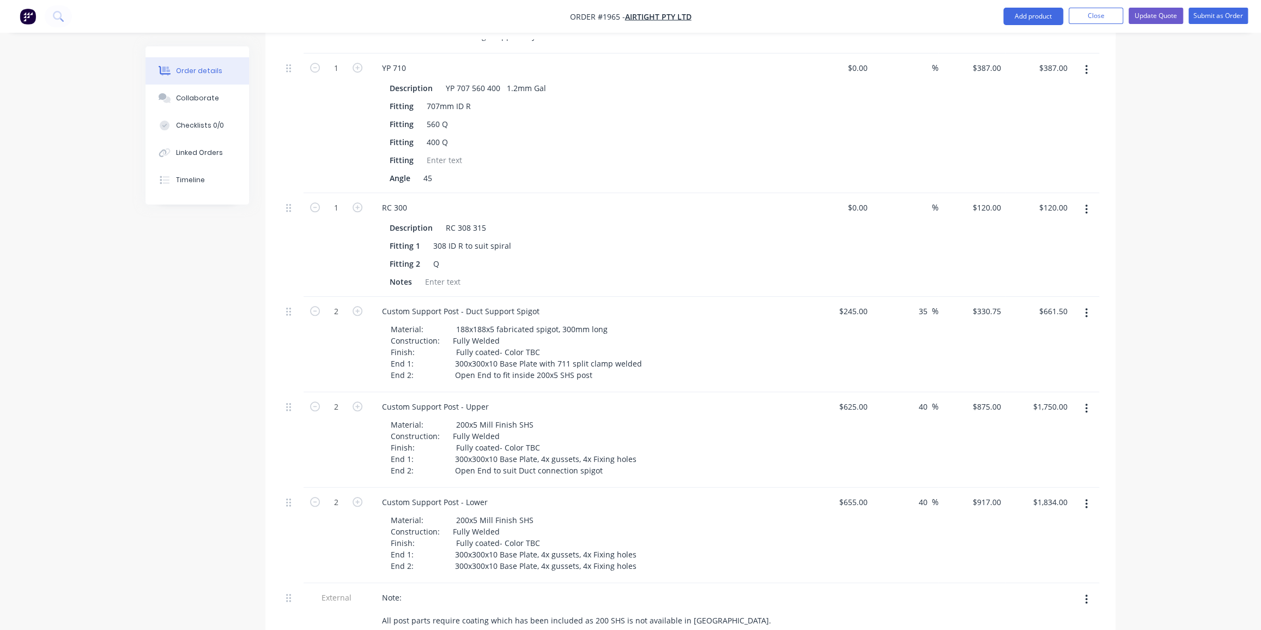
click at [760, 76] on div "Order details Collaborate Checklists 0/0 Linked Orders Timeline Order details C…" at bounding box center [630, 92] width 1261 height 1768
click at [760, 15] on button "Update Quote" at bounding box center [1156, 16] width 55 height 16
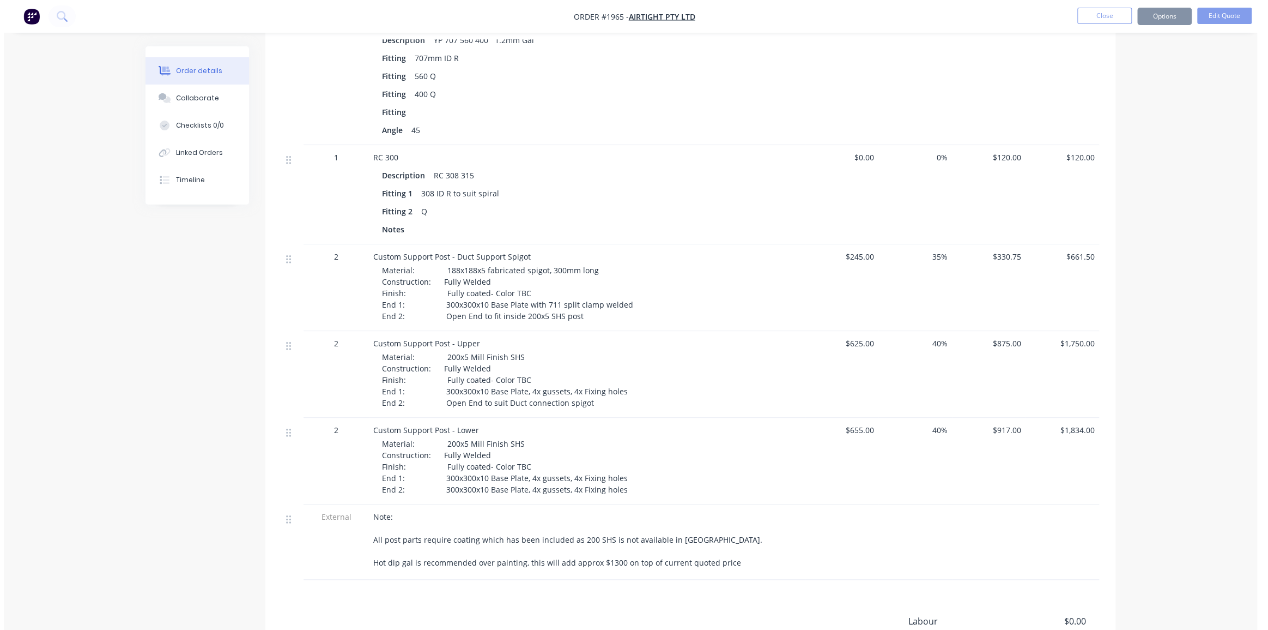
scroll to position [0, 0]
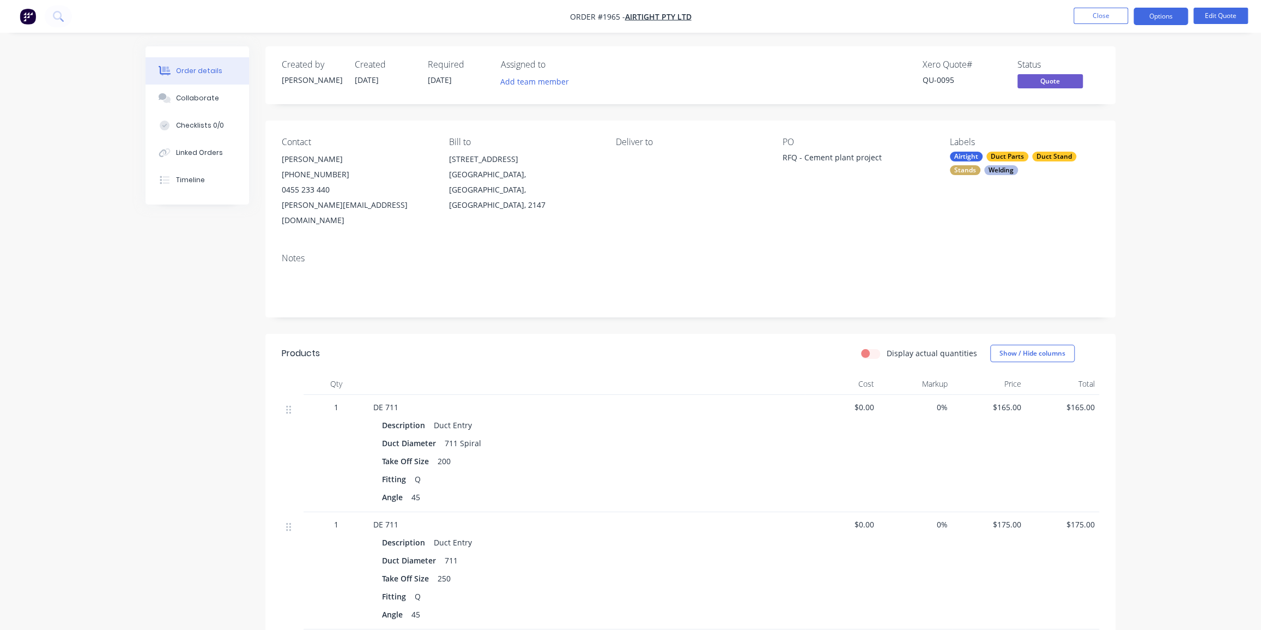
drag, startPoint x: 1108, startPoint y: 19, endPoint x: 1166, endPoint y: 170, distance: 161.8
drag, startPoint x: 1142, startPoint y: 66, endPoint x: 1139, endPoint y: 60, distance: 7.1
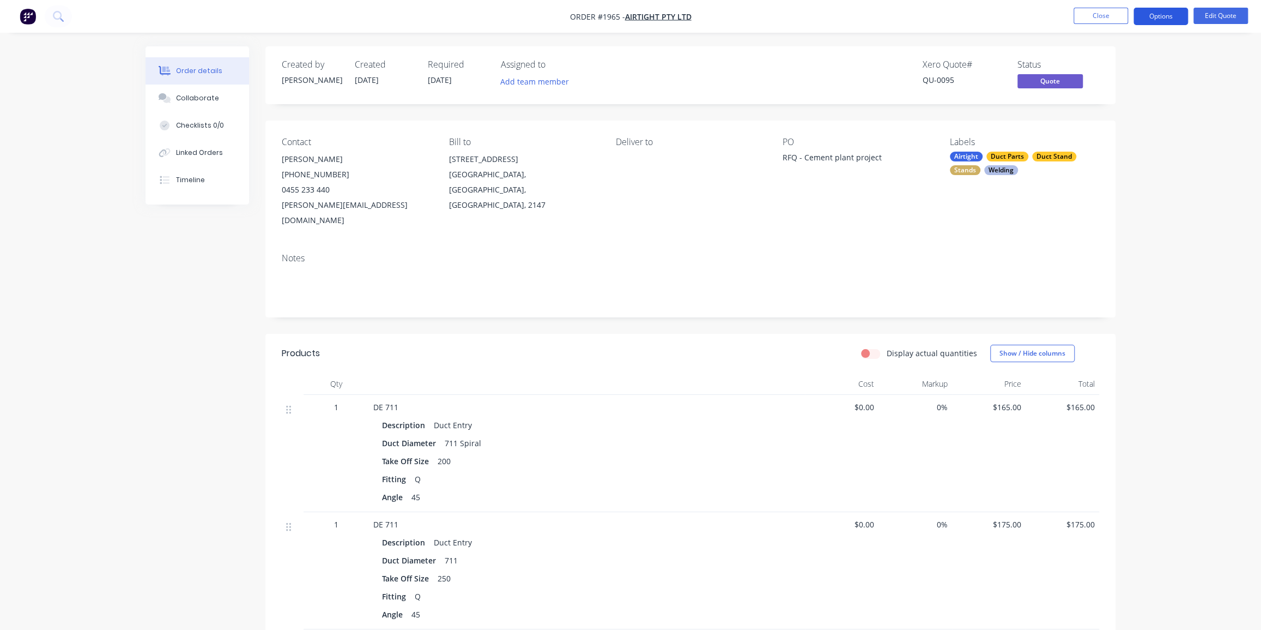
click at [760, 16] on button "Options" at bounding box center [1161, 16] width 55 height 17
click at [760, 65] on div "Quote" at bounding box center [1128, 66] width 100 height 16
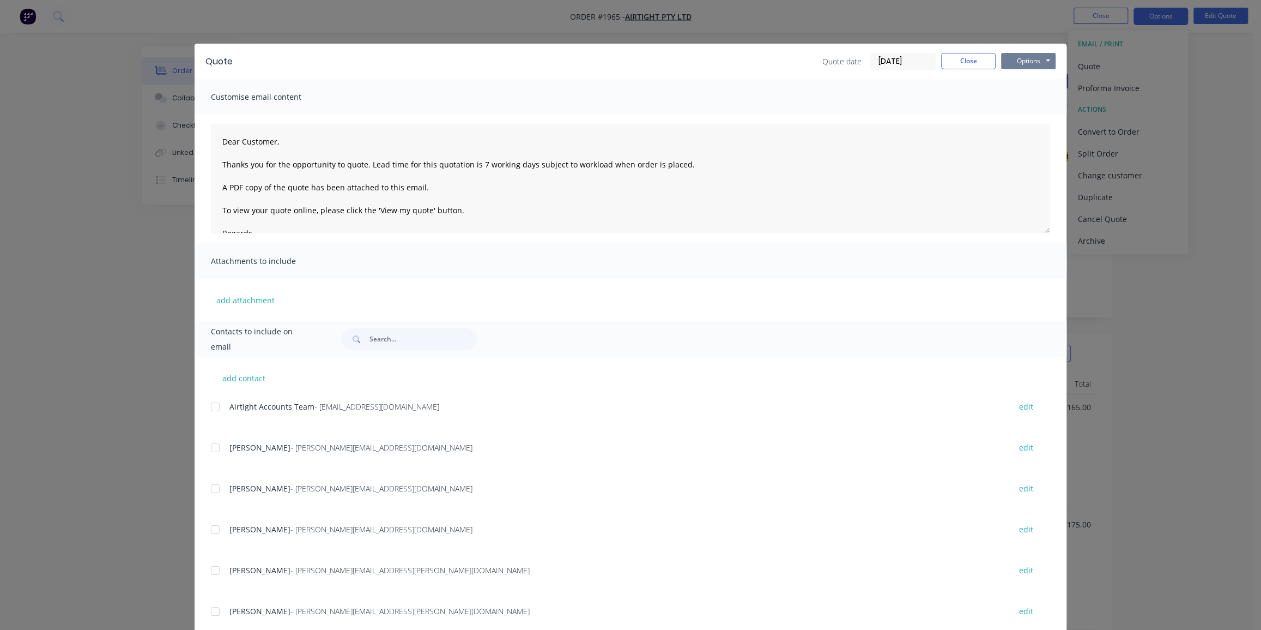
click at [760, 60] on button "Options" at bounding box center [1028, 61] width 55 height 16
click at [760, 96] on button "Print" at bounding box center [1036, 98] width 70 height 18
click at [760, 57] on button "Close" at bounding box center [968, 61] width 55 height 16
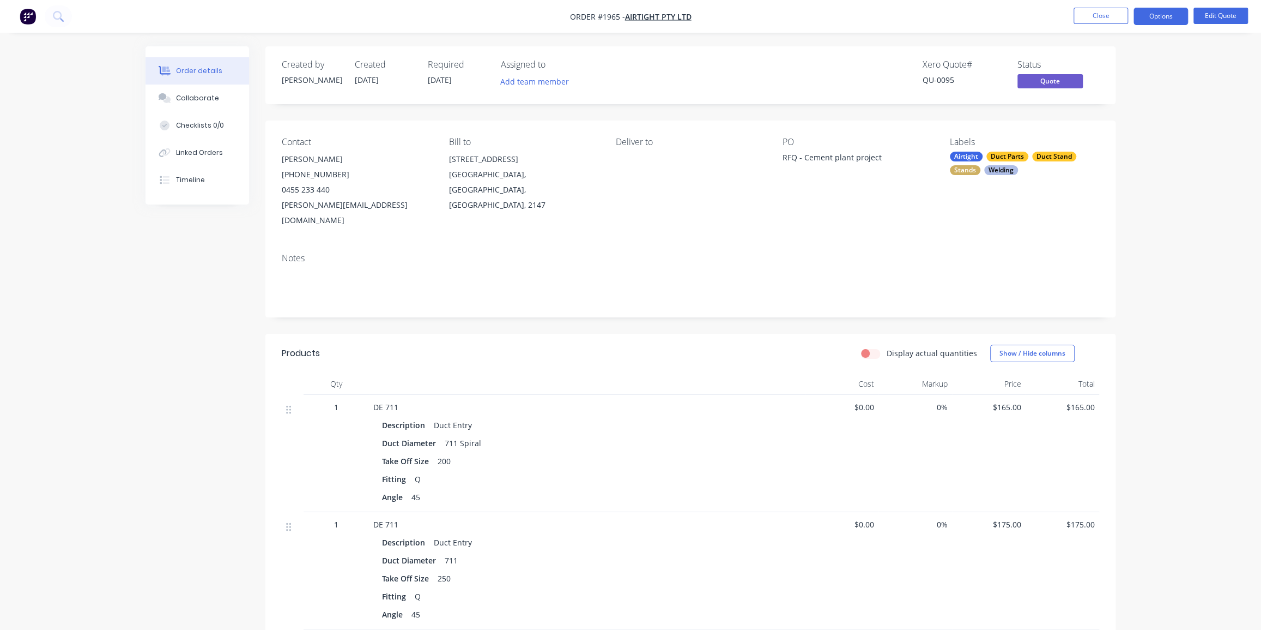
click at [28, 17] on img "button" at bounding box center [28, 16] width 16 height 16
